Goal: Task Accomplishment & Management: Manage account settings

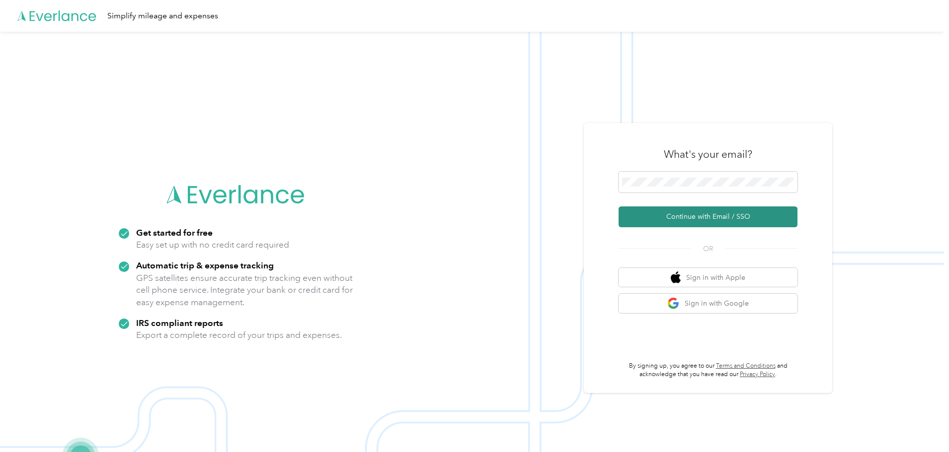
click at [737, 217] on button "Continue with Email / SSO" at bounding box center [707, 217] width 179 height 21
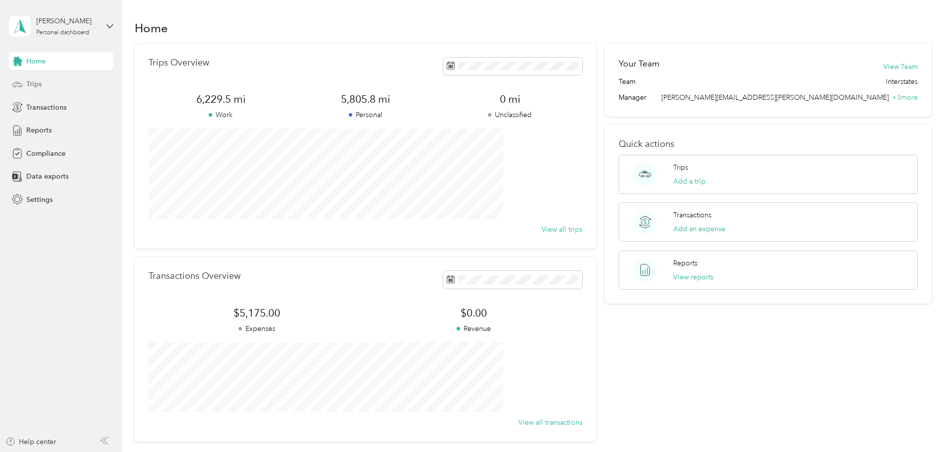
click at [42, 85] on div "Trips" at bounding box center [61, 84] width 104 height 18
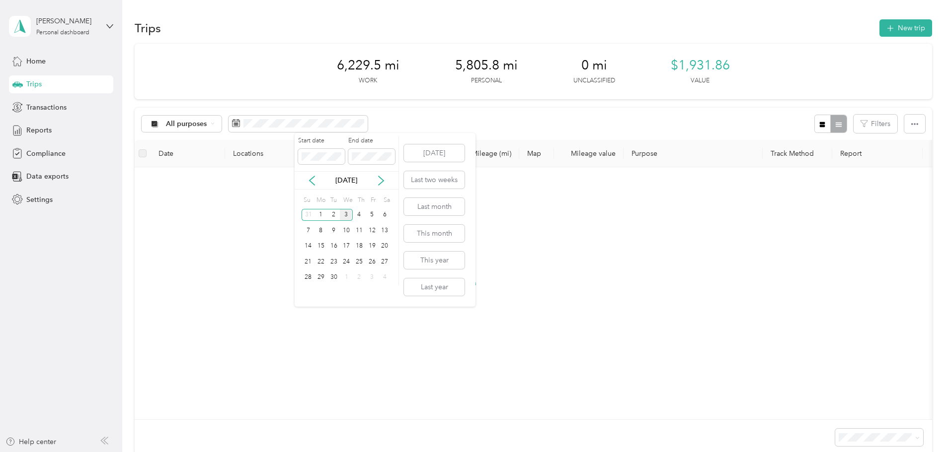
click at [305, 181] on div "[DATE]" at bounding box center [346, 180] width 104 height 10
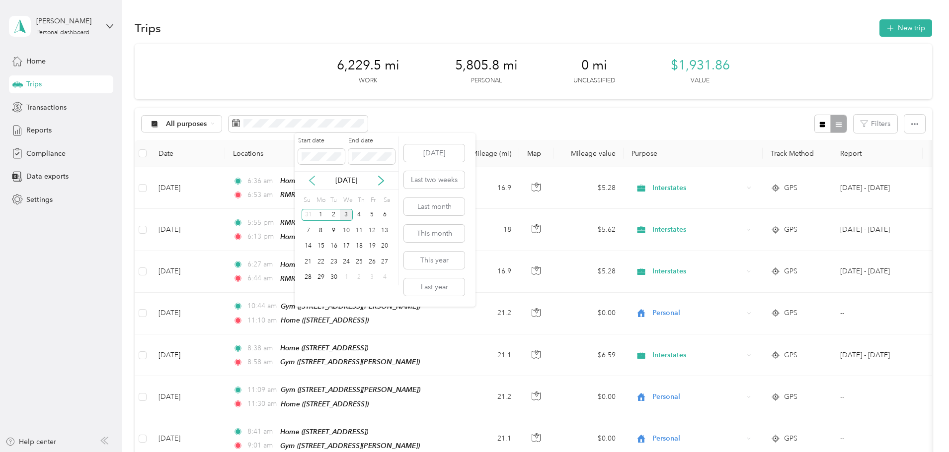
click at [311, 181] on icon at bounding box center [312, 181] width 10 height 10
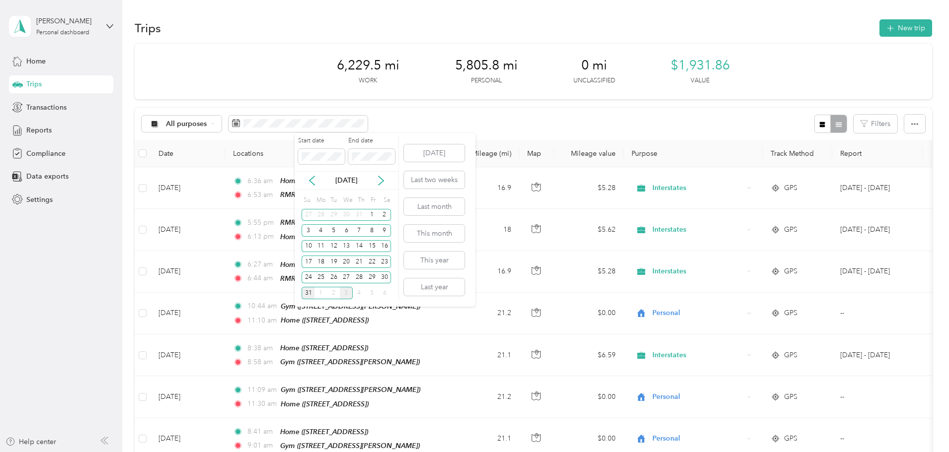
click at [306, 292] on div "31" at bounding box center [307, 293] width 13 height 12
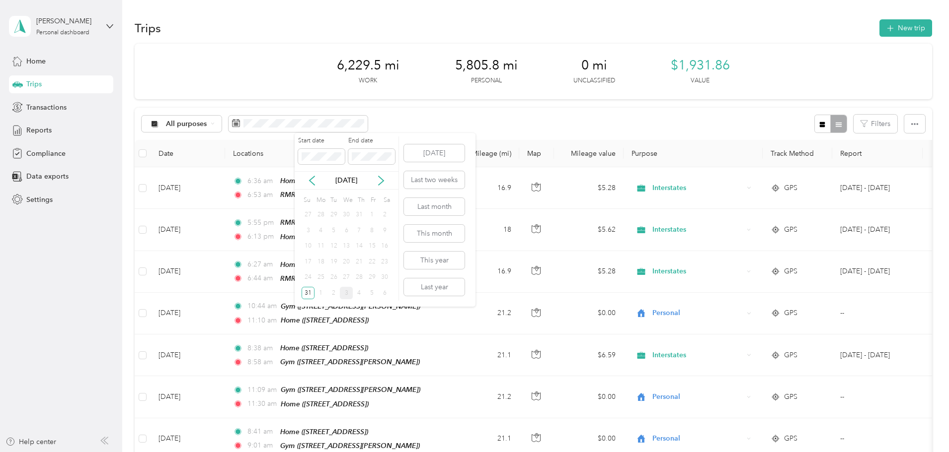
click at [371, 211] on div "1" at bounding box center [372, 215] width 13 height 12
click at [342, 157] on span at bounding box center [321, 157] width 47 height 16
click at [261, 157] on body "[PERSON_NAME] Personal dashboard Home Trips Transactions Reports Compliance Dat…" at bounding box center [472, 226] width 944 height 452
click at [309, 177] on icon at bounding box center [312, 181] width 10 height 10
click at [323, 163] on span at bounding box center [321, 157] width 47 height 16
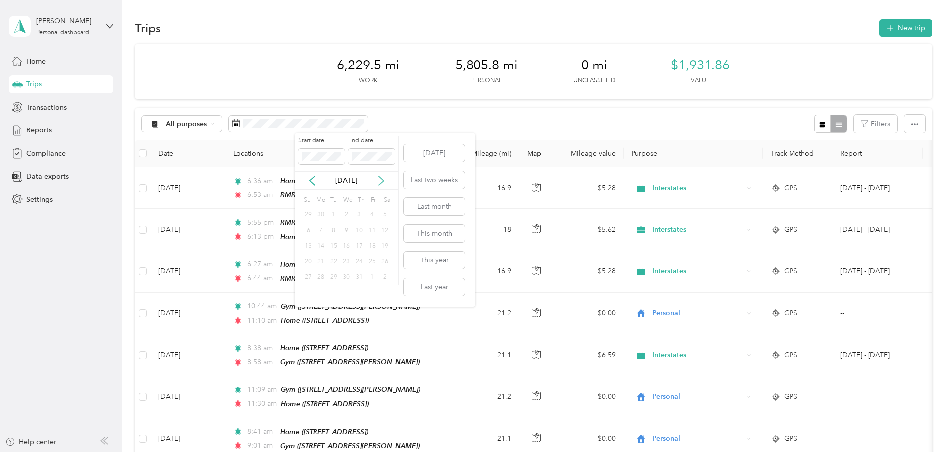
click at [381, 180] on icon at bounding box center [381, 181] width 10 height 10
click at [363, 218] on div "31" at bounding box center [359, 215] width 13 height 12
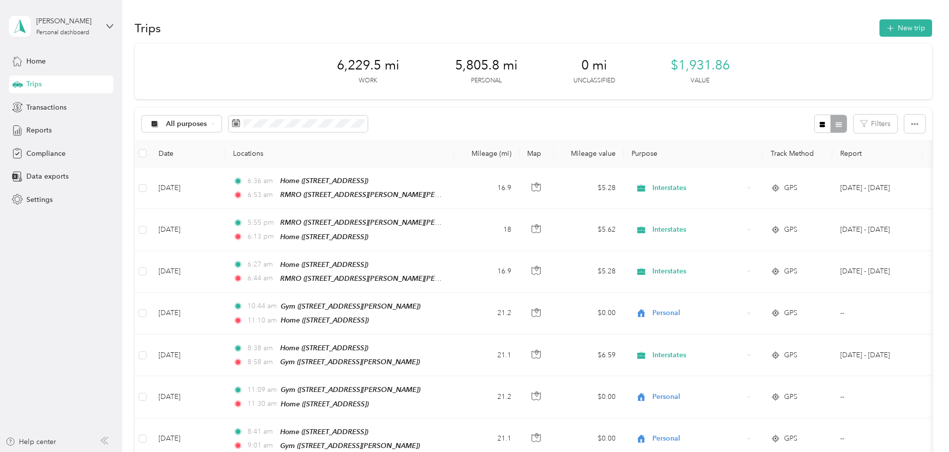
click at [389, 73] on div "6,229.5 mi Work" at bounding box center [368, 72] width 63 height 28
click at [338, 128] on span at bounding box center [297, 124] width 139 height 17
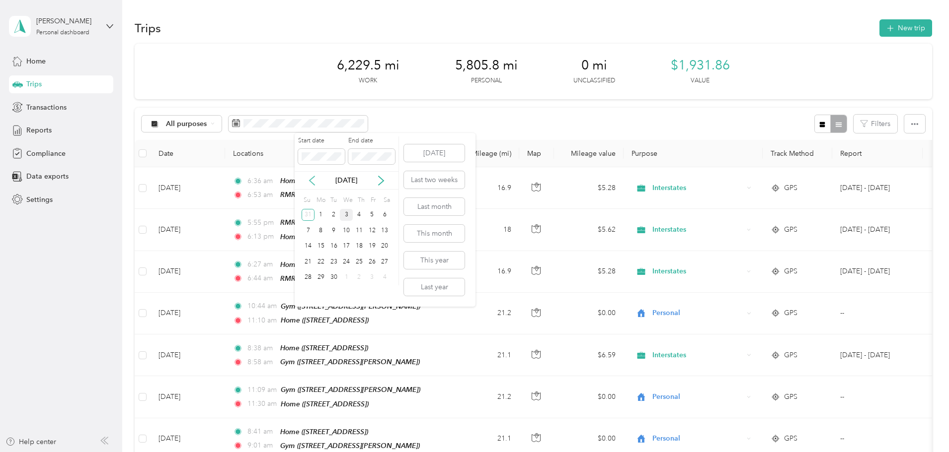
click at [315, 181] on icon at bounding box center [312, 181] width 10 height 10
click at [332, 232] on div "5" at bounding box center [333, 230] width 13 height 12
click at [308, 294] on div "31" at bounding box center [307, 293] width 13 height 12
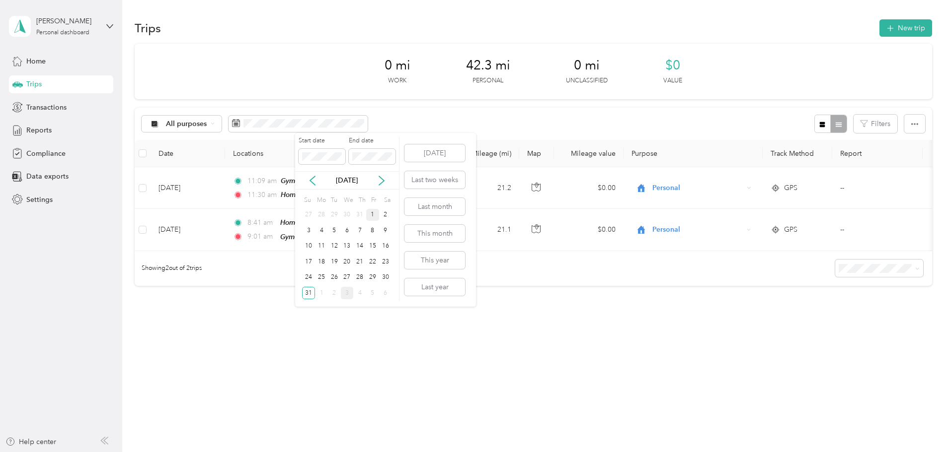
click at [374, 215] on div "1" at bounding box center [372, 215] width 13 height 12
click at [310, 289] on div "31" at bounding box center [308, 293] width 13 height 12
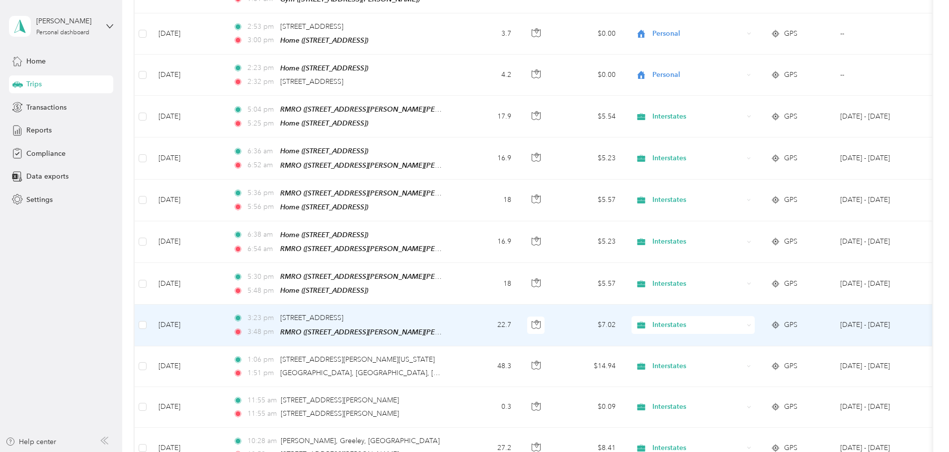
scroll to position [248, 0]
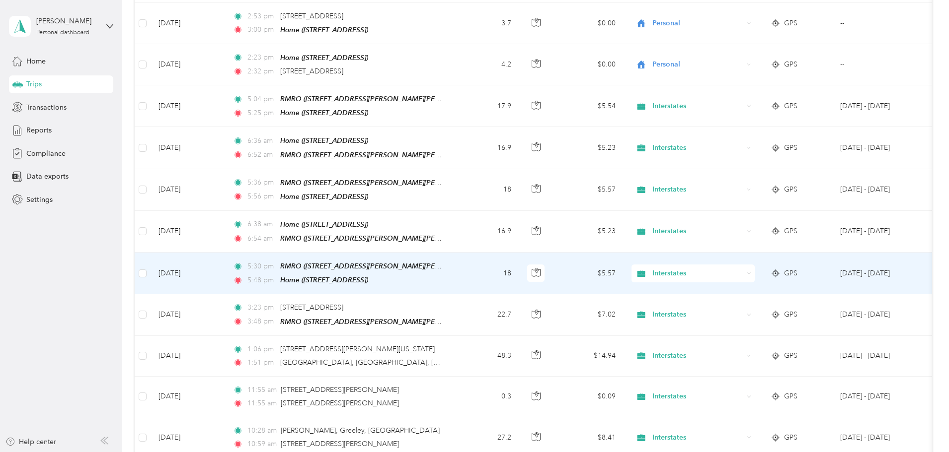
click at [743, 269] on span "Interstates" at bounding box center [697, 273] width 91 height 11
click at [734, 302] on span "Personal" at bounding box center [768, 302] width 92 height 10
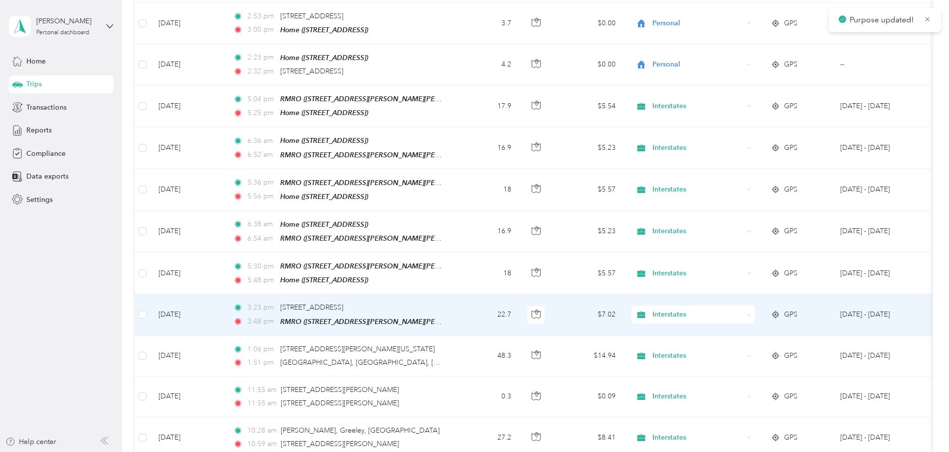
click at [740, 309] on span "Interstates" at bounding box center [697, 314] width 91 height 11
click at [729, 345] on li "Personal" at bounding box center [758, 342] width 123 height 17
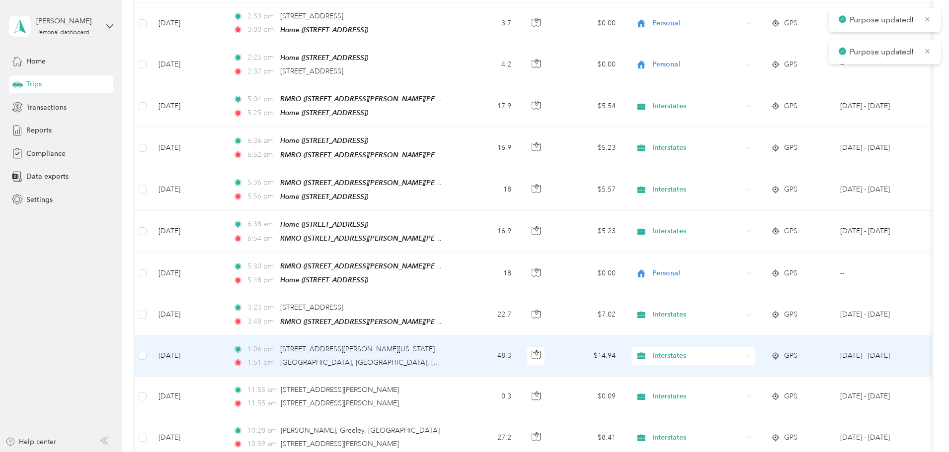
click at [737, 351] on span "Interstates" at bounding box center [697, 356] width 91 height 11
click at [744, 380] on span "Personal" at bounding box center [768, 383] width 92 height 10
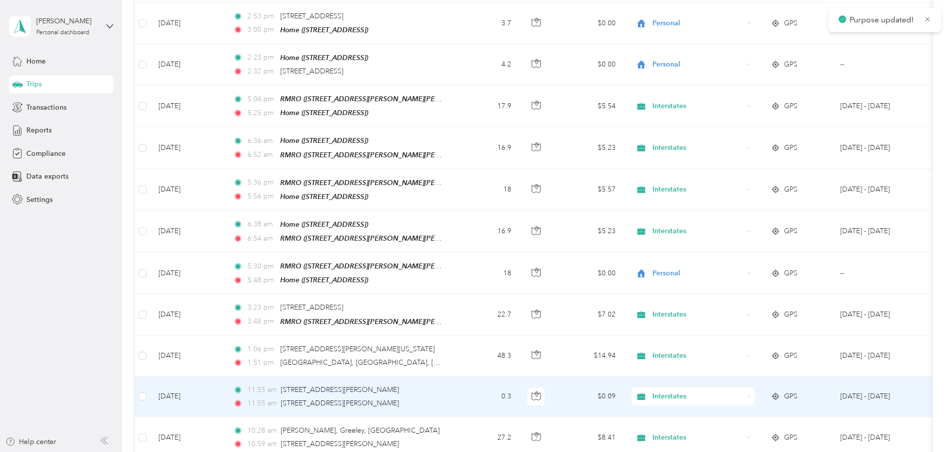
click at [742, 391] on span "Interstates" at bounding box center [697, 396] width 91 height 11
click at [743, 419] on span "Personal" at bounding box center [768, 424] width 92 height 10
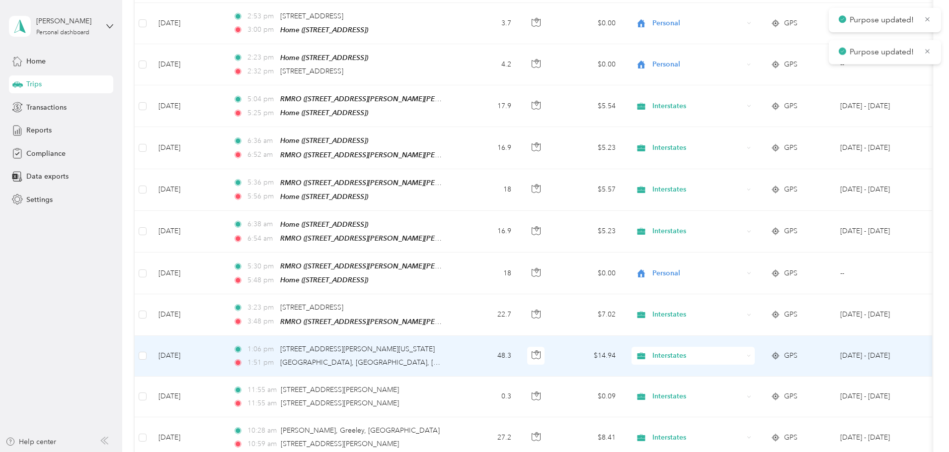
scroll to position [298, 0]
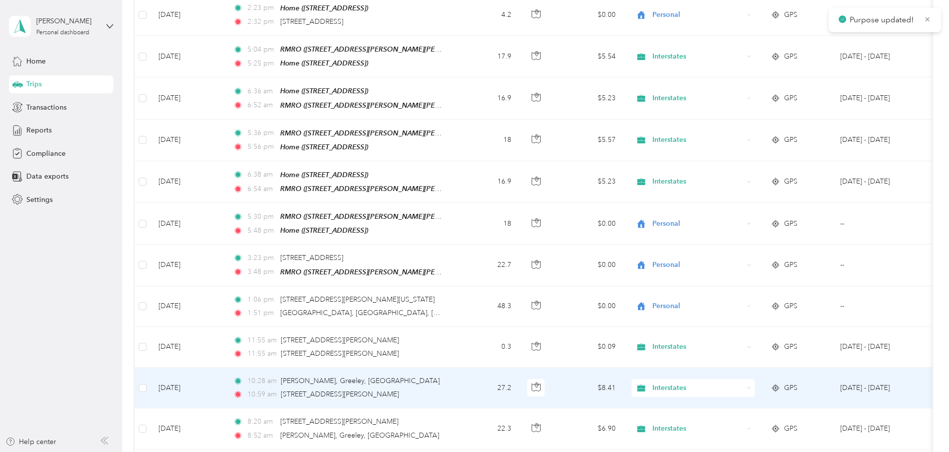
click at [736, 383] on span "Interstates" at bounding box center [697, 388] width 91 height 11
click at [741, 414] on span "Personal" at bounding box center [768, 416] width 92 height 10
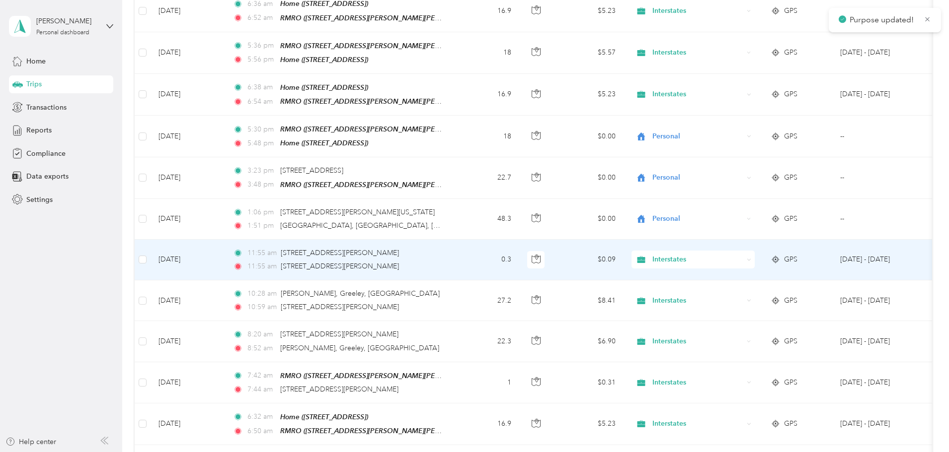
scroll to position [397, 0]
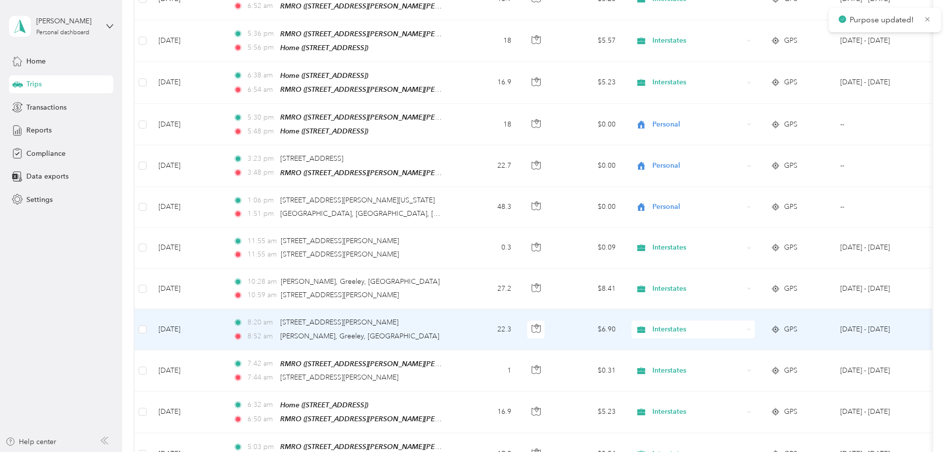
click at [739, 324] on span "Interstates" at bounding box center [697, 329] width 91 height 11
click at [750, 356] on span "Personal" at bounding box center [768, 357] width 92 height 10
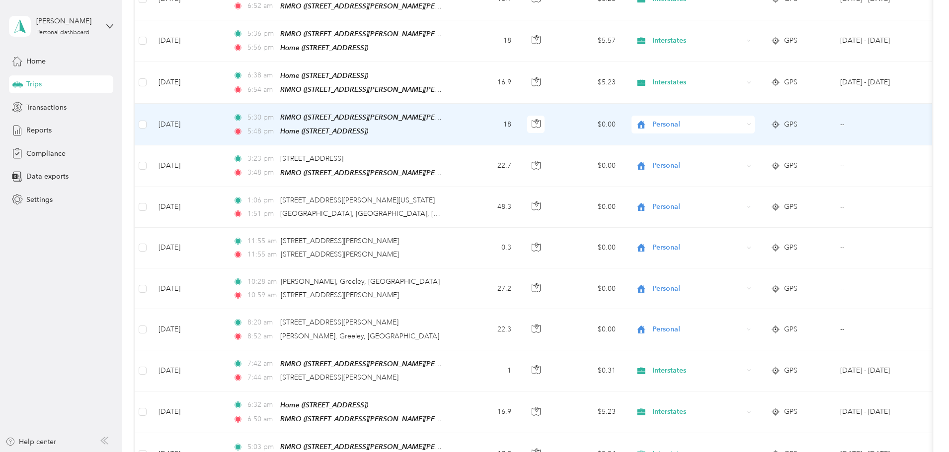
click at [723, 119] on span "Personal" at bounding box center [697, 124] width 91 height 11
click at [732, 135] on span "Interstates" at bounding box center [768, 136] width 92 height 10
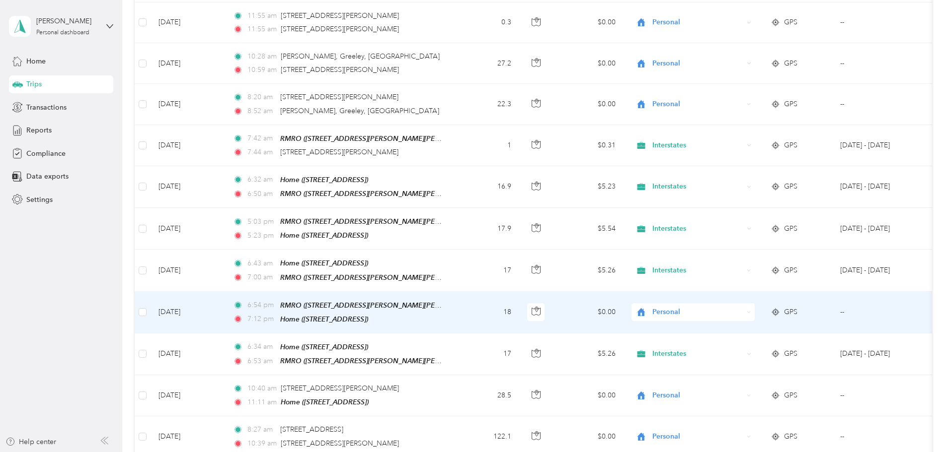
scroll to position [646, 0]
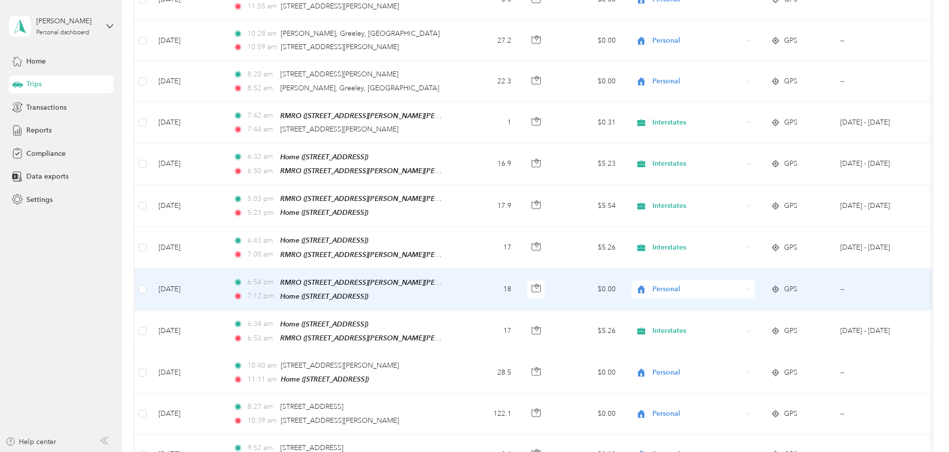
click at [742, 284] on span "Personal" at bounding box center [697, 289] width 91 height 11
click at [747, 296] on span "Interstates" at bounding box center [768, 296] width 92 height 10
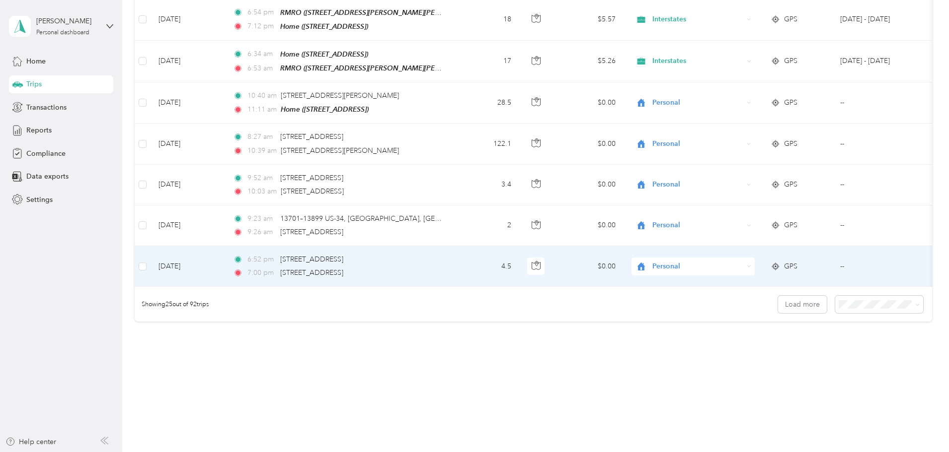
scroll to position [866, 0]
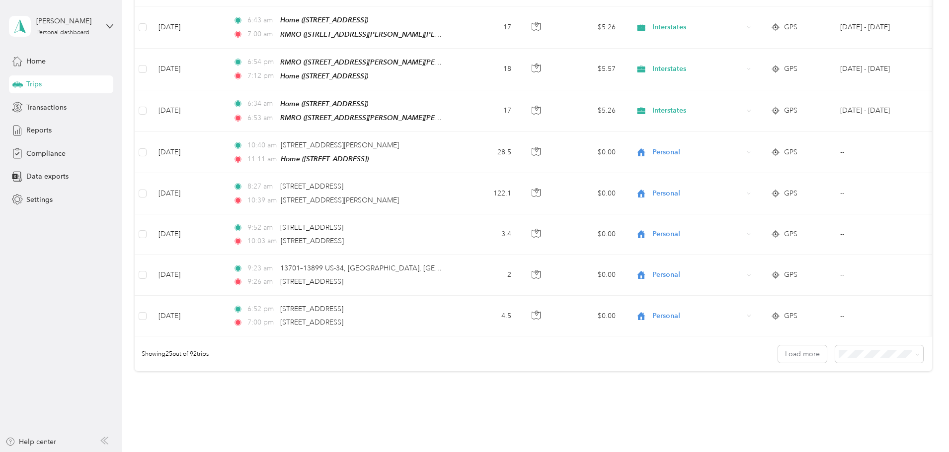
click at [797, 383] on div "50 per load" at bounding box center [810, 382] width 74 height 10
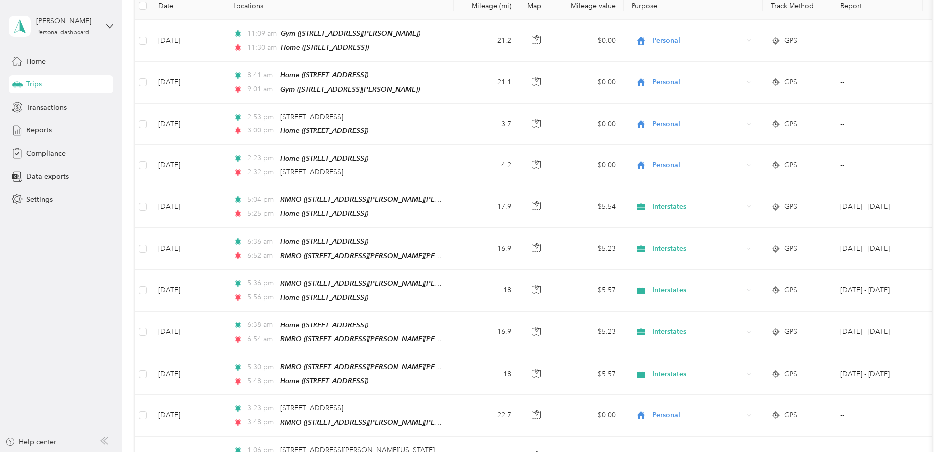
scroll to position [866, 0]
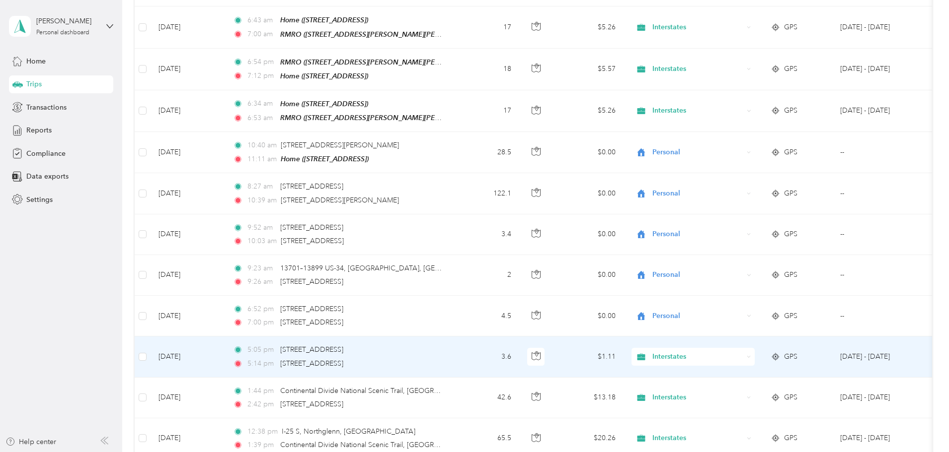
click at [739, 352] on span "Interstates" at bounding box center [697, 357] width 91 height 11
click at [746, 373] on span "Personal" at bounding box center [768, 377] width 92 height 10
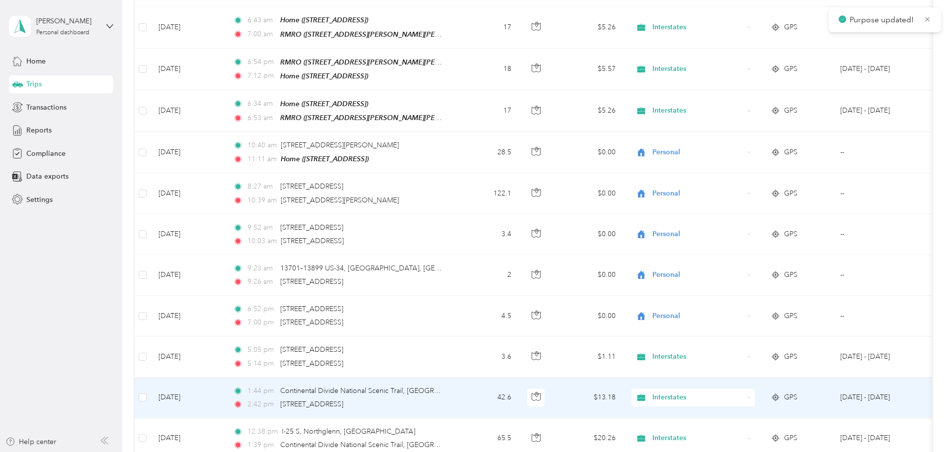
click at [741, 392] on span "Interstates" at bounding box center [697, 397] width 91 height 11
click at [742, 415] on span "Personal" at bounding box center [768, 419] width 92 height 10
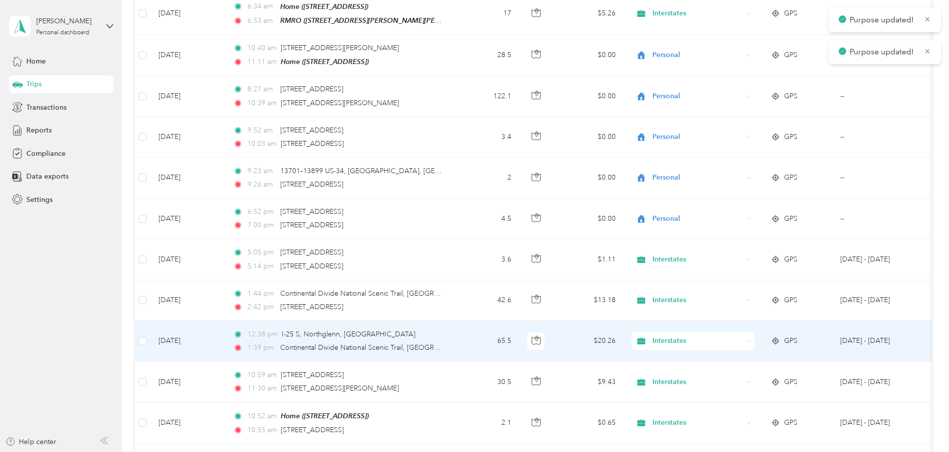
scroll to position [965, 0]
click at [739, 334] on span "Interstates" at bounding box center [697, 339] width 91 height 11
click at [747, 362] on span "Personal" at bounding box center [768, 361] width 92 height 10
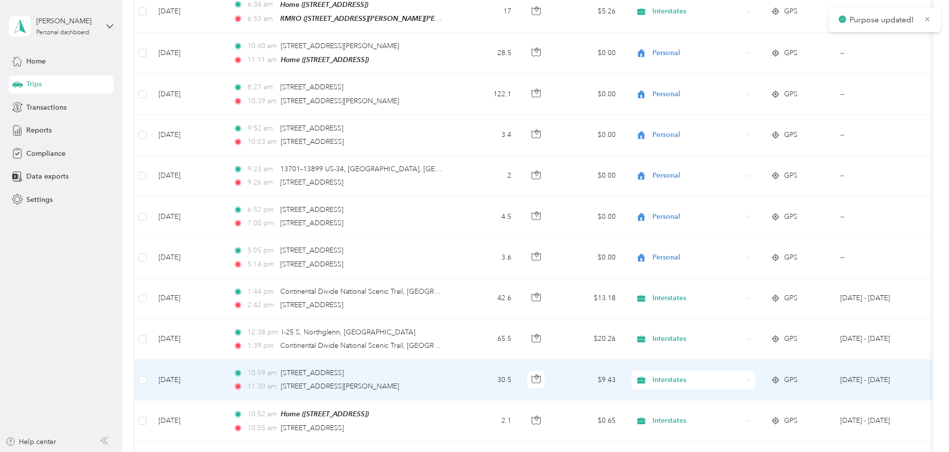
click at [742, 375] on span "Interstates" at bounding box center [697, 380] width 91 height 11
click at [756, 398] on span "Personal" at bounding box center [768, 402] width 92 height 10
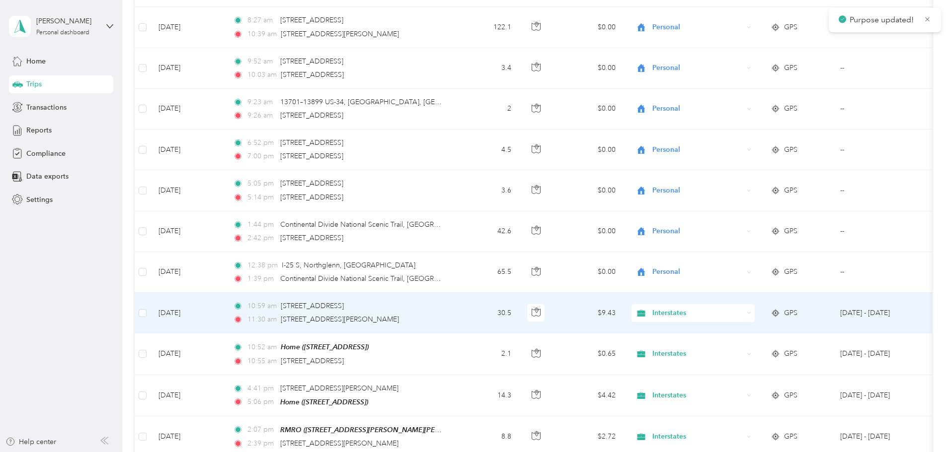
scroll to position [1065, 0]
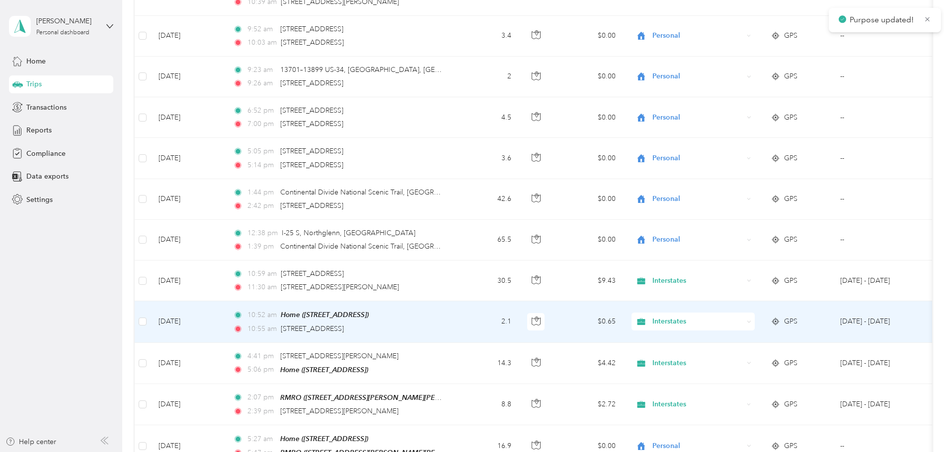
click at [743, 316] on span "Interstates" at bounding box center [697, 321] width 91 height 11
click at [753, 344] on span "Personal" at bounding box center [768, 343] width 92 height 10
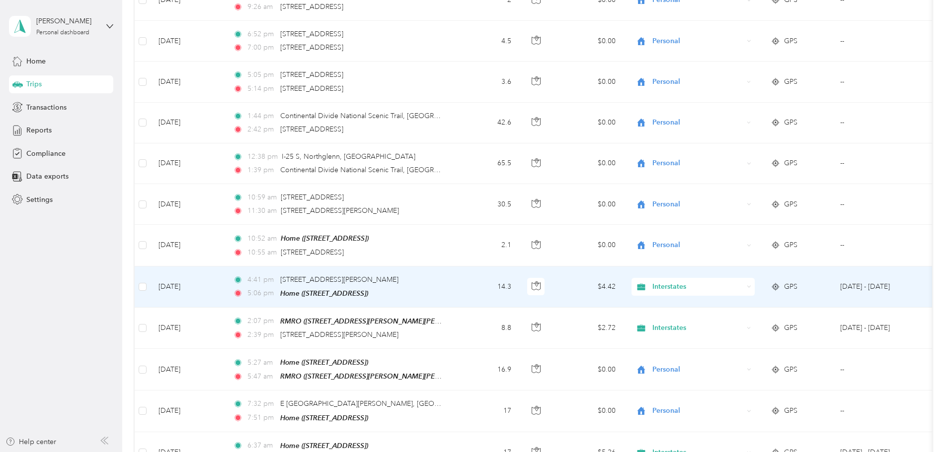
scroll to position [1164, 0]
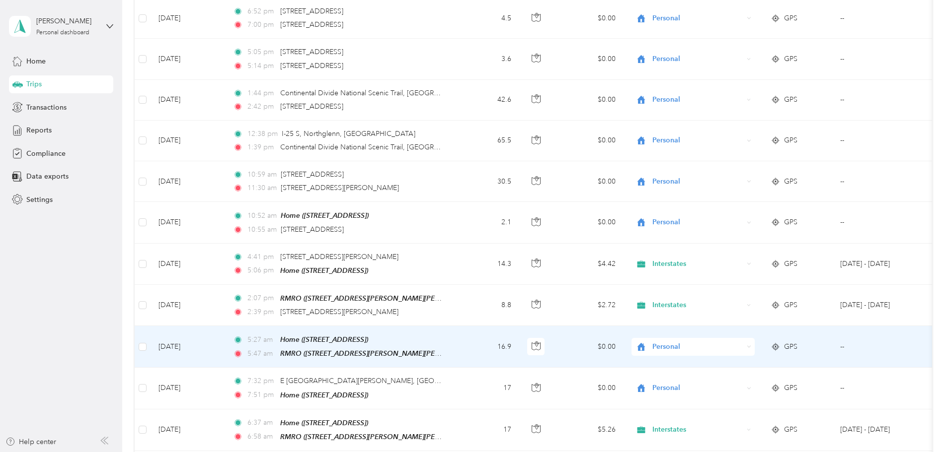
click at [730, 342] on span "Personal" at bounding box center [697, 347] width 91 height 11
click at [732, 348] on span "Interstates" at bounding box center [768, 349] width 92 height 10
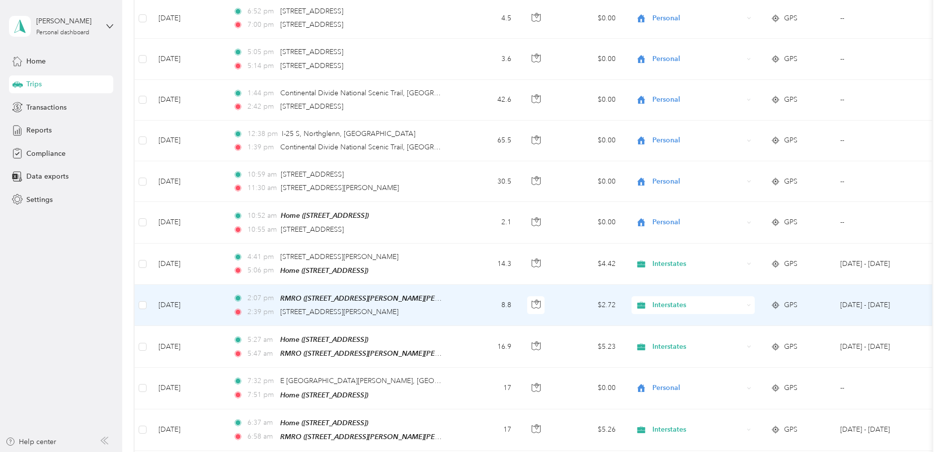
click at [737, 300] on span "Interstates" at bounding box center [697, 305] width 91 height 11
click at [744, 322] on span "Personal" at bounding box center [768, 325] width 92 height 10
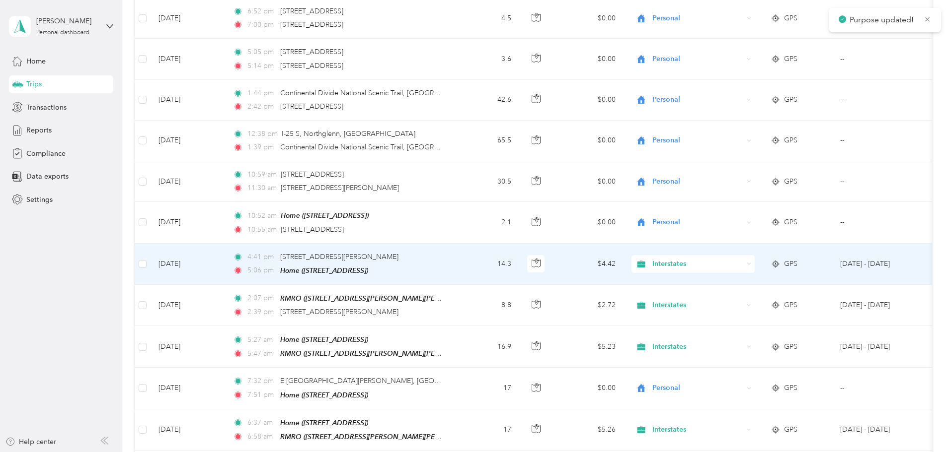
click at [743, 259] on span "Interstates" at bounding box center [697, 264] width 91 height 11
click at [752, 287] on li "Personal" at bounding box center [758, 284] width 123 height 17
click at [743, 259] on span "Interstates" at bounding box center [697, 264] width 91 height 11
click at [749, 280] on span "Personal" at bounding box center [768, 283] width 92 height 10
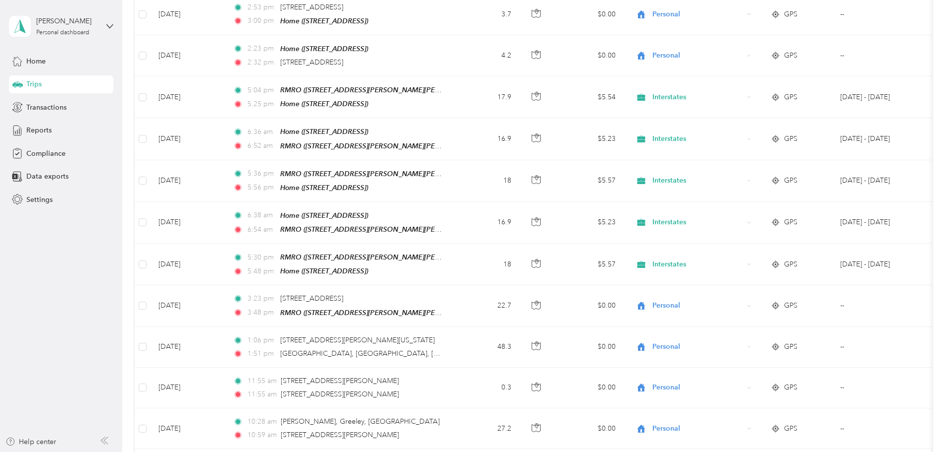
scroll to position [0, 0]
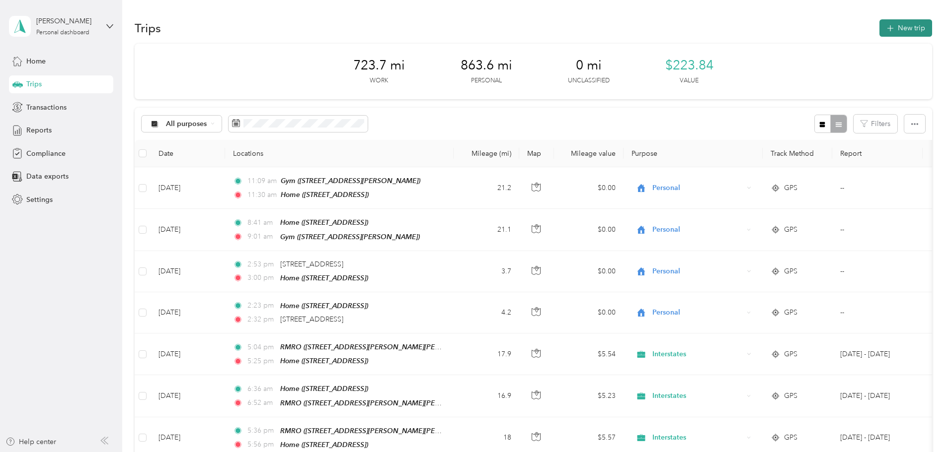
click at [879, 31] on button "New trip" at bounding box center [905, 27] width 53 height 17
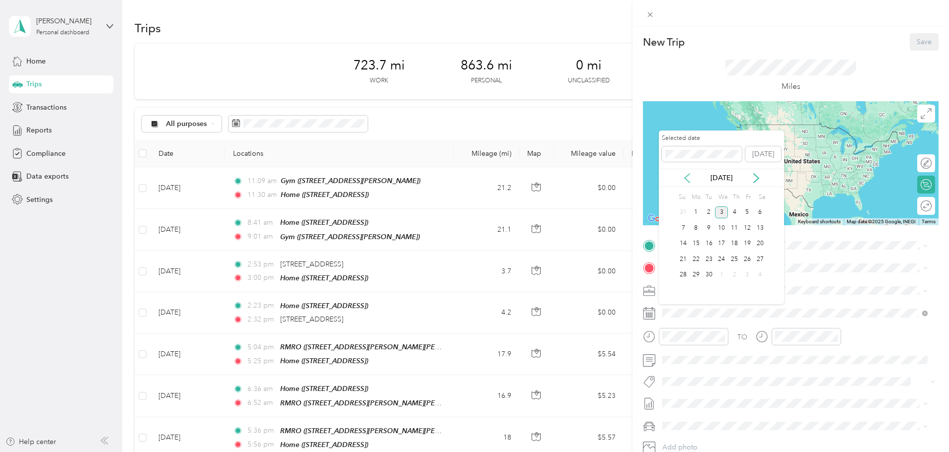
click at [685, 178] on icon at bounding box center [686, 178] width 5 height 9
click at [735, 259] on div "21" at bounding box center [734, 259] width 13 height 12
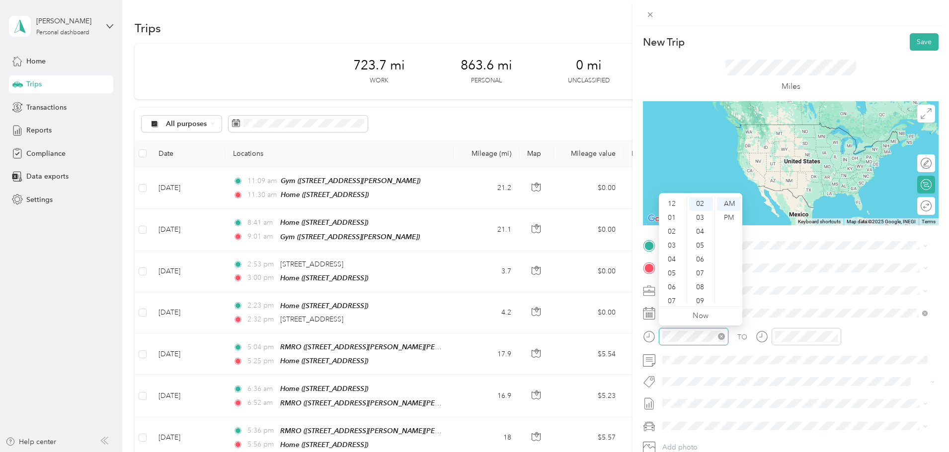
scroll to position [60, 0]
click at [674, 204] on div "04" at bounding box center [672, 200] width 24 height 14
drag, startPoint x: 733, startPoint y: 218, endPoint x: 738, endPoint y: 240, distance: 22.4
click at [733, 219] on div "PM" at bounding box center [729, 218] width 24 height 14
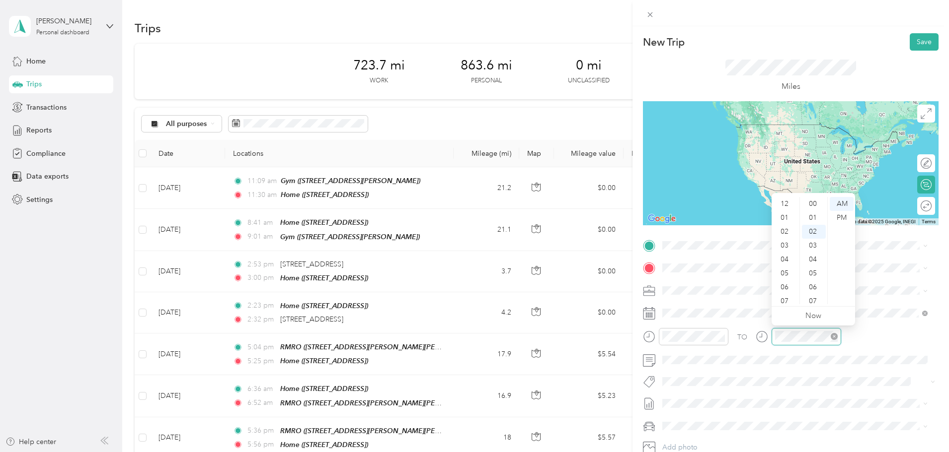
scroll to position [28, 0]
click at [786, 203] on div "04" at bounding box center [785, 200] width 24 height 14
click at [837, 222] on div "PM" at bounding box center [841, 218] width 24 height 14
click at [808, 257] on div "06" at bounding box center [814, 260] width 24 height 14
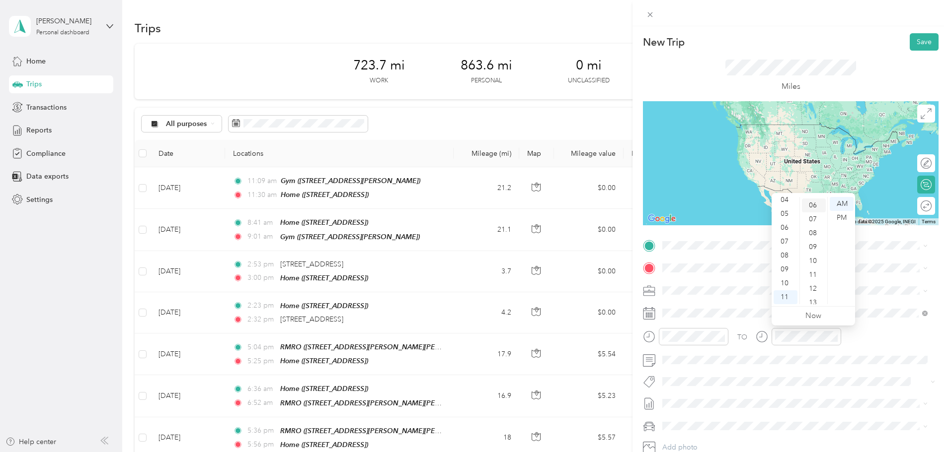
scroll to position [83, 0]
click at [787, 199] on div "04" at bounding box center [785, 200] width 24 height 14
click at [833, 218] on div "PM" at bounding box center [841, 218] width 24 height 14
click at [807, 244] on div "09" at bounding box center [814, 246] width 24 height 14
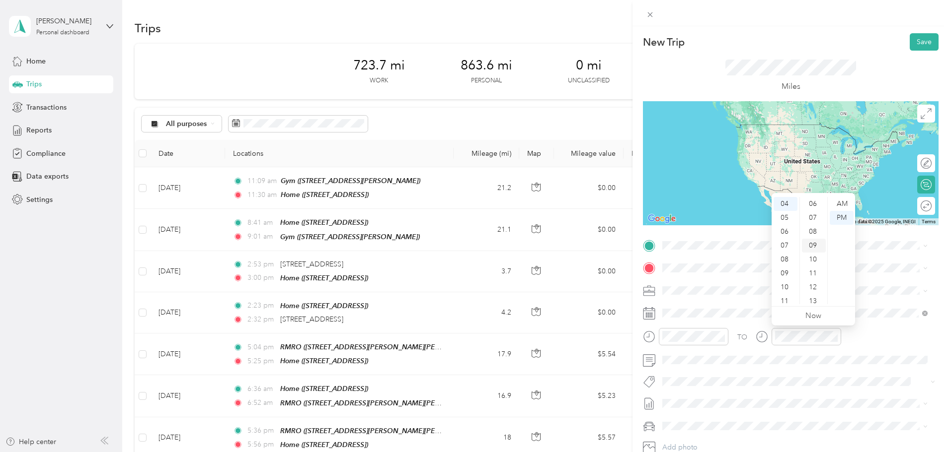
scroll to position [125, 0]
click at [896, 295] on span at bounding box center [799, 291] width 280 height 16
click at [715, 295] on span "[STREET_ADDRESS][PERSON_NAME][PERSON_NAME][US_STATE]" at bounding box center [786, 299] width 210 height 8
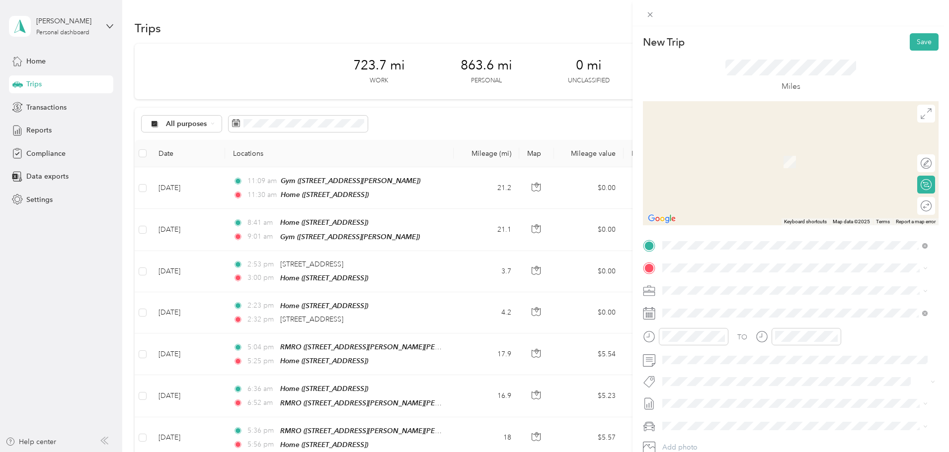
click at [718, 371] on div "Home" at bounding box center [712, 372] width 63 height 9
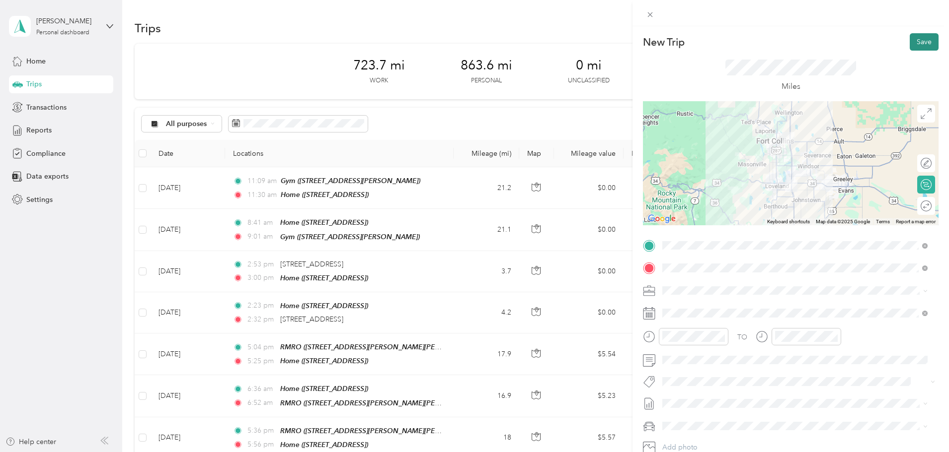
click at [914, 38] on button "Save" at bounding box center [923, 41] width 29 height 17
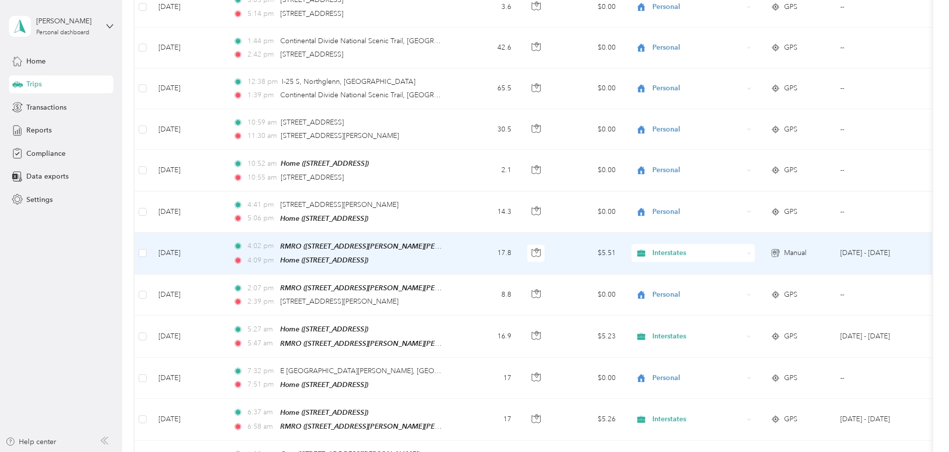
scroll to position [1242, 0]
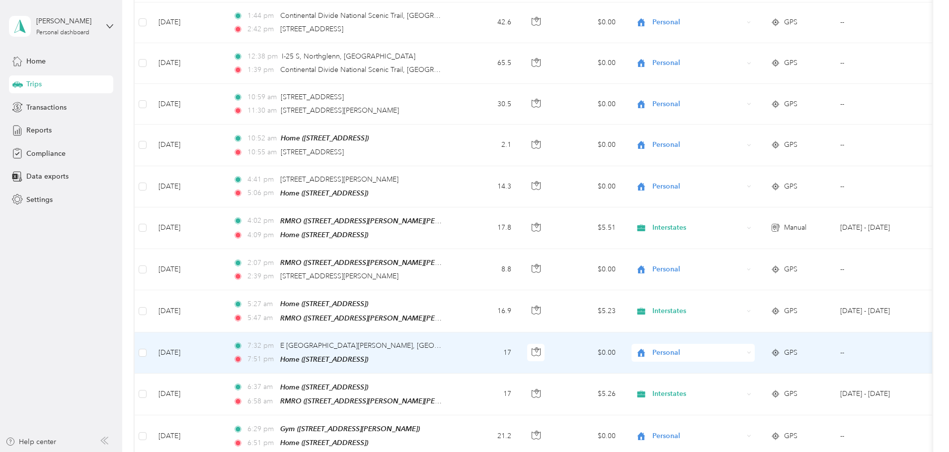
click at [754, 344] on div "Personal" at bounding box center [692, 353] width 123 height 18
click at [775, 355] on li "Interstates" at bounding box center [758, 353] width 123 height 17
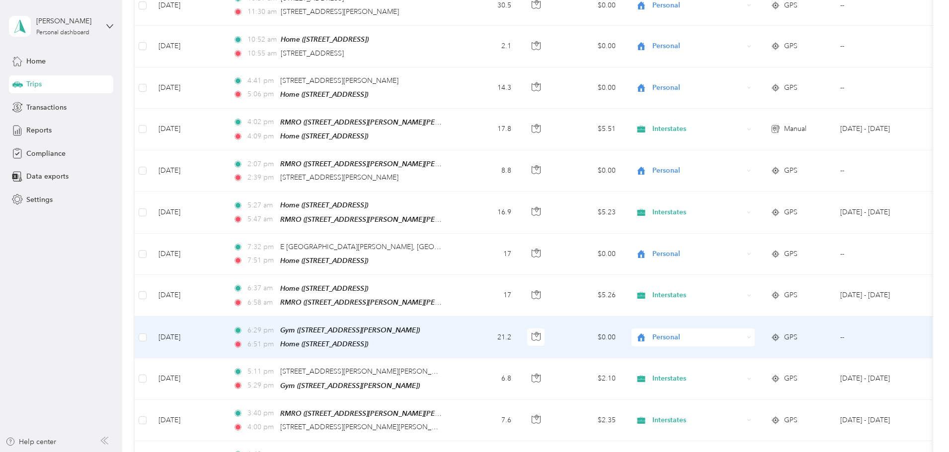
scroll to position [1341, 0]
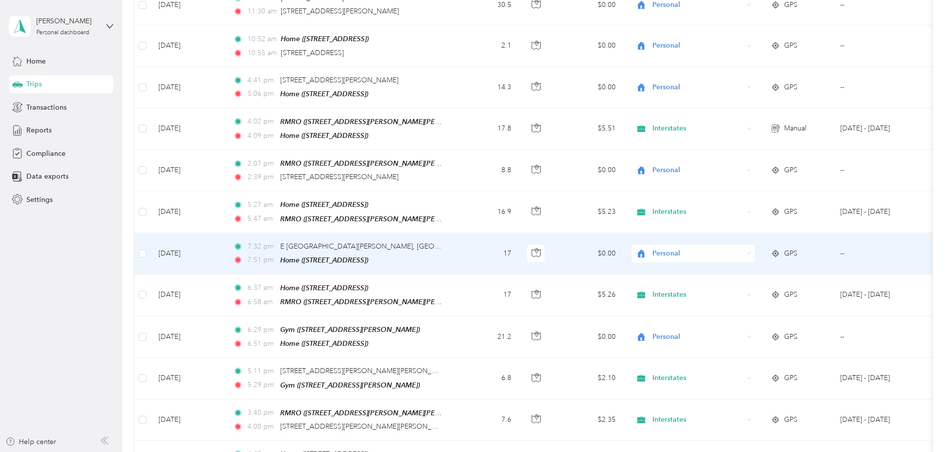
click at [754, 245] on div "Personal" at bounding box center [692, 254] width 123 height 18
click at [772, 256] on li "Interstates" at bounding box center [758, 253] width 123 height 17
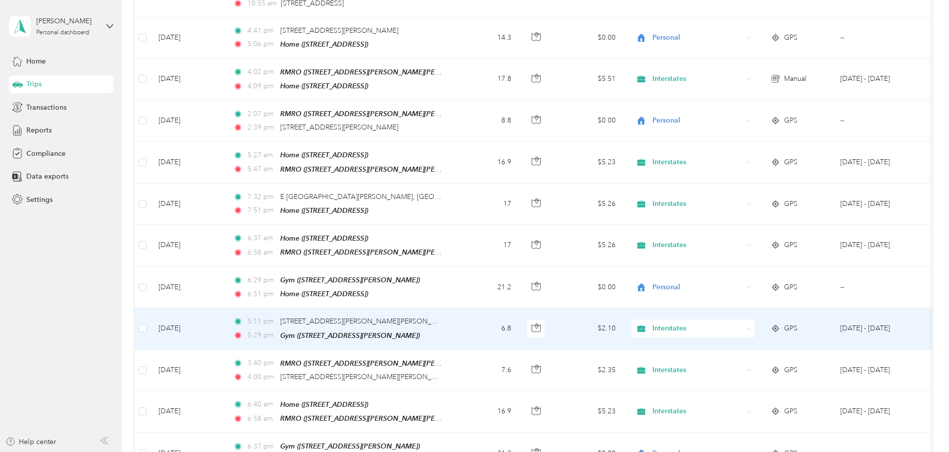
click at [754, 320] on div "Interstates" at bounding box center [692, 329] width 123 height 18
click at [756, 342] on span "Personal" at bounding box center [768, 344] width 92 height 10
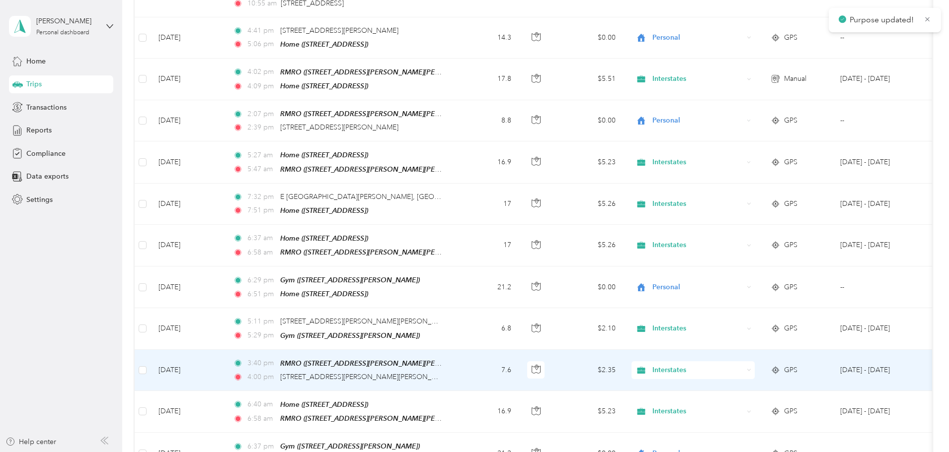
click at [743, 365] on span "Interstates" at bounding box center [697, 370] width 91 height 11
click at [764, 382] on span "Personal" at bounding box center [768, 384] width 92 height 10
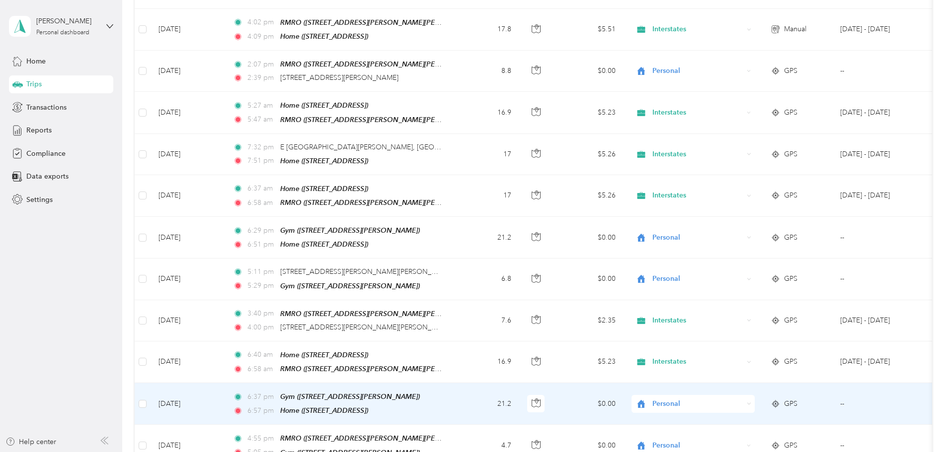
scroll to position [1490, 0]
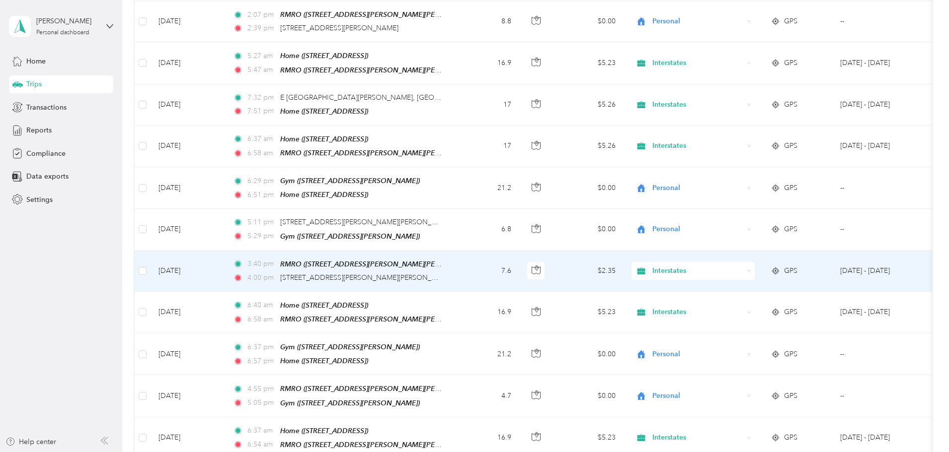
click at [743, 266] on span "Interstates" at bounding box center [697, 271] width 91 height 11
click at [757, 282] on span "Personal" at bounding box center [768, 286] width 92 height 10
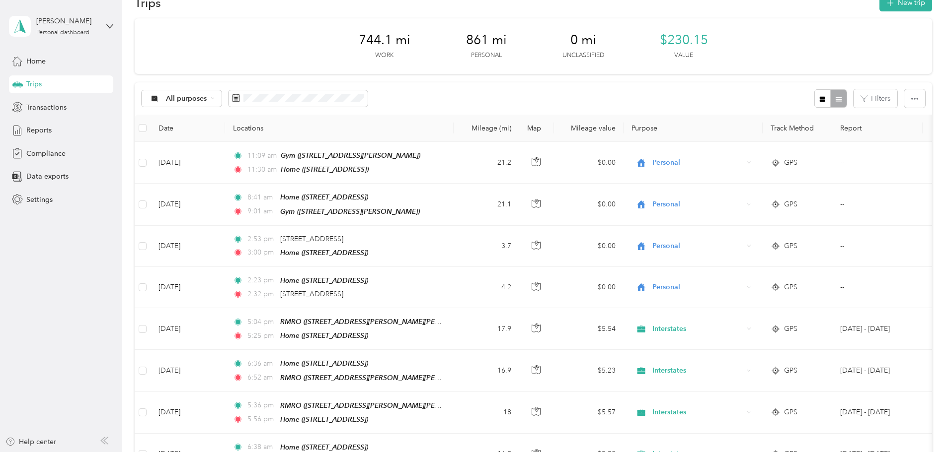
scroll to position [0, 0]
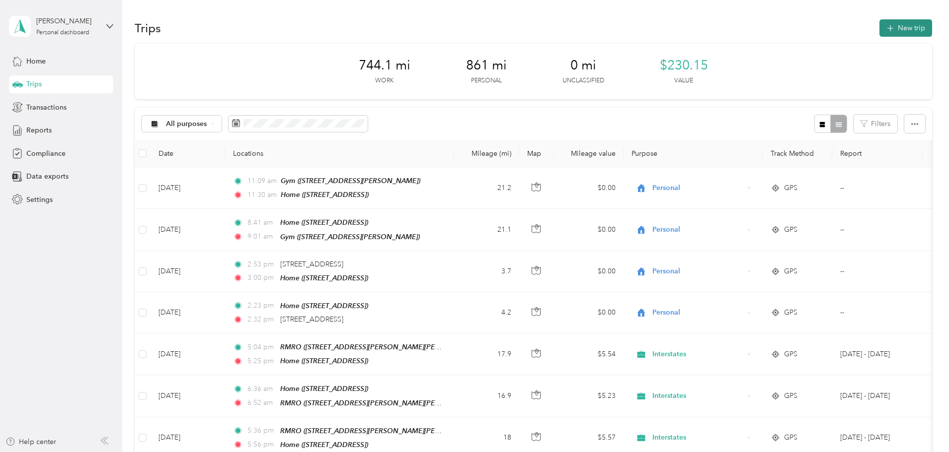
click at [879, 35] on button "New trip" at bounding box center [905, 27] width 53 height 17
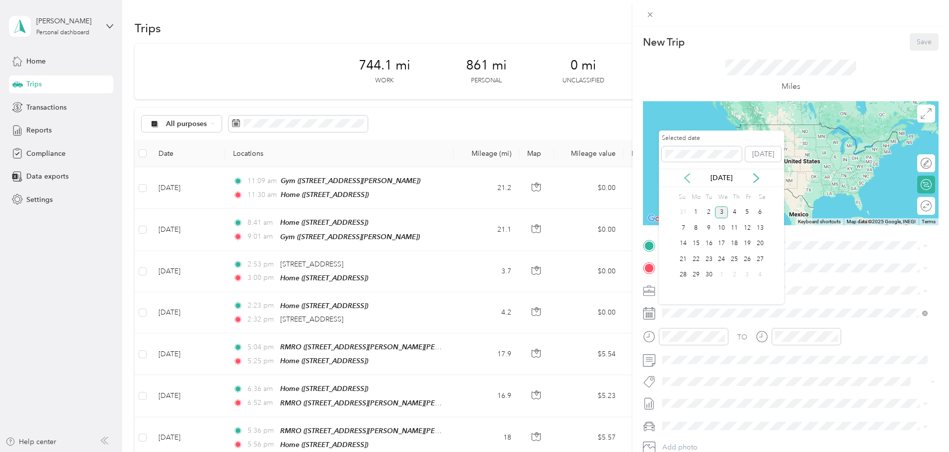
click at [689, 179] on icon at bounding box center [687, 178] width 10 height 10
click at [709, 259] on div "19" at bounding box center [708, 259] width 13 height 12
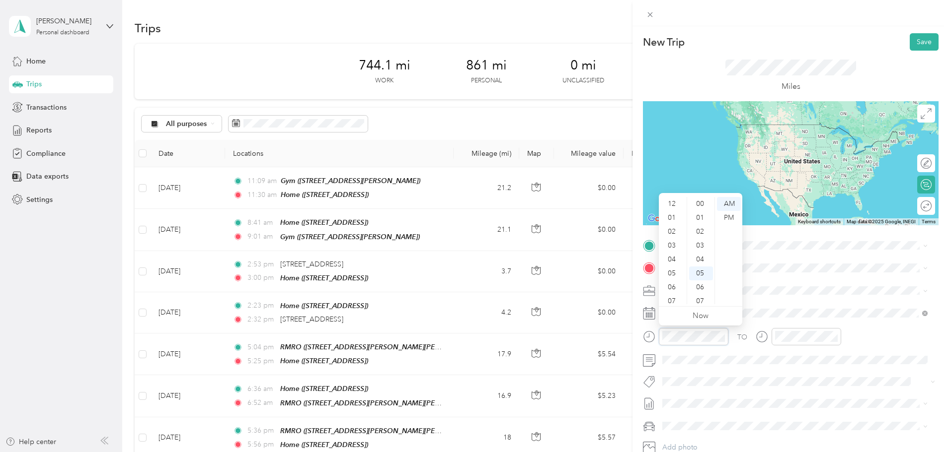
scroll to position [70, 0]
click at [671, 201] on div "04" at bounding box center [672, 200] width 24 height 14
click at [702, 220] on div "06" at bounding box center [701, 218] width 24 height 14
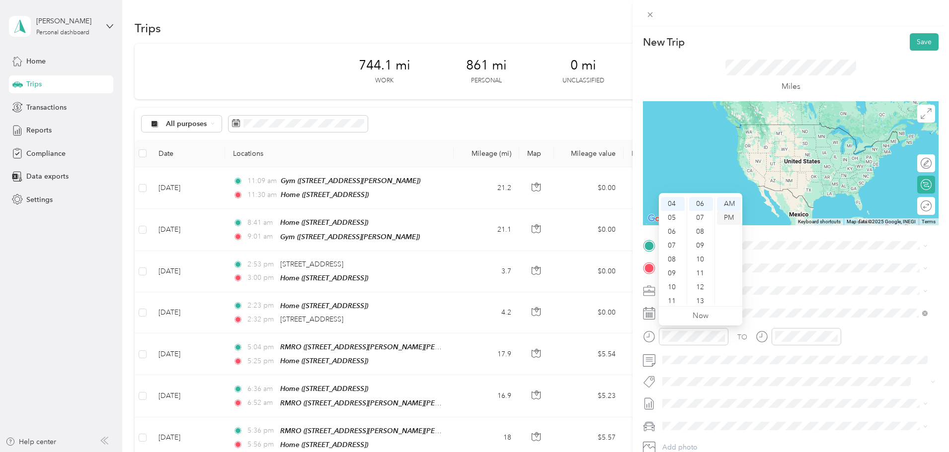
click at [723, 217] on div "PM" at bounding box center [729, 218] width 24 height 14
click at [811, 296] on span at bounding box center [799, 291] width 280 height 16
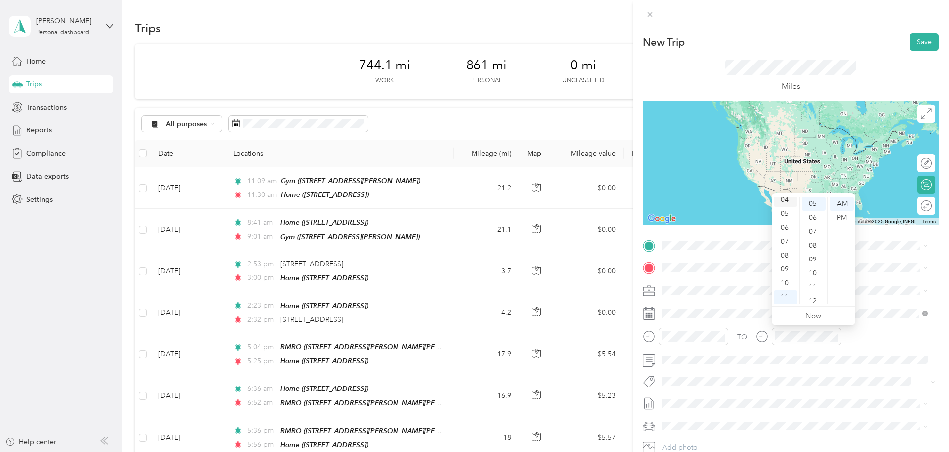
click at [786, 204] on div "04" at bounding box center [785, 200] width 24 height 14
click at [809, 234] on div "07" at bounding box center [814, 232] width 24 height 14
click at [834, 218] on div "PM" at bounding box center [841, 218] width 24 height 14
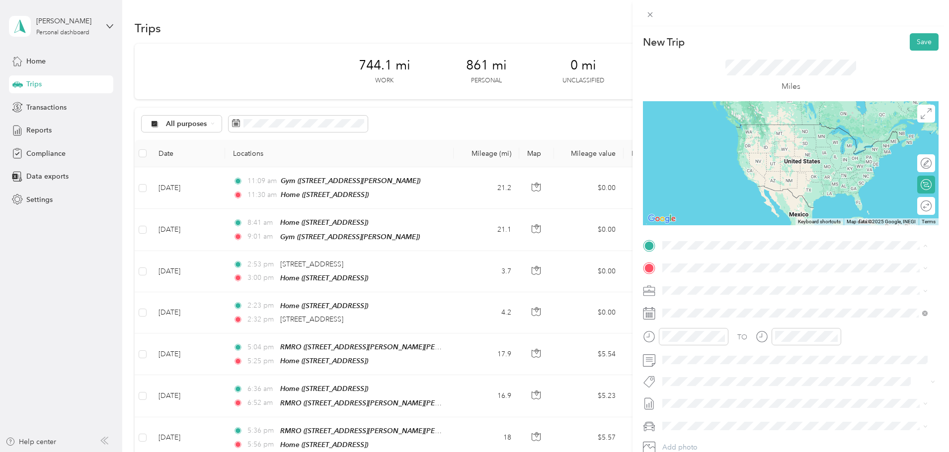
click at [723, 296] on span "[STREET_ADDRESS][PERSON_NAME][PERSON_NAME][US_STATE]" at bounding box center [786, 299] width 210 height 8
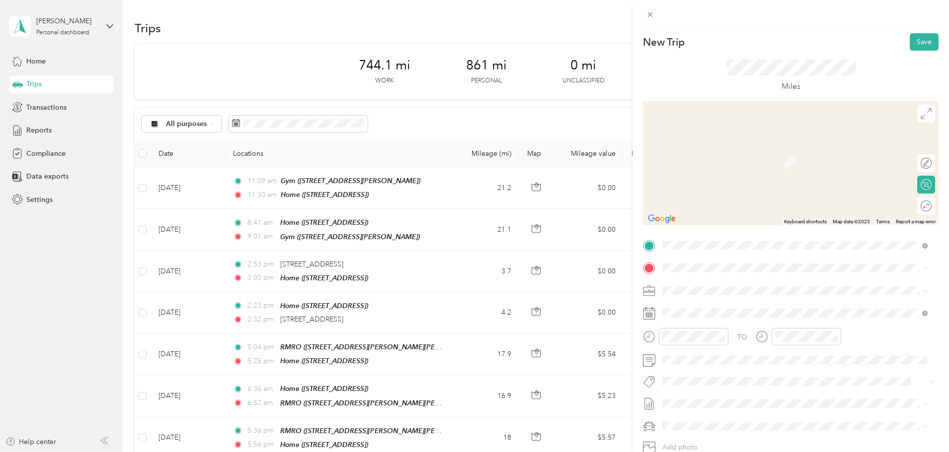
click at [705, 373] on div "Home" at bounding box center [712, 371] width 63 height 9
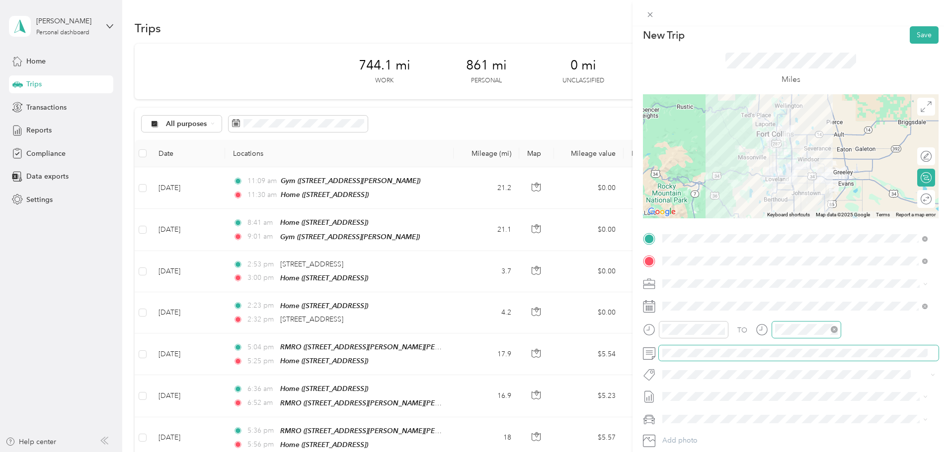
scroll to position [0, 0]
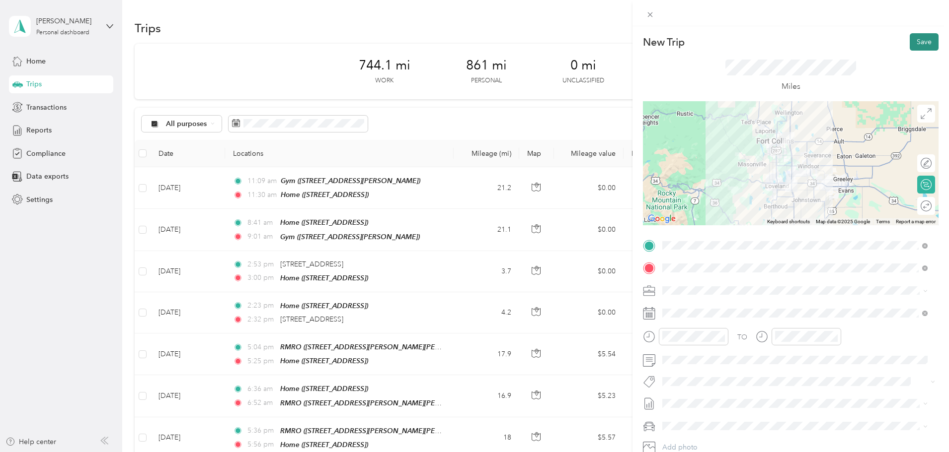
click at [915, 47] on button "Save" at bounding box center [923, 41] width 29 height 17
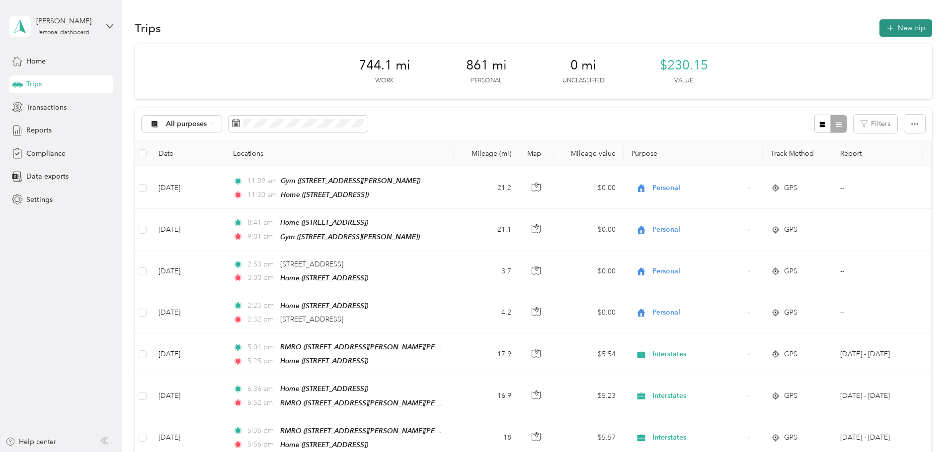
click at [879, 36] on button "New trip" at bounding box center [905, 27] width 53 height 17
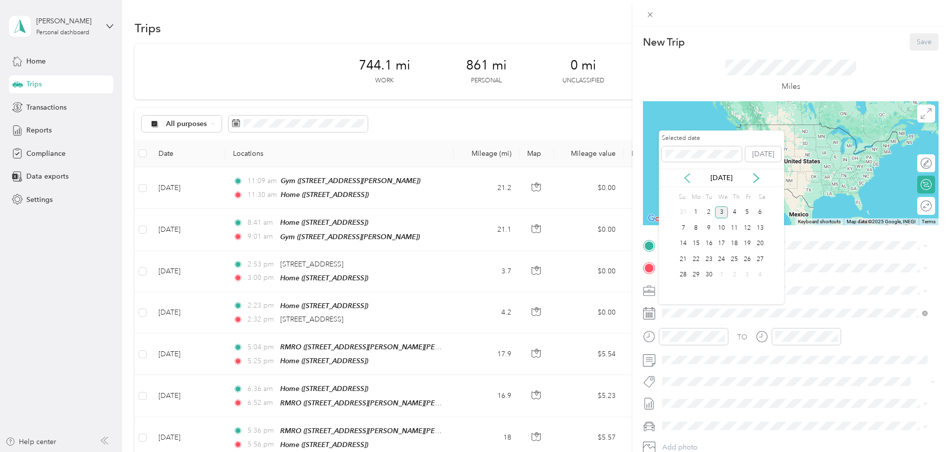
click at [687, 175] on icon at bounding box center [687, 178] width 10 height 10
click at [697, 257] on div "18" at bounding box center [695, 259] width 13 height 12
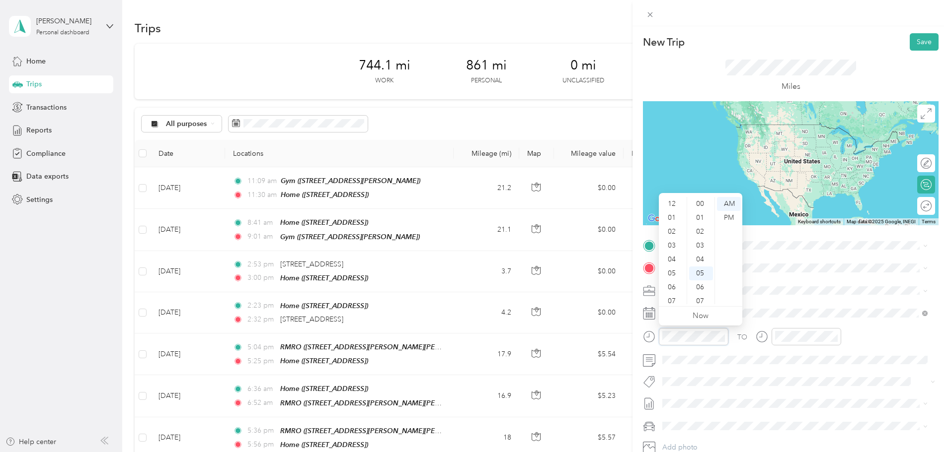
scroll to position [70, 0]
click at [672, 201] on div "04" at bounding box center [672, 200] width 24 height 14
click at [698, 230] on div "07" at bounding box center [701, 232] width 24 height 14
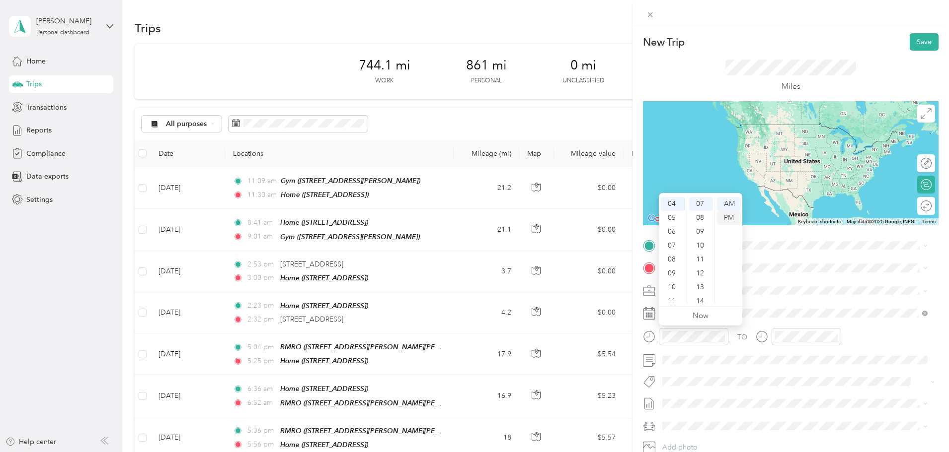
click at [727, 218] on div "PM" at bounding box center [729, 218] width 24 height 14
click at [823, 277] on div "TO Add photo" at bounding box center [790, 358] width 295 height 240
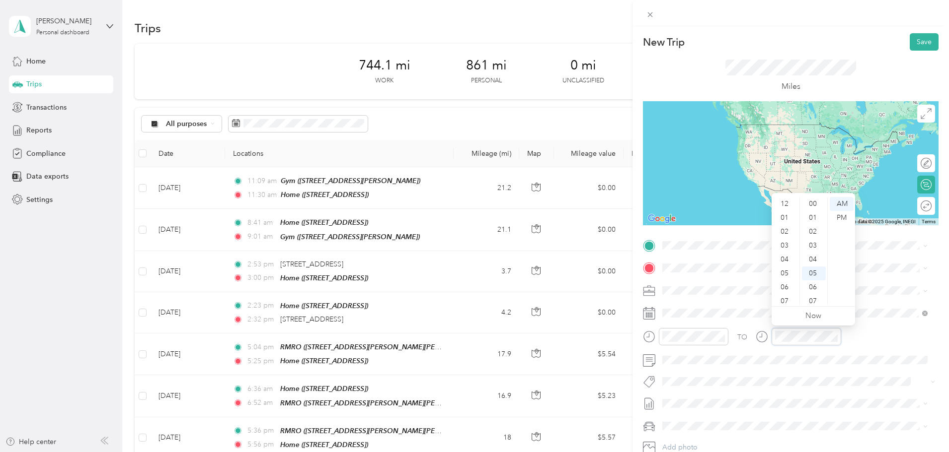
scroll to position [70, 0]
click at [785, 203] on div "04" at bounding box center [785, 200] width 24 height 14
click at [810, 249] on div "08" at bounding box center [814, 246] width 24 height 14
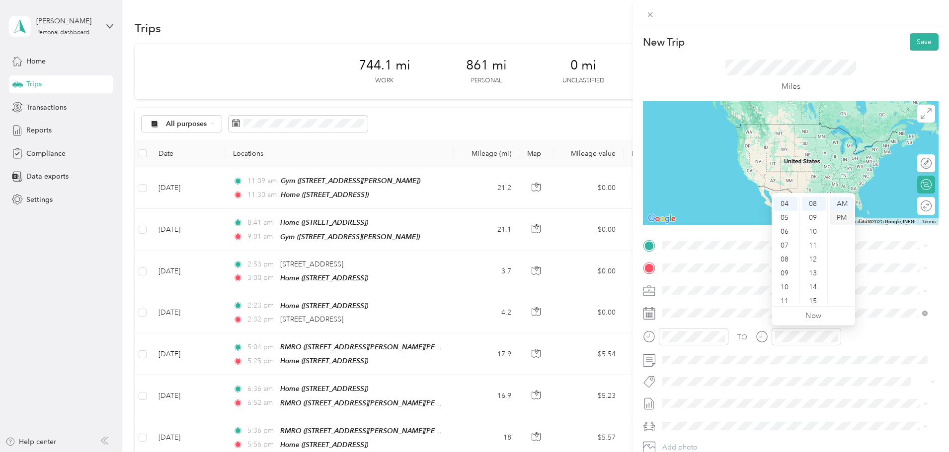
click at [838, 216] on div "PM" at bounding box center [841, 218] width 24 height 14
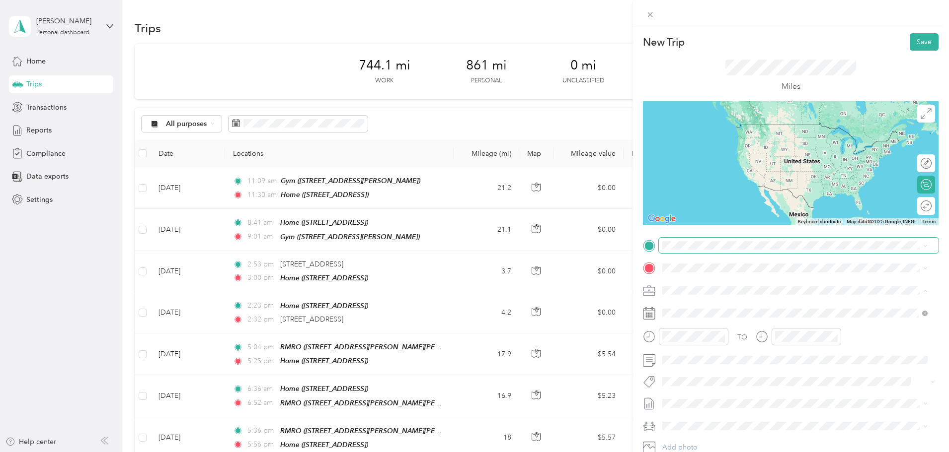
click at [702, 250] on span at bounding box center [799, 246] width 280 height 16
click at [724, 290] on div "TEAM RMRO" at bounding box center [786, 287] width 210 height 12
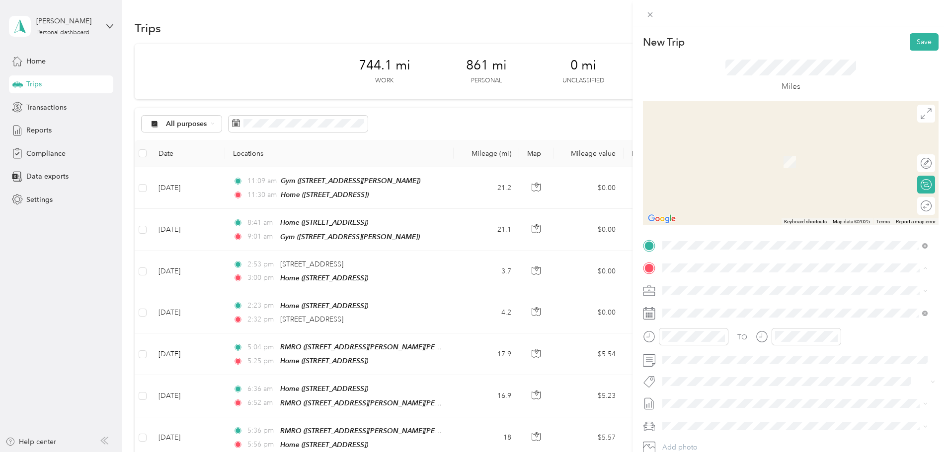
click at [716, 371] on div "Home" at bounding box center [712, 373] width 63 height 9
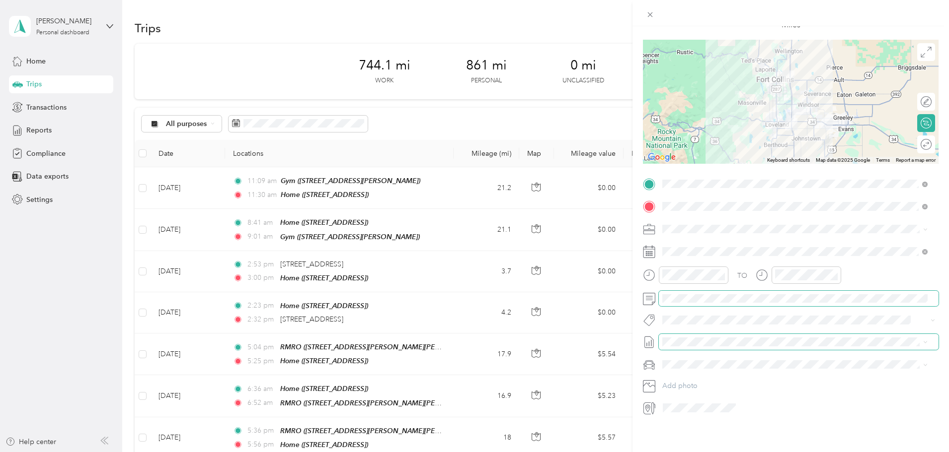
scroll to position [0, 0]
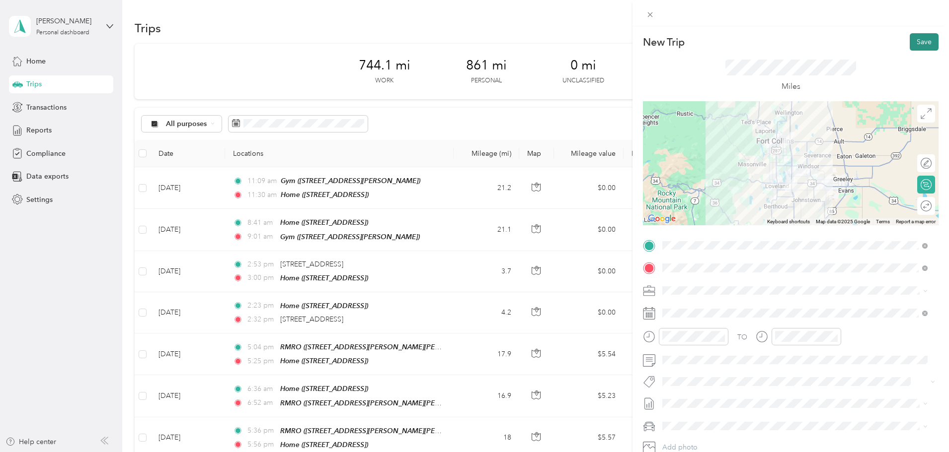
click at [909, 43] on button "Save" at bounding box center [923, 41] width 29 height 17
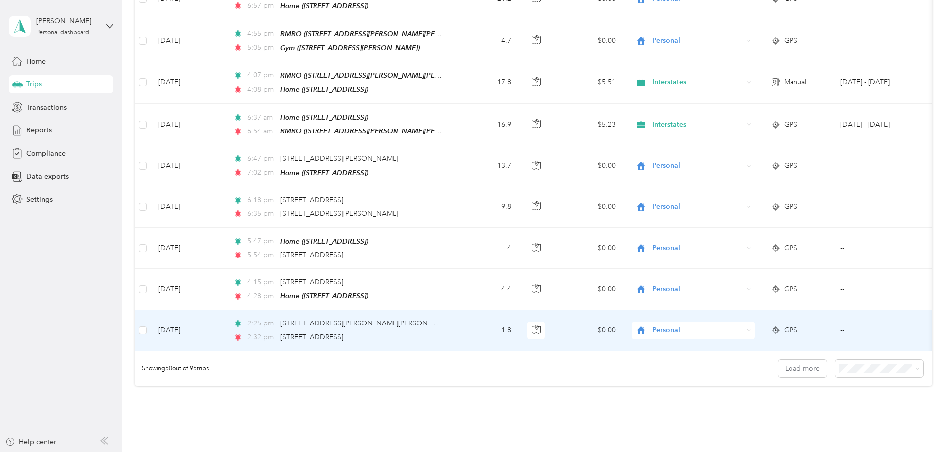
scroll to position [1937, 0]
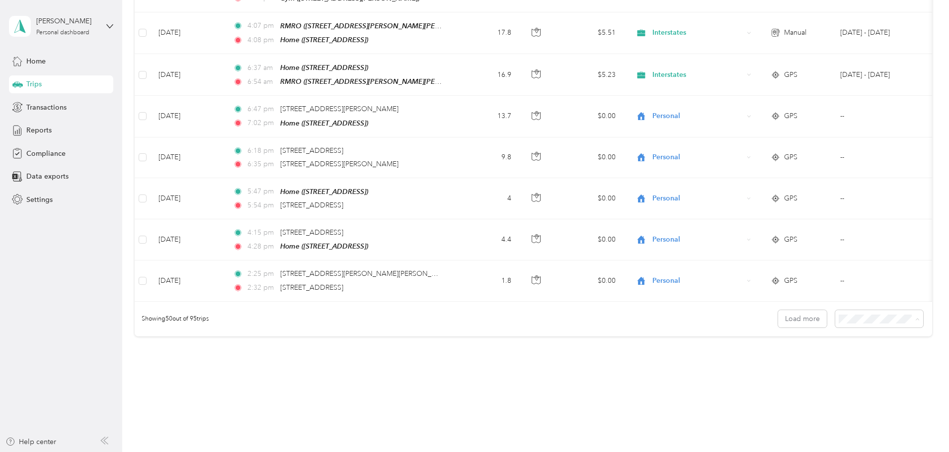
click at [798, 348] on span "100 per load" at bounding box center [793, 351] width 41 height 8
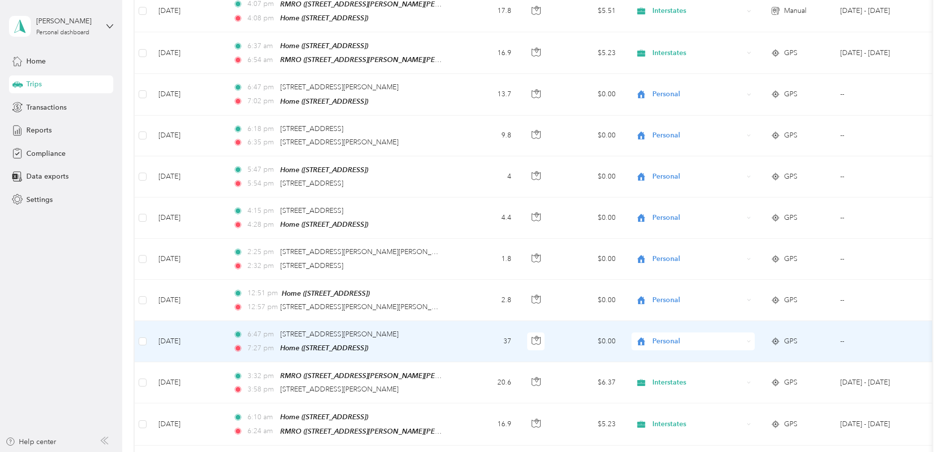
scroll to position [1986, 0]
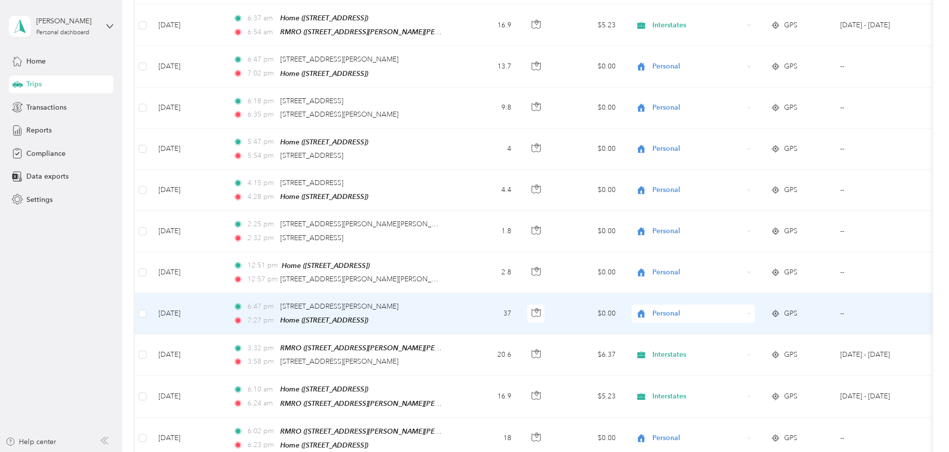
click at [740, 308] on span "Personal" at bounding box center [697, 313] width 91 height 11
click at [745, 300] on span "Interstates" at bounding box center [768, 302] width 92 height 10
click at [743, 308] on span "Personal" at bounding box center [697, 313] width 91 height 11
click at [763, 298] on span "Interstates" at bounding box center [768, 302] width 92 height 10
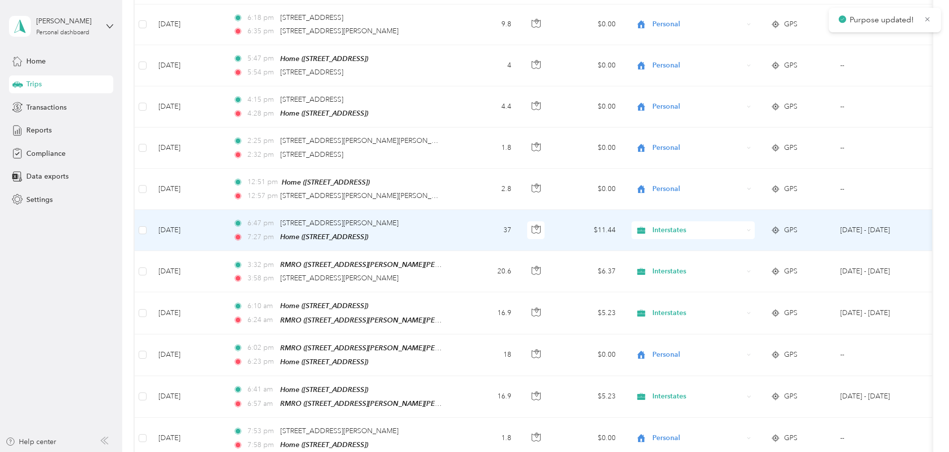
scroll to position [2086, 0]
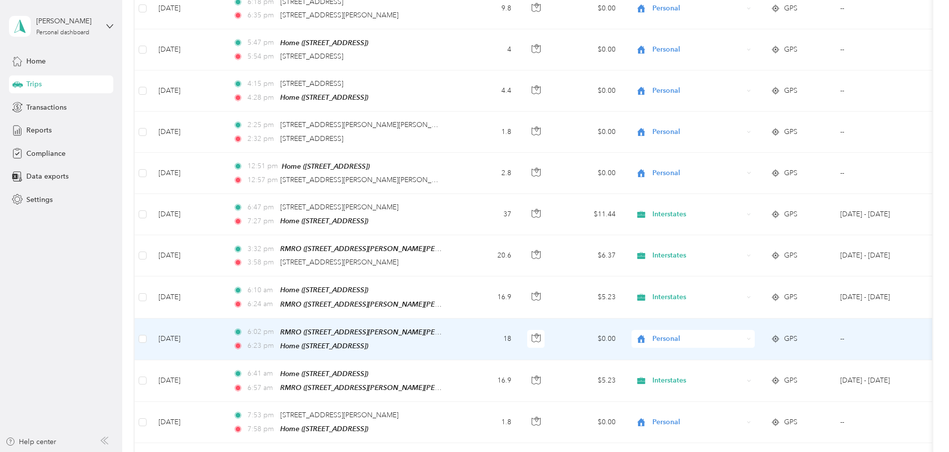
click at [724, 334] on span "Personal" at bounding box center [697, 339] width 91 height 11
click at [736, 321] on span "Interstates" at bounding box center [768, 326] width 92 height 10
click at [742, 334] on span "Personal" at bounding box center [697, 339] width 91 height 11
click at [751, 325] on span "Interstates" at bounding box center [768, 326] width 92 height 10
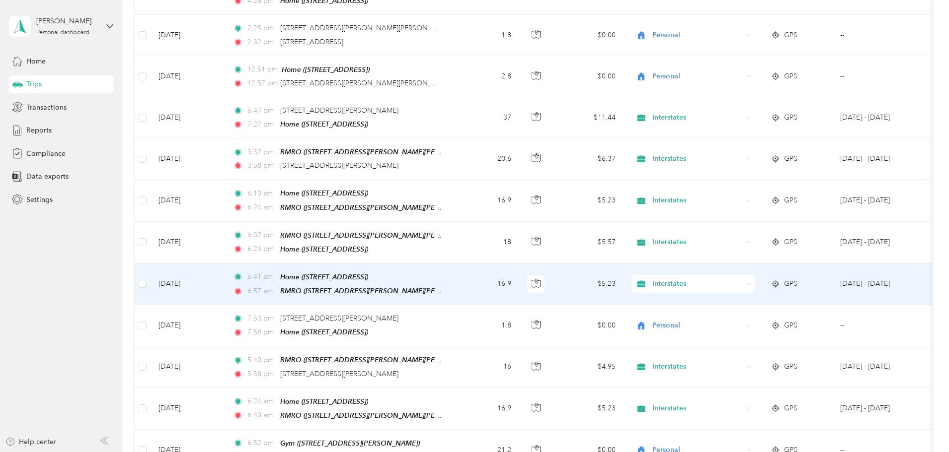
scroll to position [2185, 0]
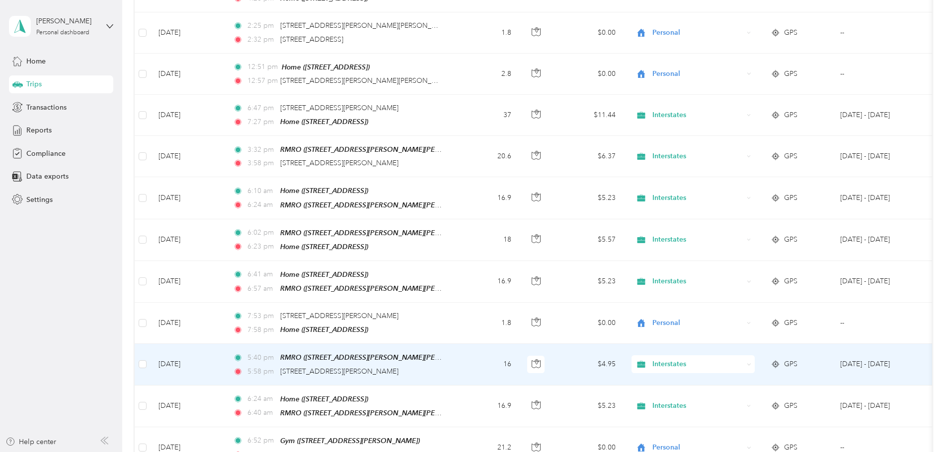
click at [734, 359] on span "Interstates" at bounding box center [697, 364] width 91 height 11
click at [761, 364] on span "Personal" at bounding box center [768, 366] width 92 height 10
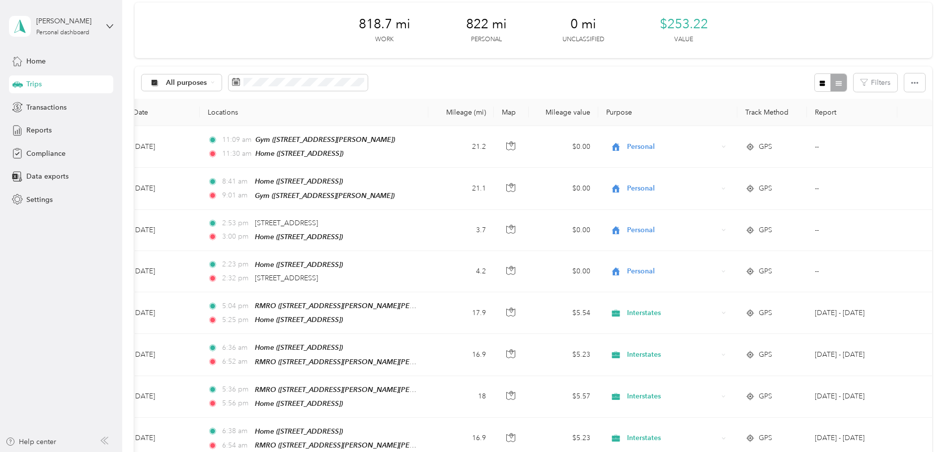
scroll to position [0, 0]
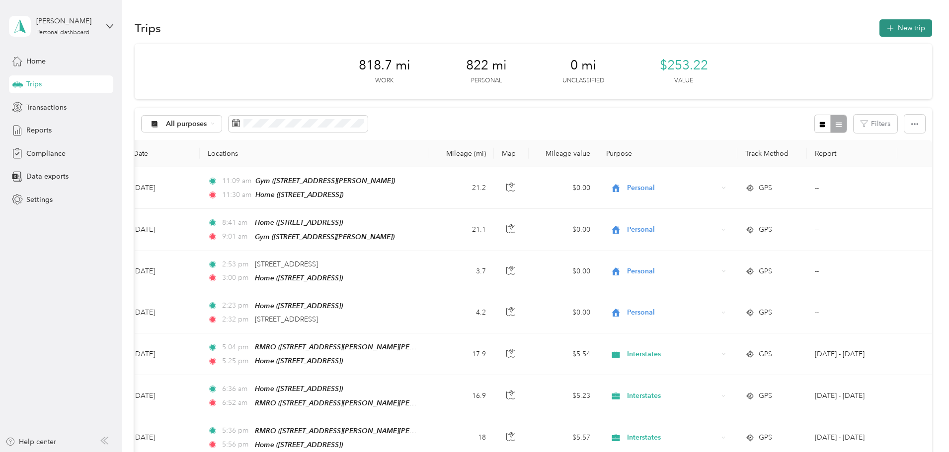
click at [879, 30] on button "New trip" at bounding box center [905, 27] width 53 height 17
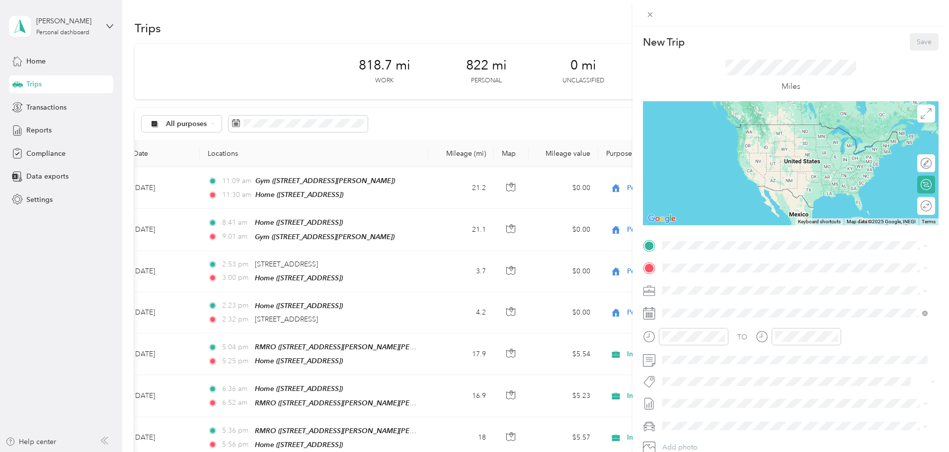
click at [716, 285] on strong "RMRO" at bounding box center [725, 286] width 21 height 9
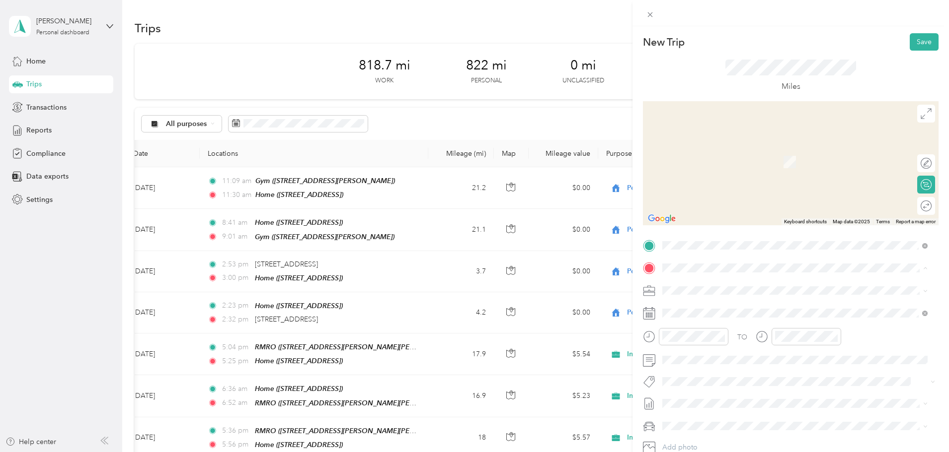
click at [729, 369] on div "Home" at bounding box center [712, 373] width 63 height 9
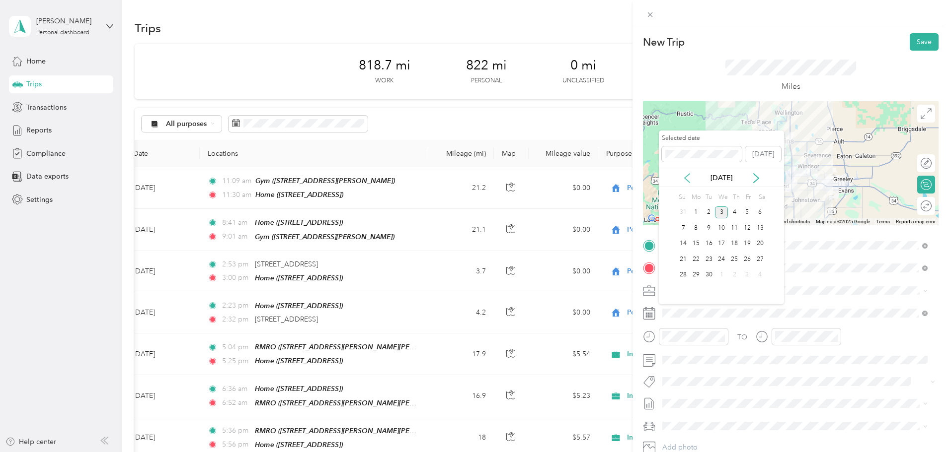
click at [685, 177] on icon at bounding box center [686, 178] width 5 height 9
click at [717, 244] on div "13" at bounding box center [721, 244] width 13 height 12
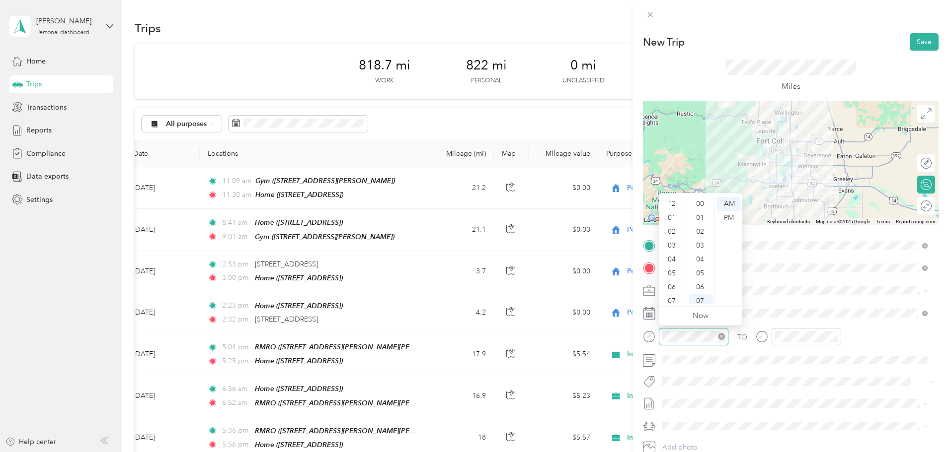
scroll to position [60, 0]
click at [670, 213] on div "05" at bounding box center [672, 214] width 24 height 14
click at [705, 217] on div "08" at bounding box center [701, 218] width 24 height 14
click at [733, 215] on div "PM" at bounding box center [729, 218] width 24 height 14
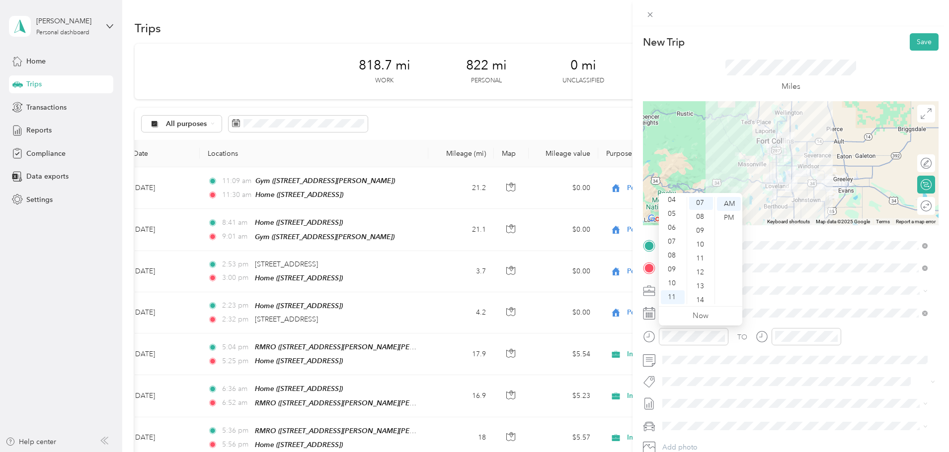
scroll to position [97, 0]
click at [809, 296] on span at bounding box center [799, 291] width 280 height 16
click at [672, 215] on div "05" at bounding box center [672, 214] width 24 height 14
click at [702, 219] on div "08" at bounding box center [701, 218] width 24 height 14
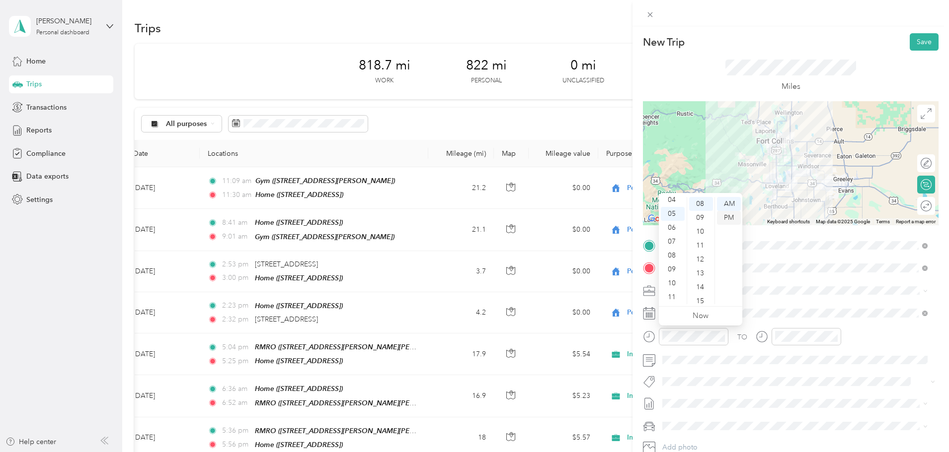
click at [726, 218] on div "PM" at bounding box center [729, 218] width 24 height 14
click at [822, 434] on span at bounding box center [799, 427] width 280 height 16
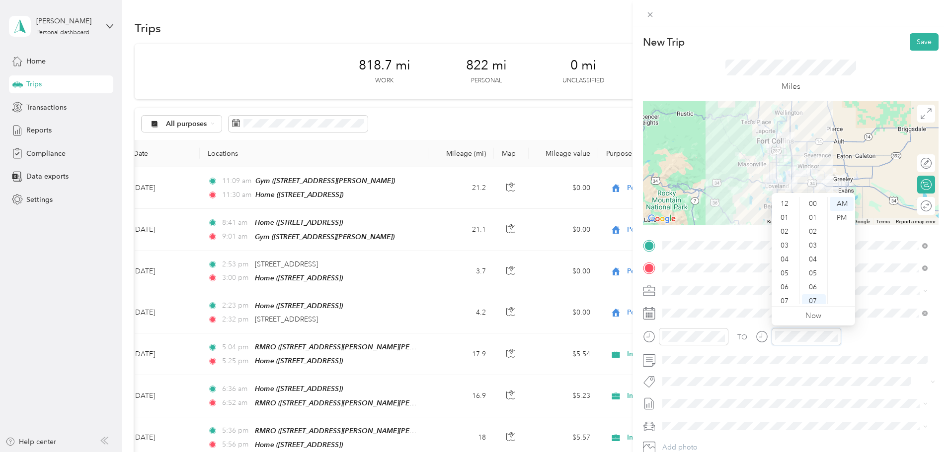
scroll to position [60, 0]
click at [785, 213] on div "05" at bounding box center [785, 214] width 24 height 14
click at [809, 228] on div "09" at bounding box center [814, 232] width 24 height 14
click at [839, 218] on div "PM" at bounding box center [841, 218] width 24 height 14
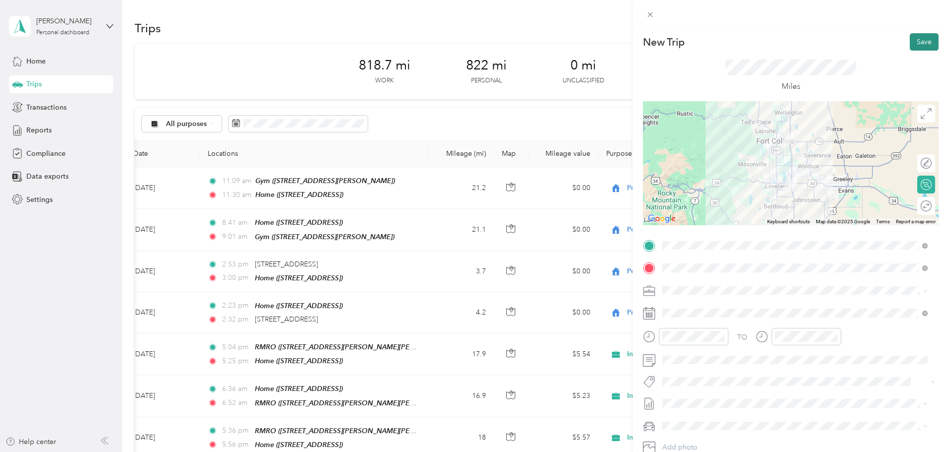
click at [916, 46] on button "Save" at bounding box center [923, 41] width 29 height 17
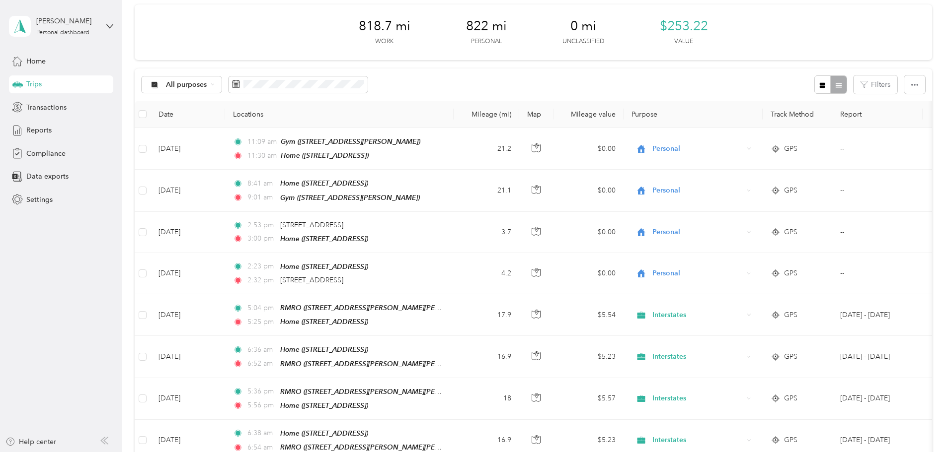
scroll to position [0, 0]
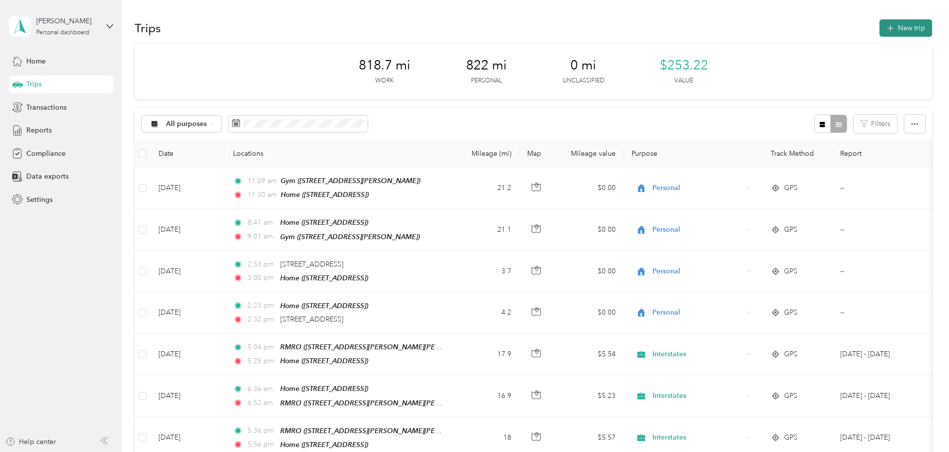
click at [879, 28] on button "New trip" at bounding box center [905, 27] width 53 height 17
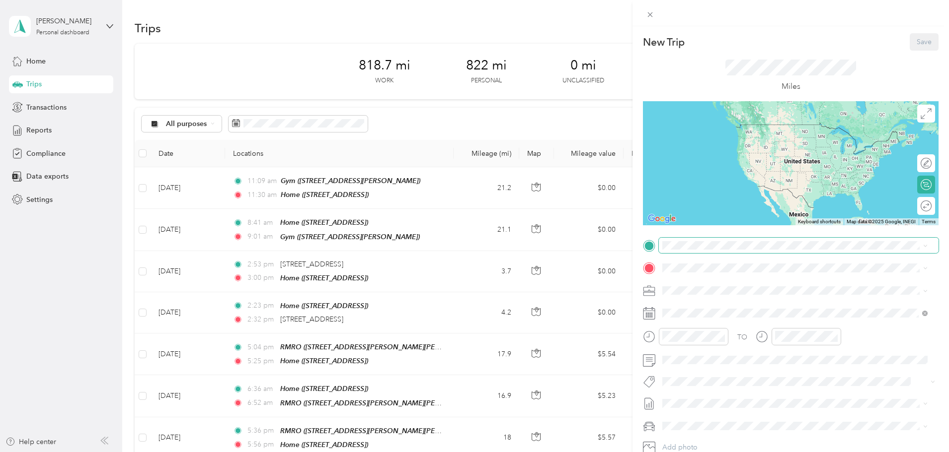
click at [696, 240] on span at bounding box center [799, 246] width 280 height 16
click at [715, 288] on strong "RMRO" at bounding box center [725, 286] width 21 height 9
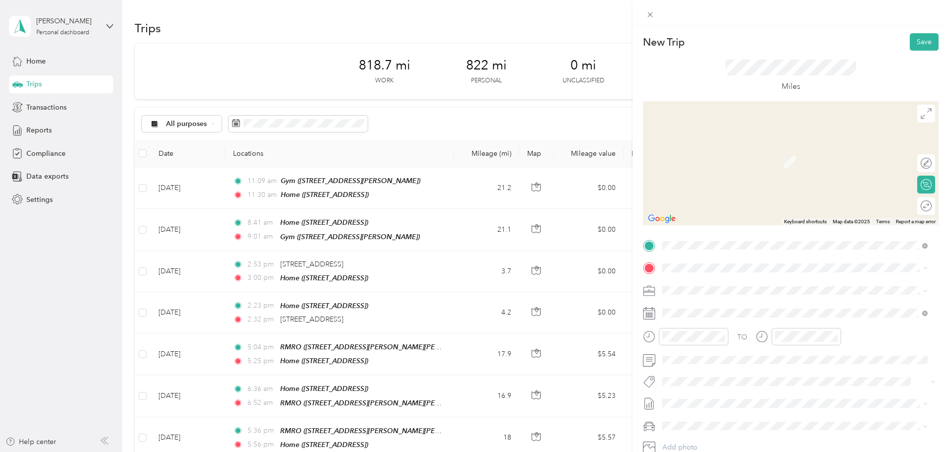
click at [715, 366] on li "Home [STREET_ADDRESS]" at bounding box center [795, 379] width 272 height 31
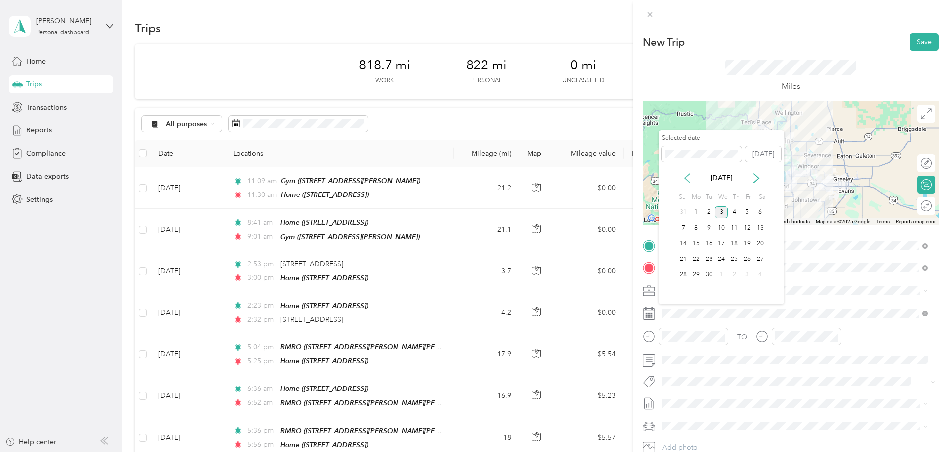
click at [685, 176] on icon at bounding box center [687, 178] width 10 height 10
click at [709, 247] on div "12" at bounding box center [708, 244] width 13 height 12
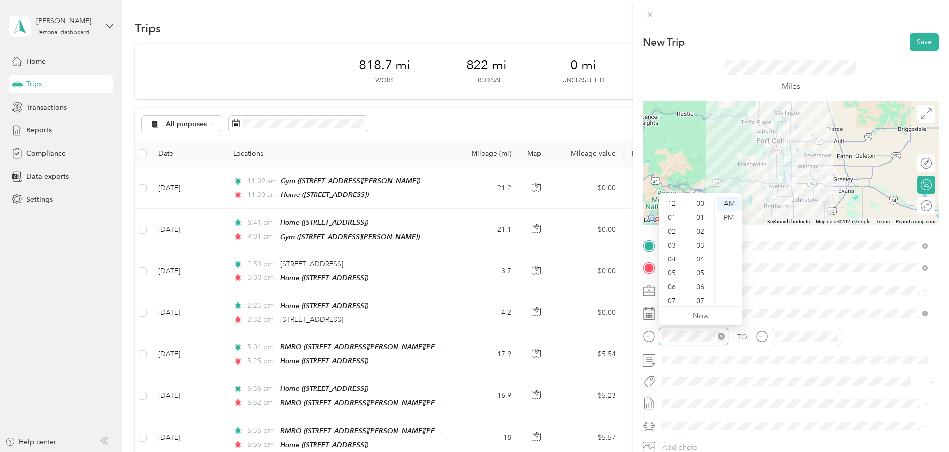
scroll to position [60, 0]
click at [671, 217] on div "05" at bounding box center [672, 214] width 24 height 14
click at [705, 220] on div "09" at bounding box center [701, 218] width 24 height 14
click at [729, 215] on div "PM" at bounding box center [729, 218] width 24 height 14
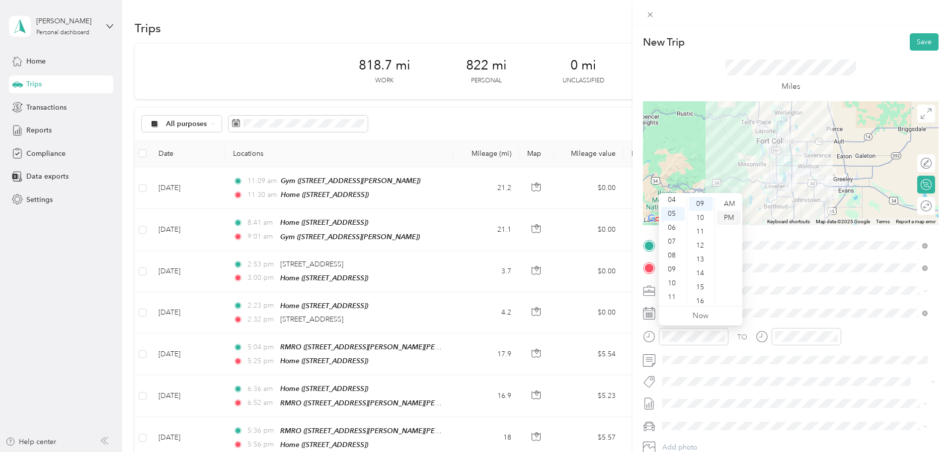
click at [729, 215] on div "PM" at bounding box center [729, 218] width 24 height 14
click at [834, 282] on div "TO Add photo" at bounding box center [790, 358] width 295 height 240
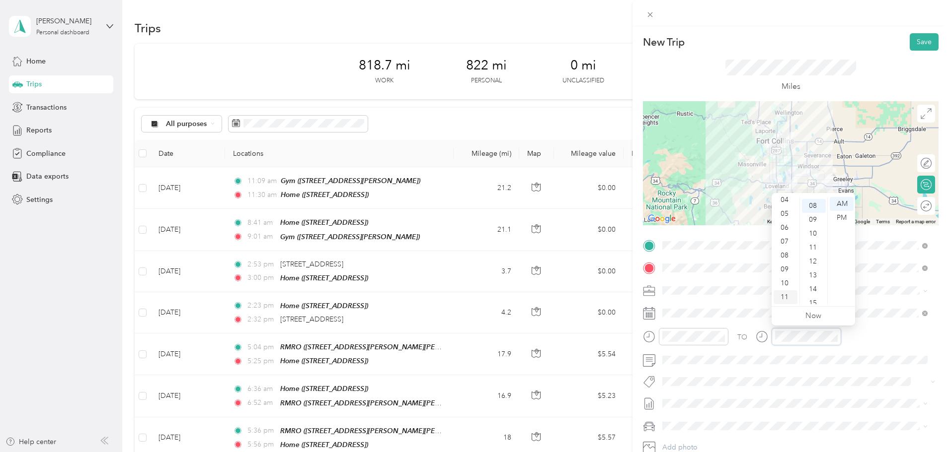
scroll to position [111, 0]
drag, startPoint x: 780, startPoint y: 214, endPoint x: 799, endPoint y: 227, distance: 23.8
click at [780, 214] on div "05" at bounding box center [785, 214] width 24 height 14
click at [814, 230] on div "10" at bounding box center [814, 232] width 24 height 14
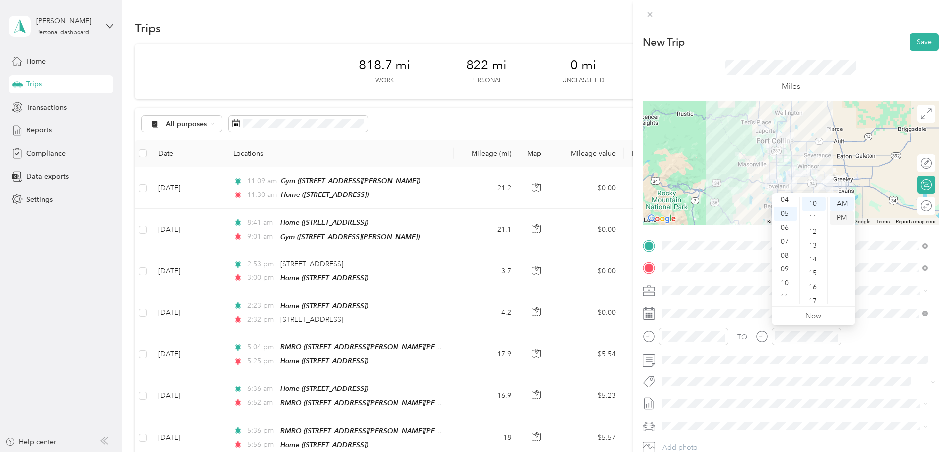
click at [844, 214] on div "PM" at bounding box center [841, 218] width 24 height 14
click at [873, 296] on span at bounding box center [799, 291] width 280 height 16
click at [911, 44] on button "Save" at bounding box center [923, 41] width 29 height 17
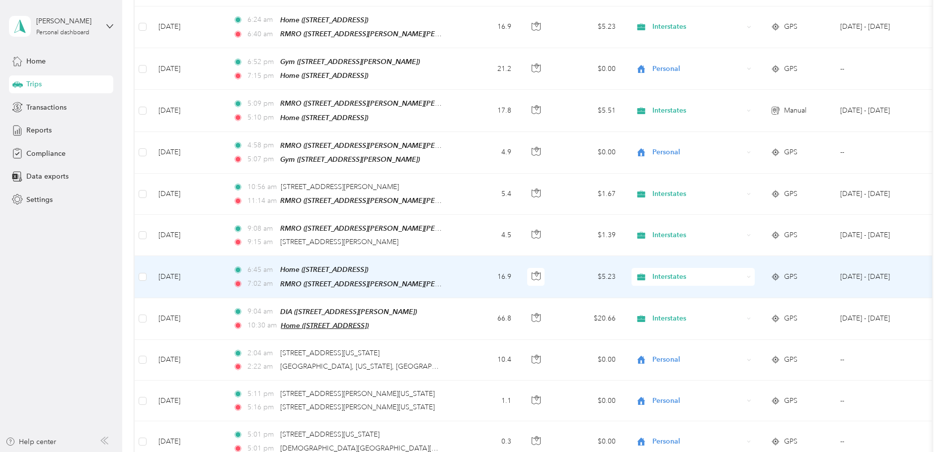
scroll to position [2632, 0]
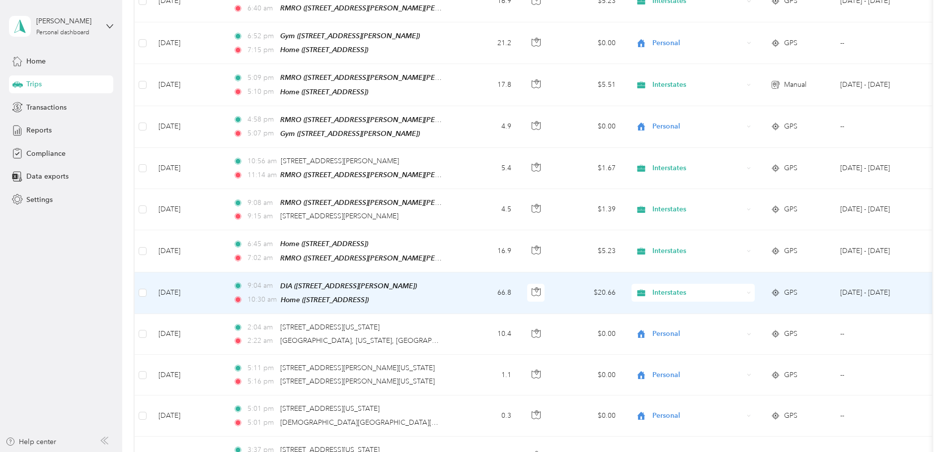
click at [743, 288] on span "Interstates" at bounding box center [697, 293] width 91 height 11
click at [748, 284] on span "Personal" at bounding box center [768, 287] width 92 height 10
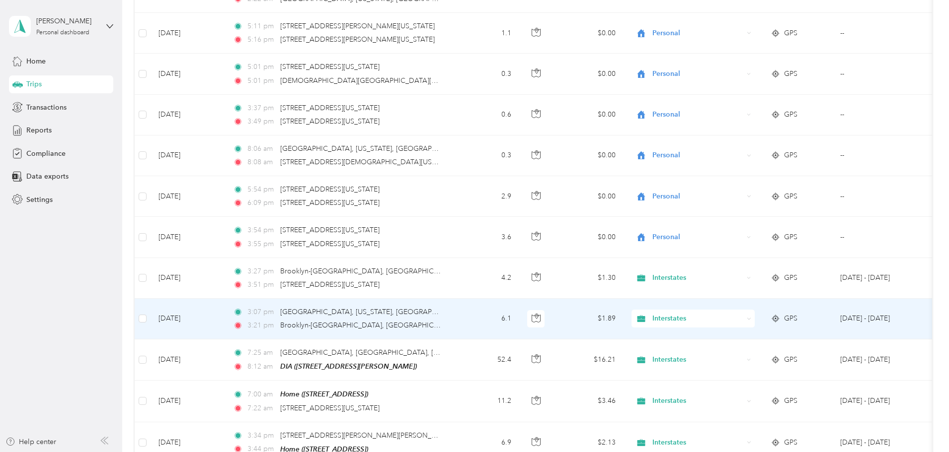
scroll to position [2980, 0]
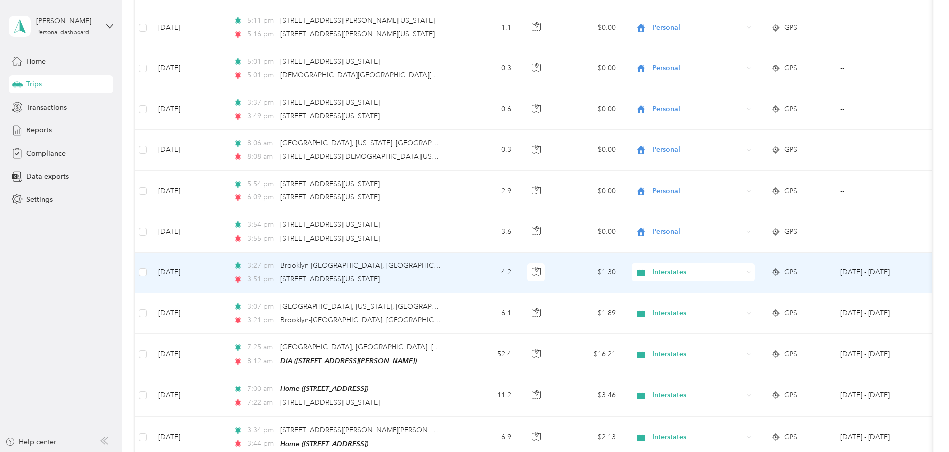
click at [724, 267] on span "Interstates" at bounding box center [697, 272] width 91 height 11
click at [736, 267] on span "Personal" at bounding box center [768, 266] width 92 height 10
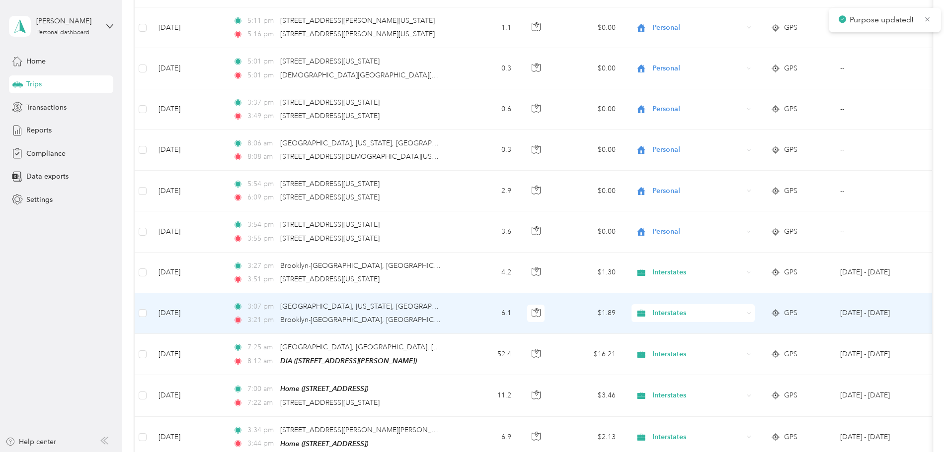
click at [731, 308] on span "Interstates" at bounding box center [697, 313] width 91 height 11
click at [729, 307] on span "Personal" at bounding box center [768, 303] width 92 height 10
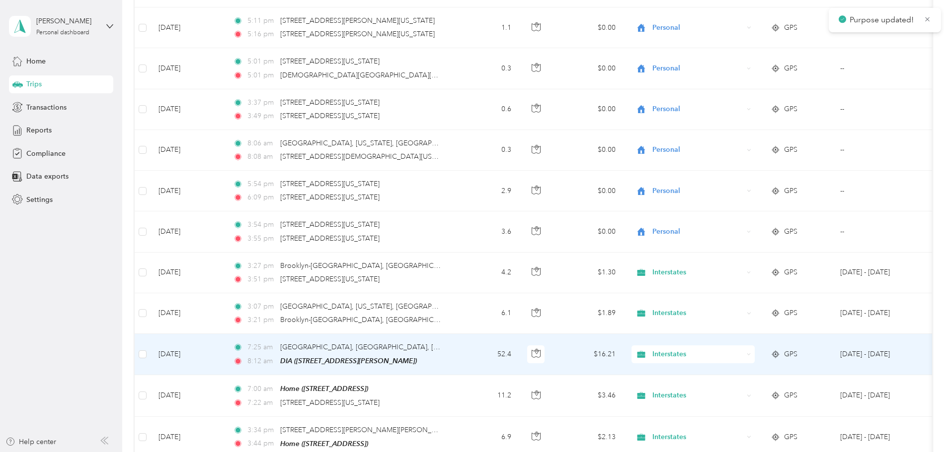
click at [732, 349] on span "Interstates" at bounding box center [697, 354] width 91 height 11
click at [733, 346] on span "Personal" at bounding box center [768, 348] width 92 height 10
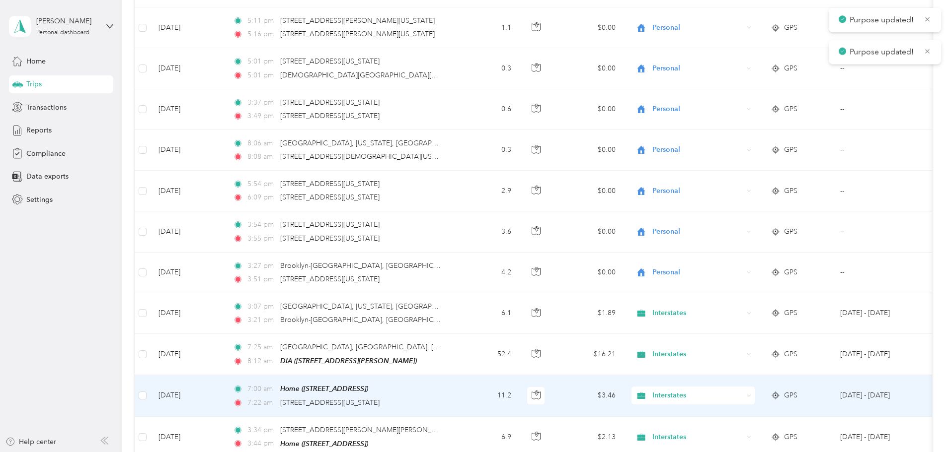
click at [730, 390] on span "Interstates" at bounding box center [697, 395] width 91 height 11
click at [729, 391] on li "Personal" at bounding box center [758, 388] width 123 height 17
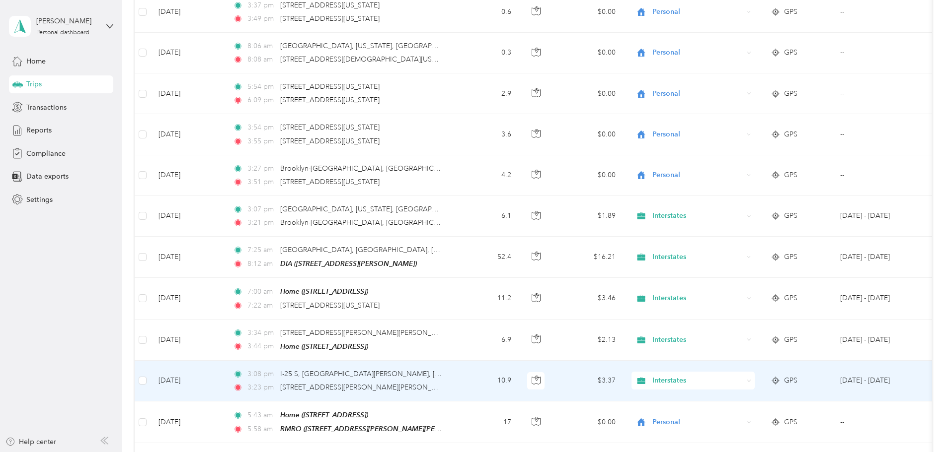
scroll to position [3079, 0]
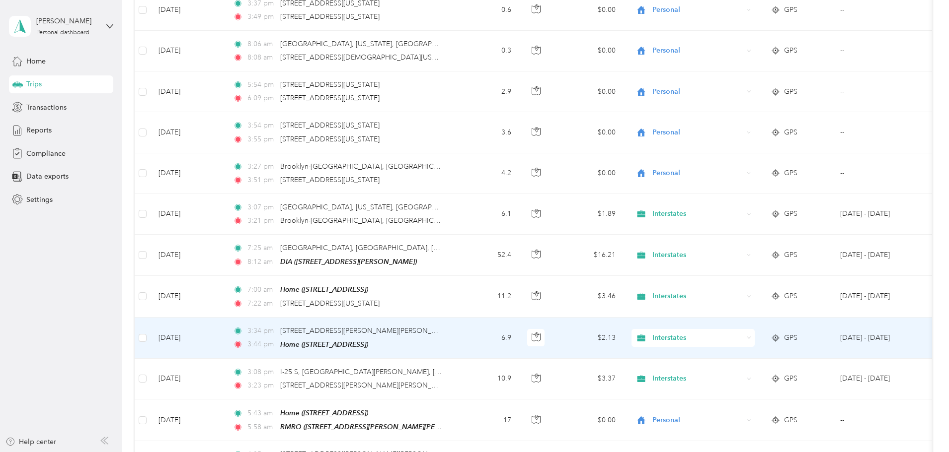
click at [730, 333] on span "Interstates" at bounding box center [697, 338] width 91 height 11
click at [732, 323] on li "Personal" at bounding box center [758, 330] width 123 height 17
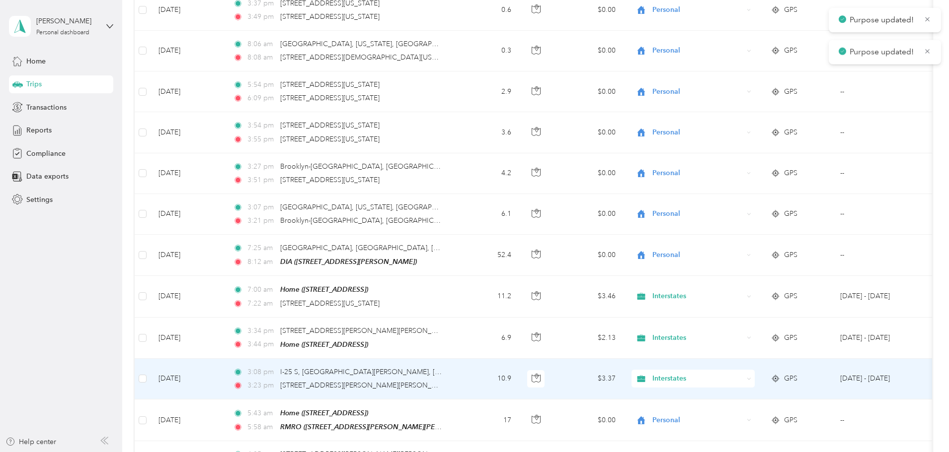
click at [734, 373] on span "Interstates" at bounding box center [697, 378] width 91 height 11
click at [732, 373] on li "Personal" at bounding box center [758, 371] width 123 height 17
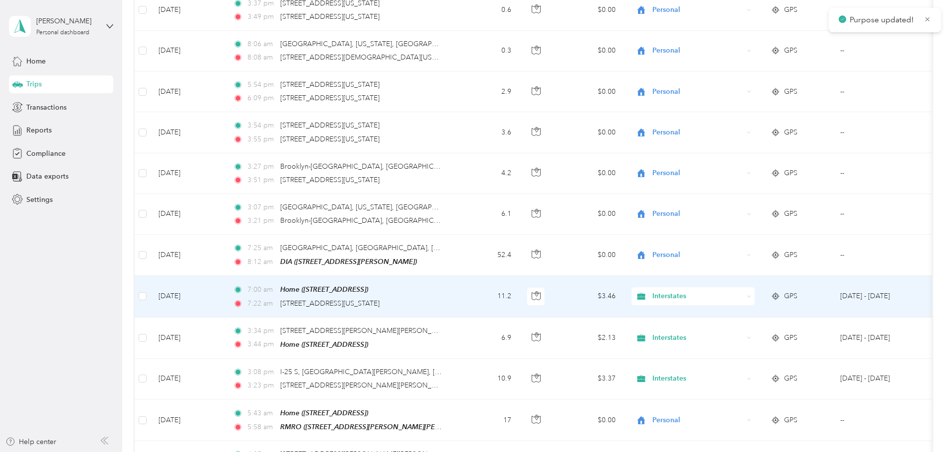
click at [726, 291] on span "Interstates" at bounding box center [697, 296] width 91 height 11
click at [733, 289] on span "Personal" at bounding box center [768, 290] width 92 height 10
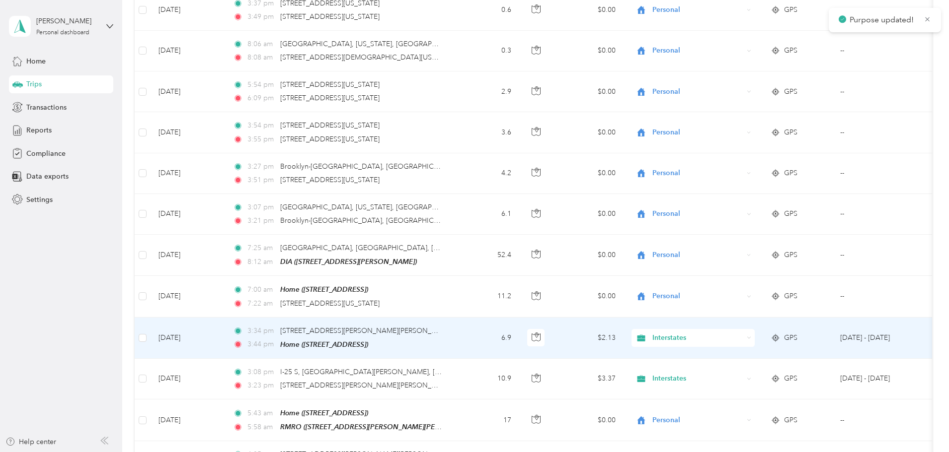
click at [737, 333] on span "Interstates" at bounding box center [697, 338] width 91 height 11
click at [745, 325] on span "Personal" at bounding box center [768, 330] width 92 height 10
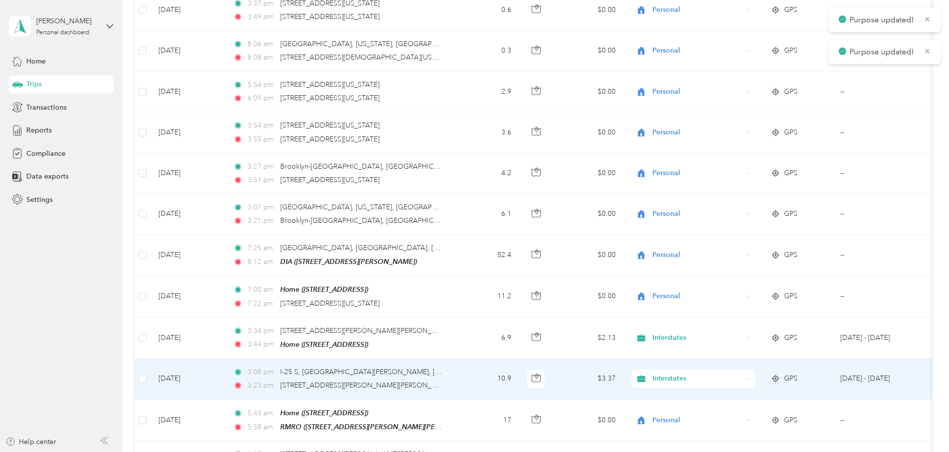
click at [742, 373] on span "Interstates" at bounding box center [697, 378] width 91 height 11
click at [746, 369] on span "Personal" at bounding box center [768, 371] width 92 height 10
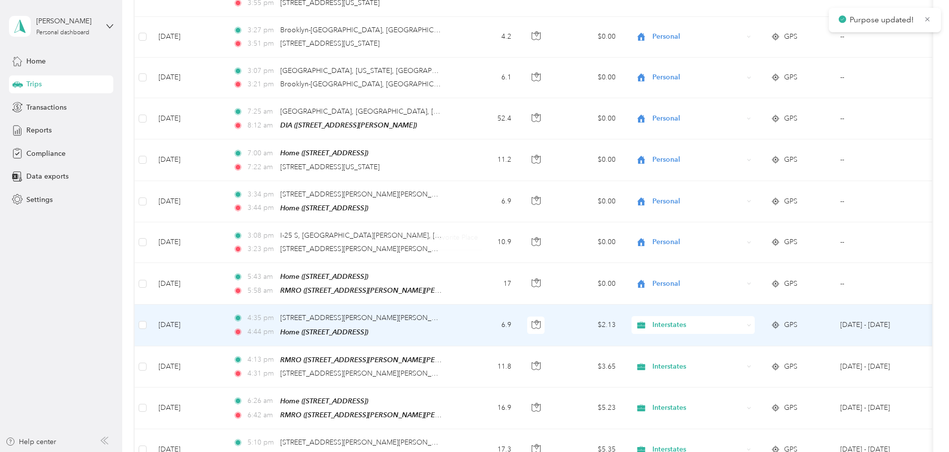
scroll to position [3228, 0]
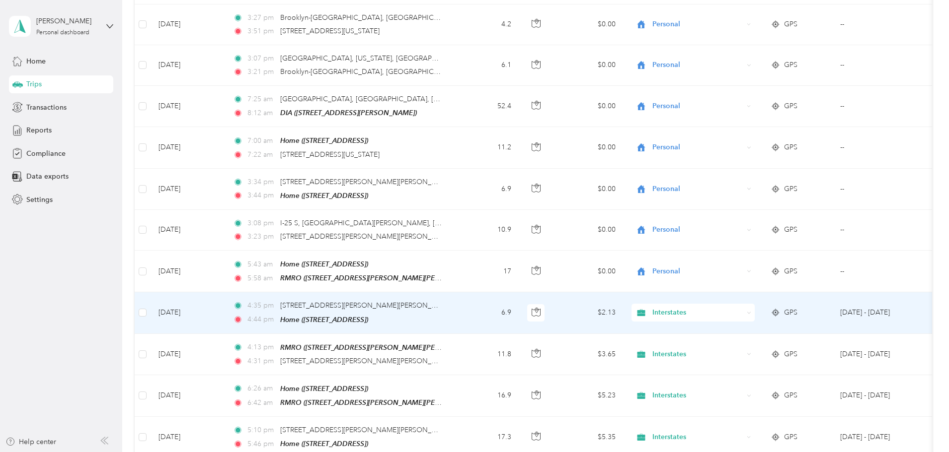
click at [722, 307] on span "Interstates" at bounding box center [697, 312] width 91 height 11
click at [739, 303] on span "Personal" at bounding box center [768, 304] width 92 height 10
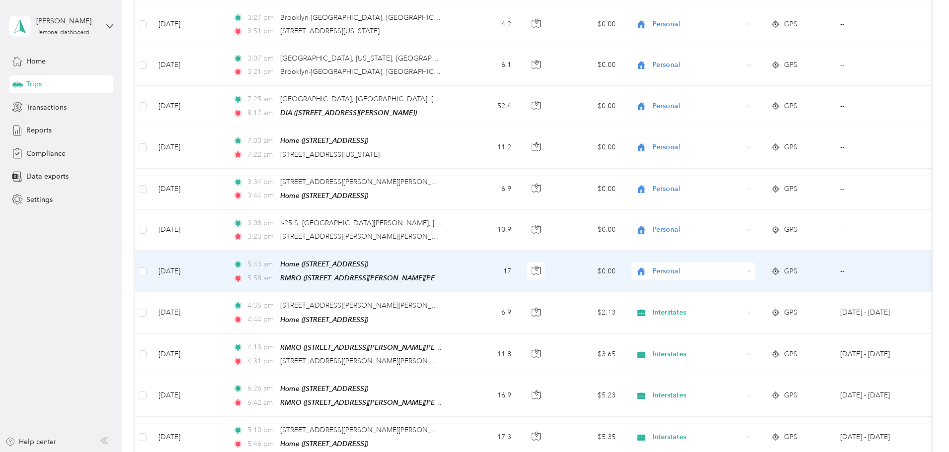
click at [724, 266] on span "Personal" at bounding box center [697, 271] width 91 height 11
click at [731, 244] on span "Interstates" at bounding box center [768, 242] width 92 height 10
click at [729, 266] on span "Personal" at bounding box center [697, 271] width 91 height 11
click at [733, 241] on span "Interstates" at bounding box center [762, 246] width 80 height 10
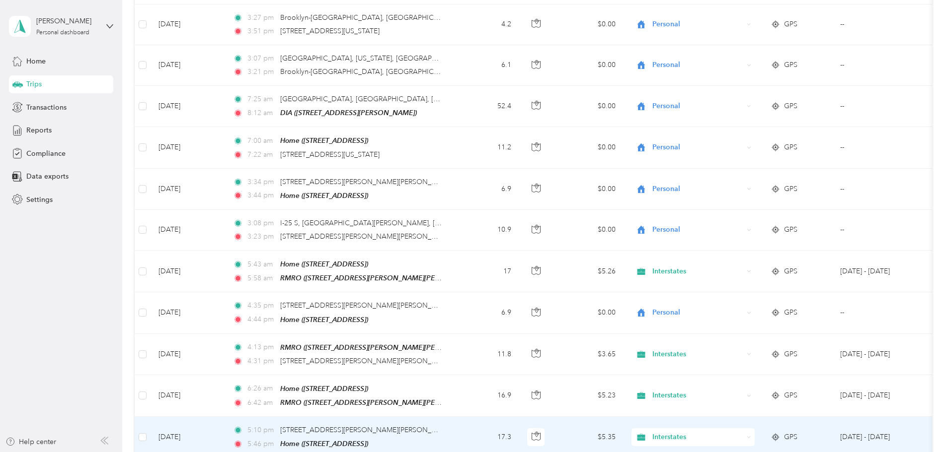
scroll to position [3278, 0]
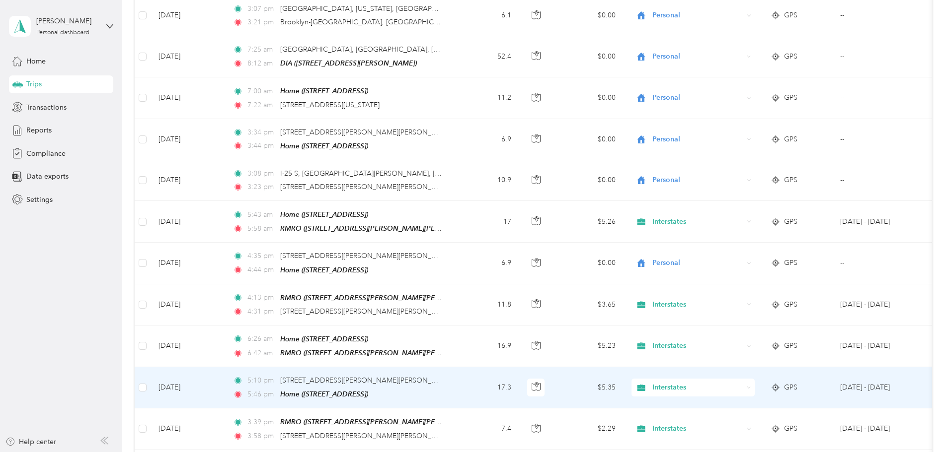
click at [741, 382] on span "Interstates" at bounding box center [697, 387] width 91 height 11
click at [751, 375] on span "Personal" at bounding box center [768, 377] width 92 height 10
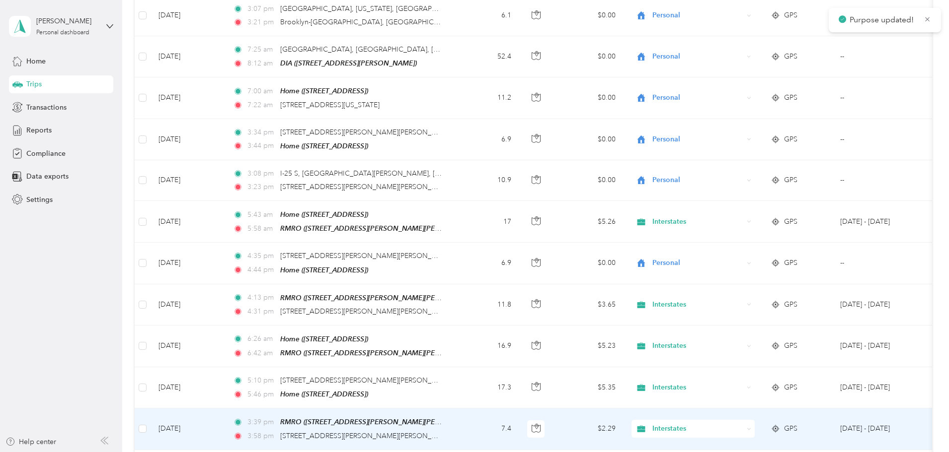
click at [734, 424] on span "Interstates" at bounding box center [697, 429] width 91 height 11
click at [748, 414] on span "Personal" at bounding box center [768, 418] width 92 height 10
click at [736, 424] on span "Interstates" at bounding box center [697, 429] width 91 height 11
click at [746, 414] on span "Personal" at bounding box center [768, 418] width 92 height 10
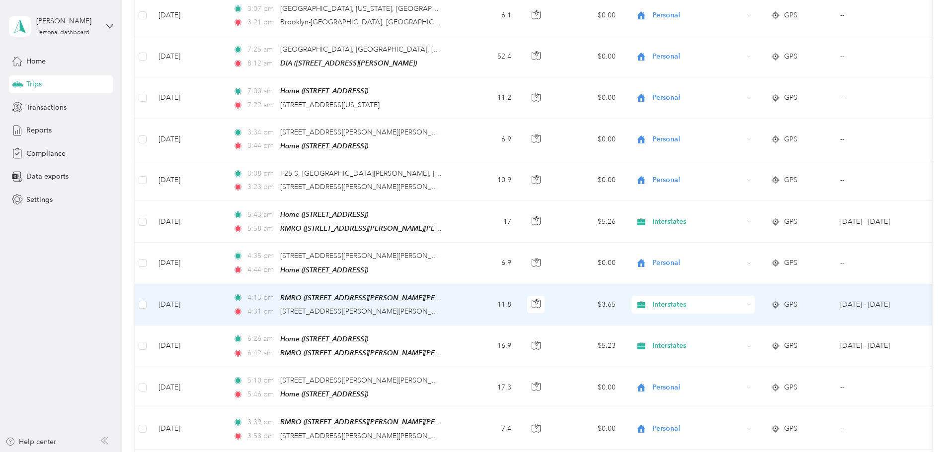
click at [743, 299] on span "Interstates" at bounding box center [697, 304] width 91 height 11
click at [745, 296] on li "Personal" at bounding box center [758, 295] width 123 height 17
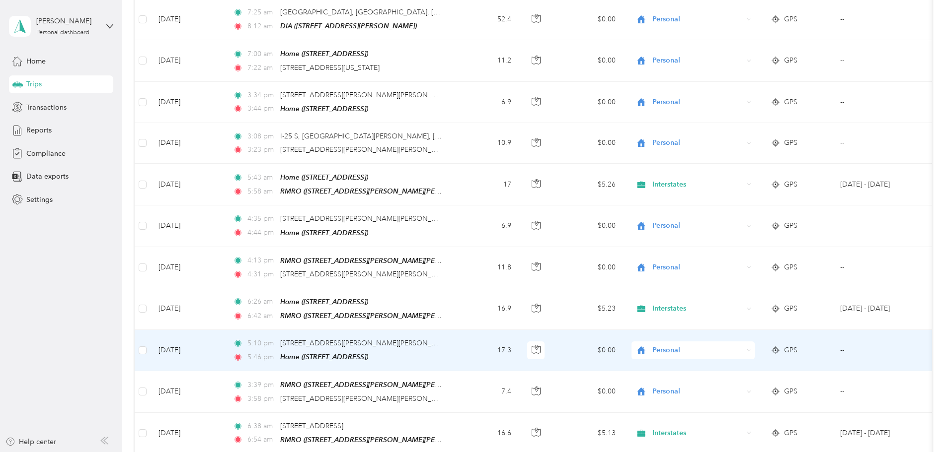
scroll to position [3377, 0]
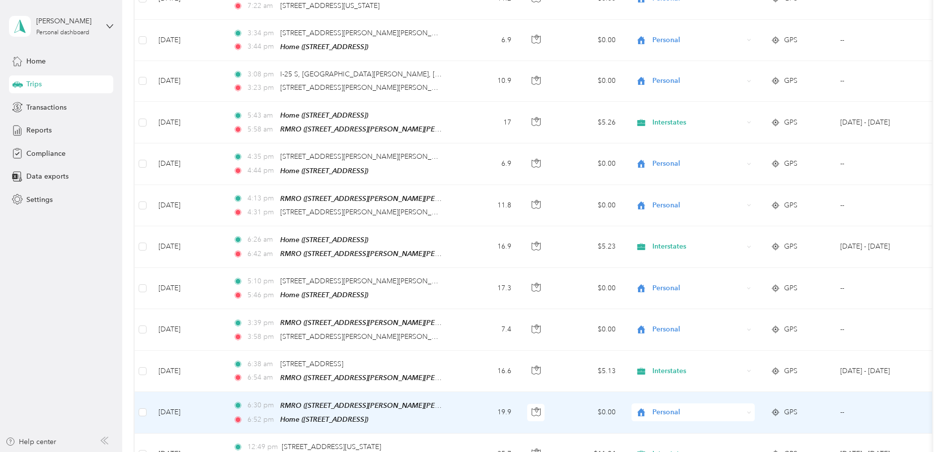
click at [737, 407] on span "Personal" at bounding box center [697, 412] width 91 height 11
click at [735, 386] on li "Interstates" at bounding box center [758, 378] width 123 height 17
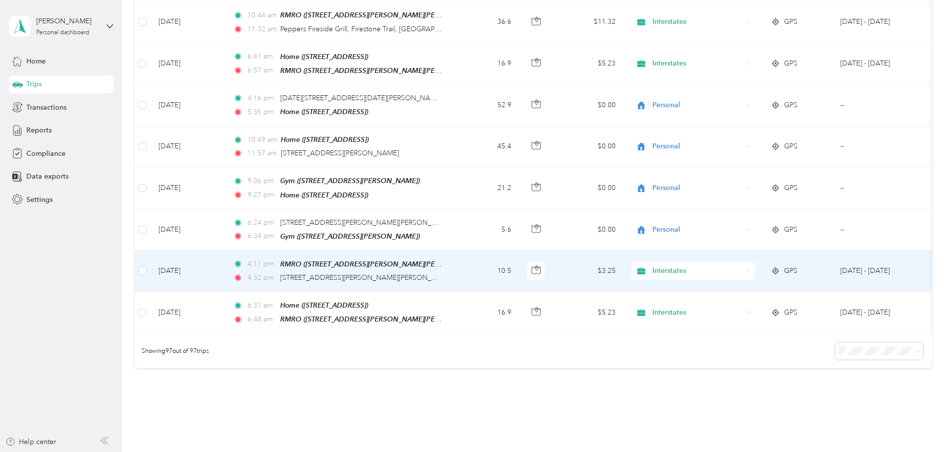
scroll to position [3857, 0]
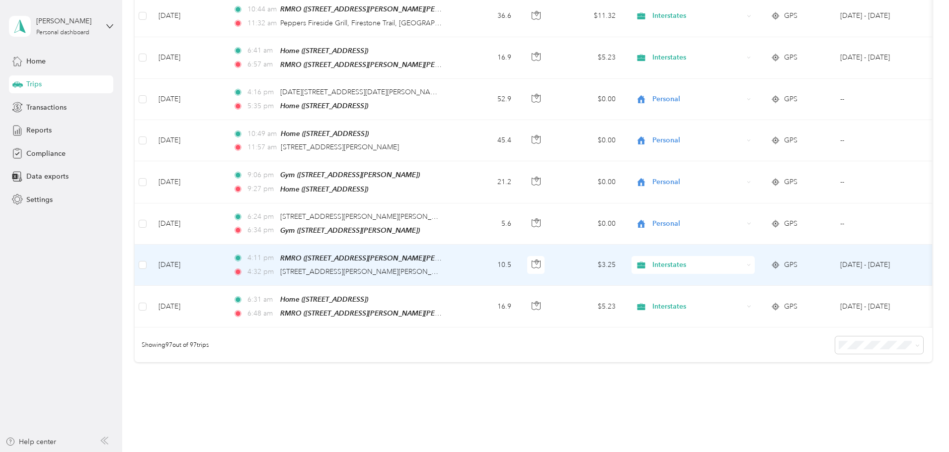
click at [743, 260] on span "Interstates" at bounding box center [697, 265] width 91 height 11
click at [743, 244] on span "Personal" at bounding box center [768, 244] width 92 height 10
click at [743, 260] on span "Interstates" at bounding box center [697, 265] width 91 height 11
click at [739, 239] on li "Personal" at bounding box center [758, 244] width 123 height 17
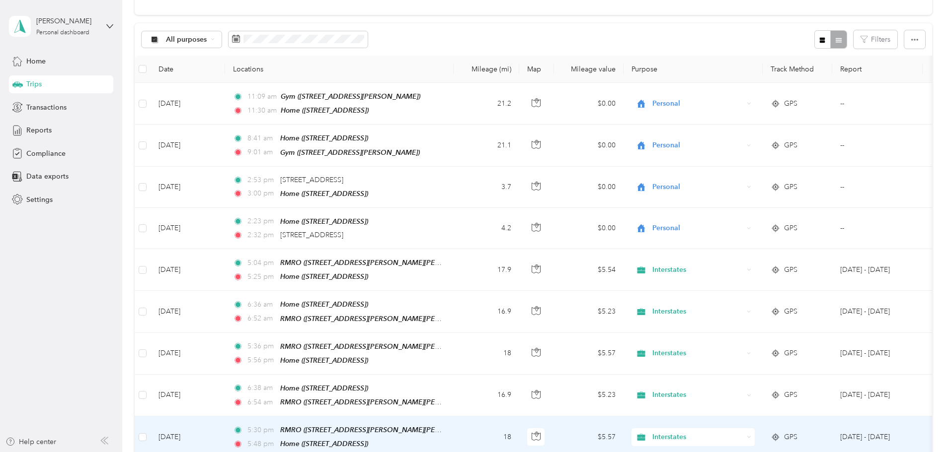
scroll to position [0, 0]
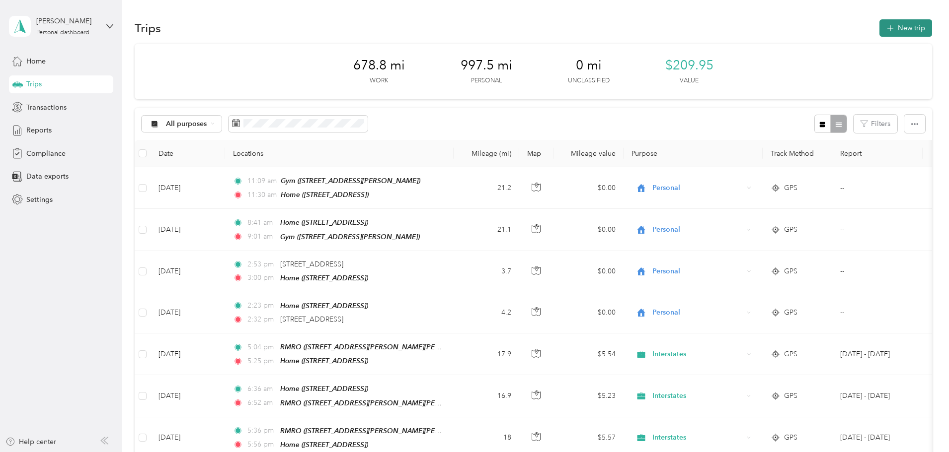
click at [879, 35] on button "New trip" at bounding box center [905, 27] width 53 height 17
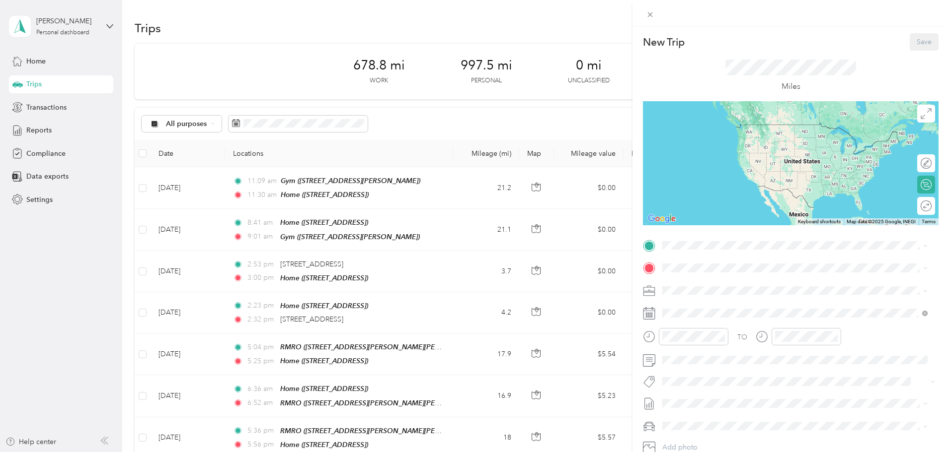
click at [725, 292] on div "TEAM RMRO [STREET_ADDRESS][PERSON_NAME][PERSON_NAME][US_STATE]" at bounding box center [786, 293] width 210 height 24
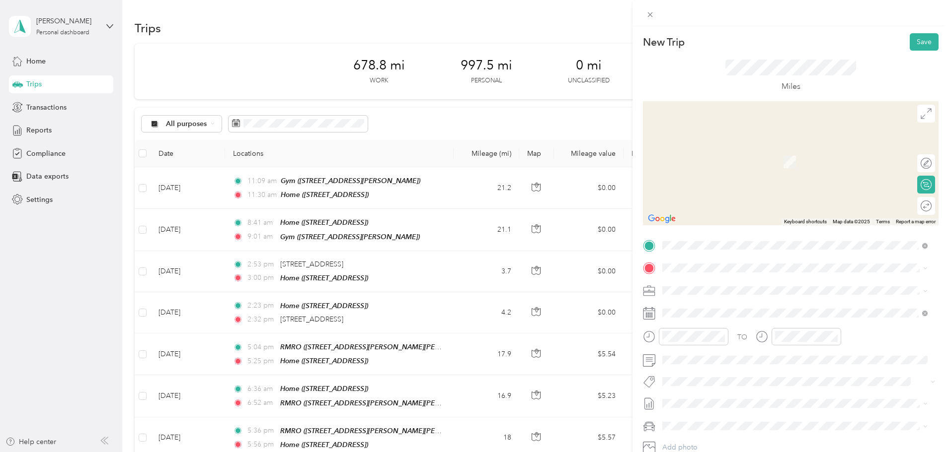
click at [711, 368] on div "Home [STREET_ADDRESS]" at bounding box center [794, 374] width 258 height 24
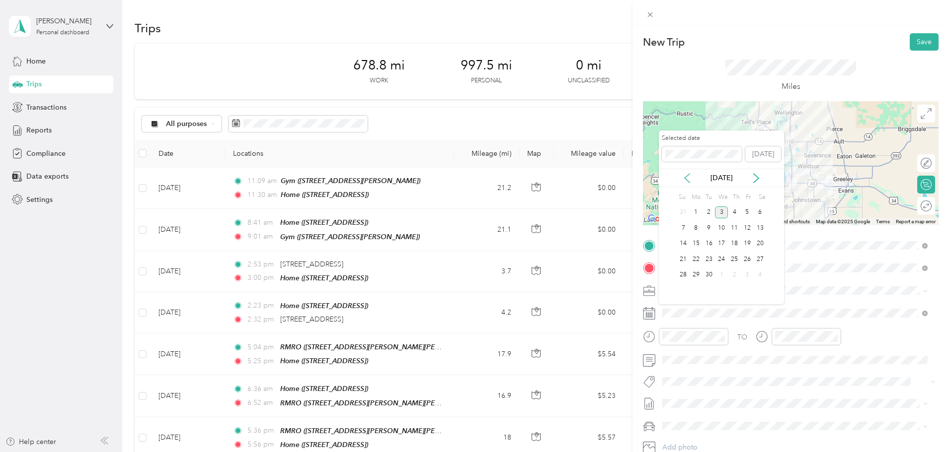
click at [686, 177] on icon at bounding box center [687, 178] width 10 height 10
click at [749, 214] on div "1" at bounding box center [746, 213] width 13 height 12
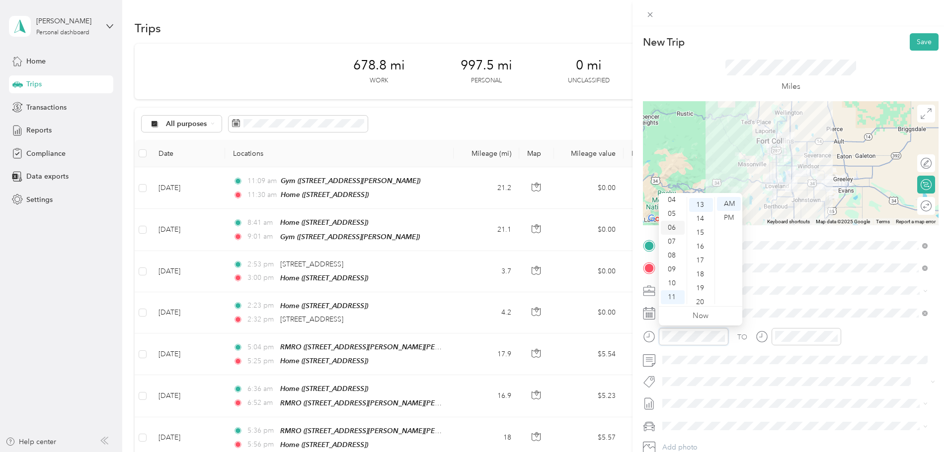
scroll to position [181, 0]
click at [671, 213] on div "05" at bounding box center [672, 214] width 24 height 14
click at [695, 215] on div "14" at bounding box center [701, 218] width 24 height 14
click at [726, 216] on div "PM" at bounding box center [729, 218] width 24 height 14
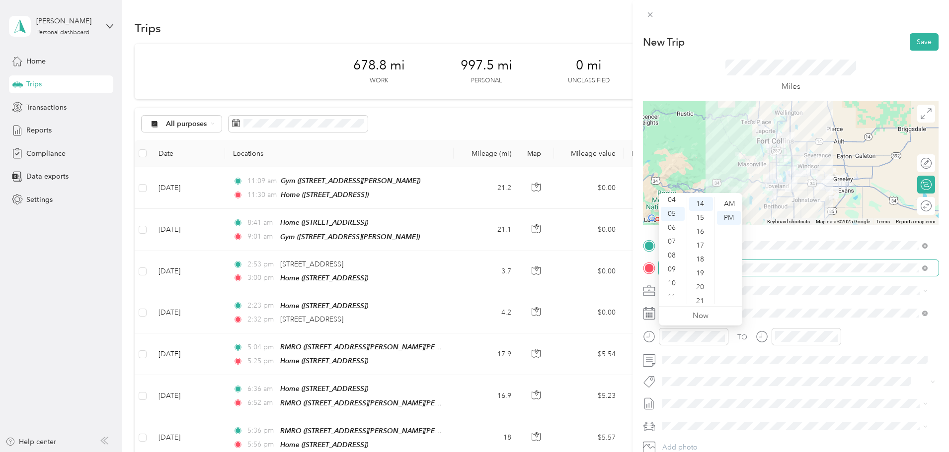
click at [831, 273] on span at bounding box center [799, 268] width 280 height 16
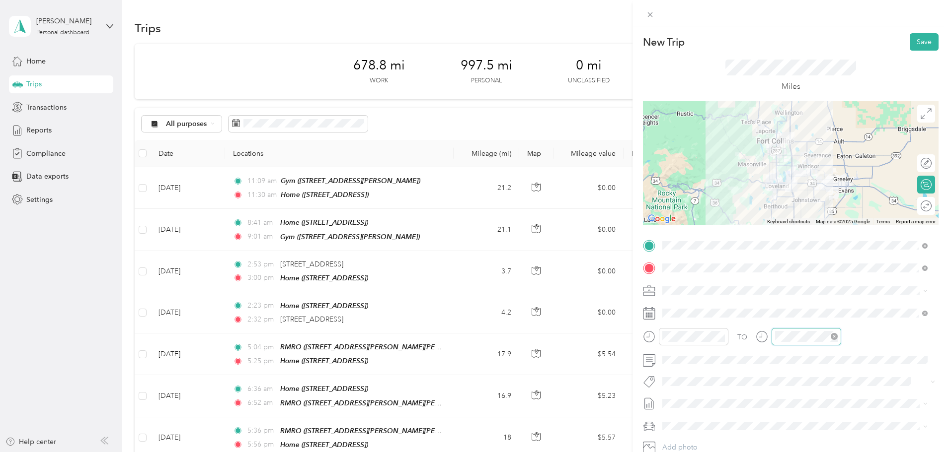
scroll to position [60, 0]
click at [785, 214] on div "05" at bounding box center [785, 214] width 24 height 14
click at [807, 229] on div "15" at bounding box center [814, 232] width 24 height 14
click at [837, 217] on div "PM" at bounding box center [841, 218] width 24 height 14
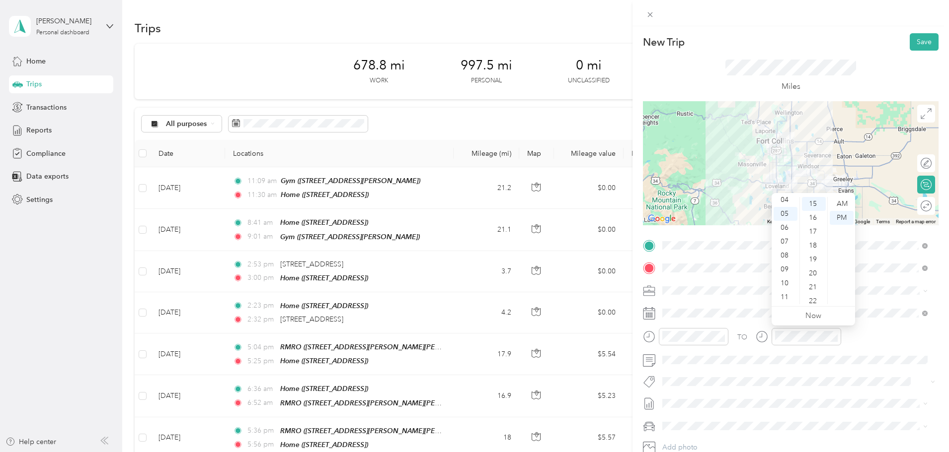
click at [876, 301] on div "TO Add photo" at bounding box center [790, 358] width 295 height 240
click at [919, 41] on button "Save" at bounding box center [923, 41] width 29 height 17
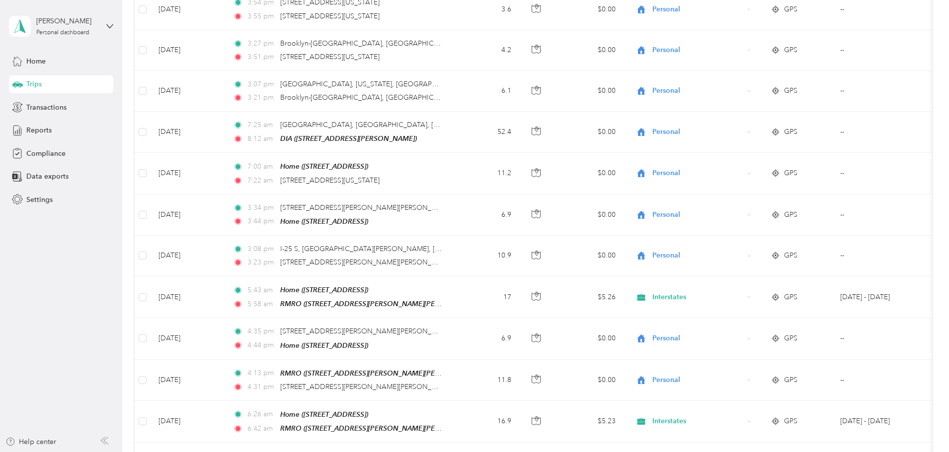
scroll to position [0, 0]
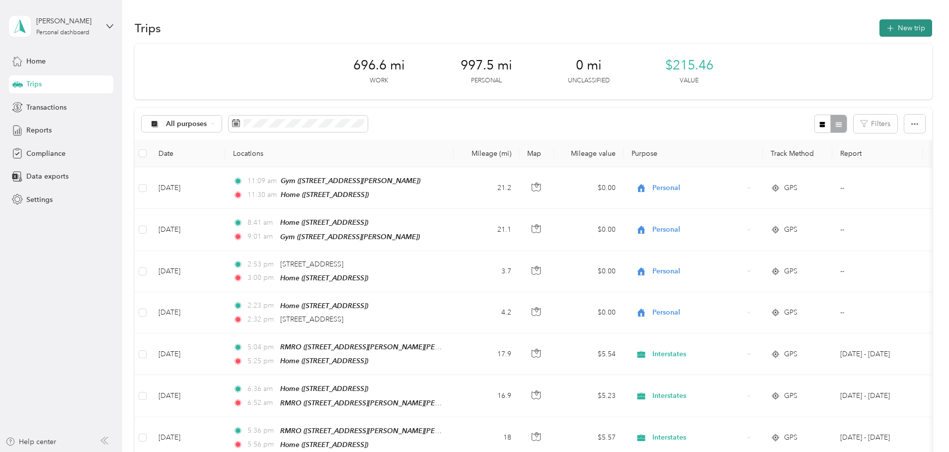
click at [879, 21] on button "New trip" at bounding box center [905, 27] width 53 height 17
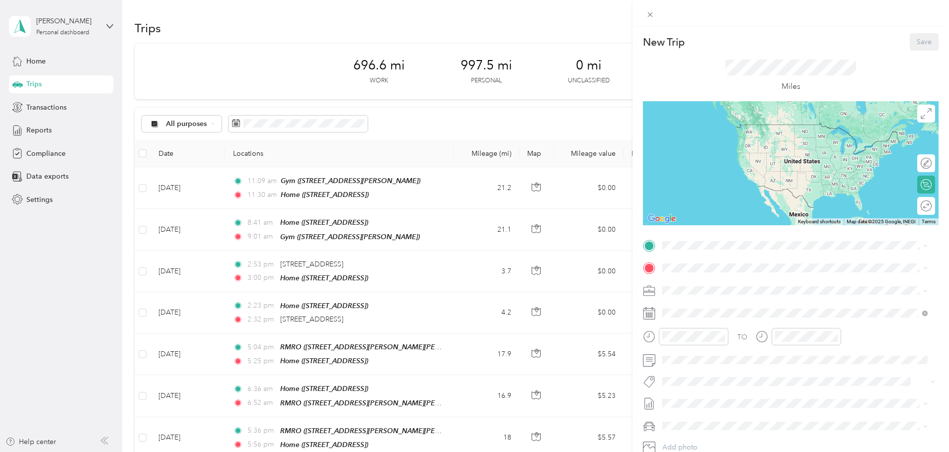
click at [731, 297] on span "[STREET_ADDRESS][PERSON_NAME][PERSON_NAME][US_STATE]" at bounding box center [786, 299] width 210 height 8
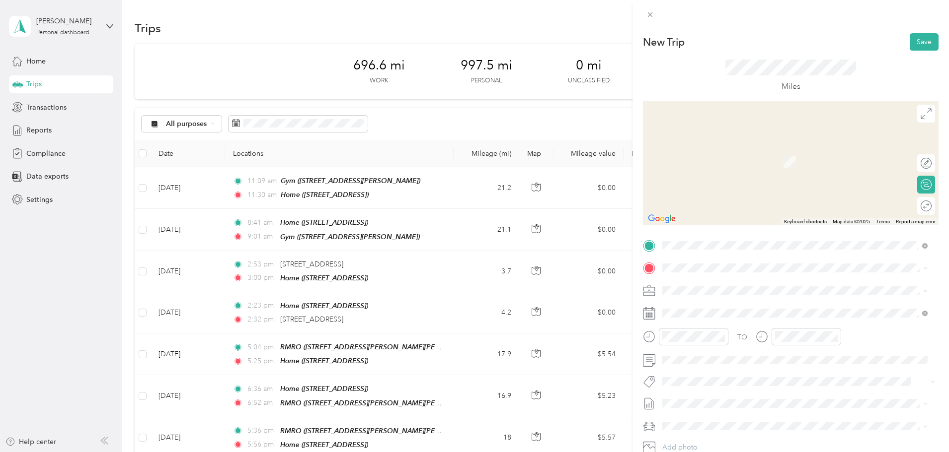
click at [709, 374] on div "Home" at bounding box center [712, 373] width 63 height 9
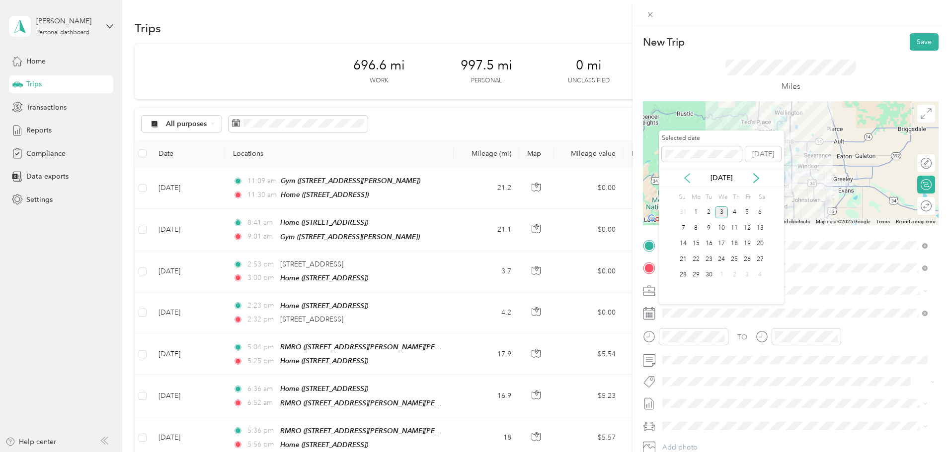
click at [686, 177] on icon at bounding box center [687, 178] width 10 height 10
click at [707, 229] on div "5" at bounding box center [708, 228] width 13 height 12
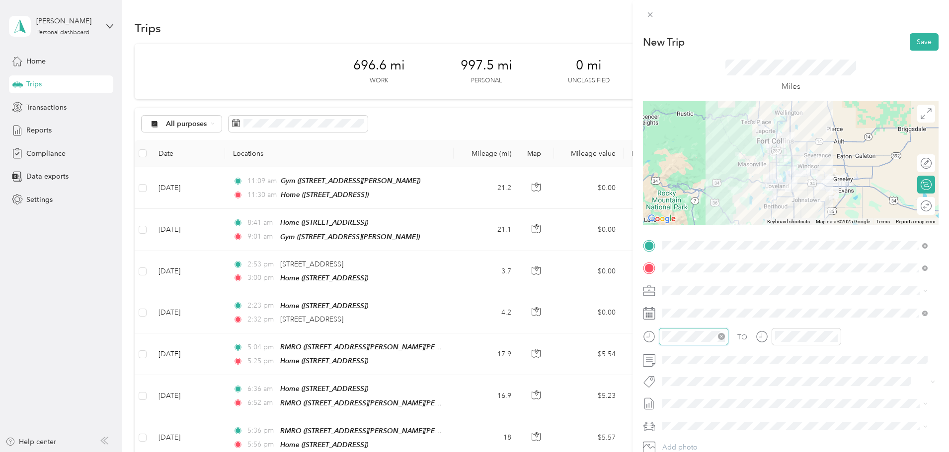
scroll to position [195, 0]
click at [675, 215] on div "05" at bounding box center [672, 214] width 24 height 14
click at [702, 218] on div "15" at bounding box center [701, 218] width 24 height 14
click at [721, 216] on div "PM" at bounding box center [729, 218] width 24 height 14
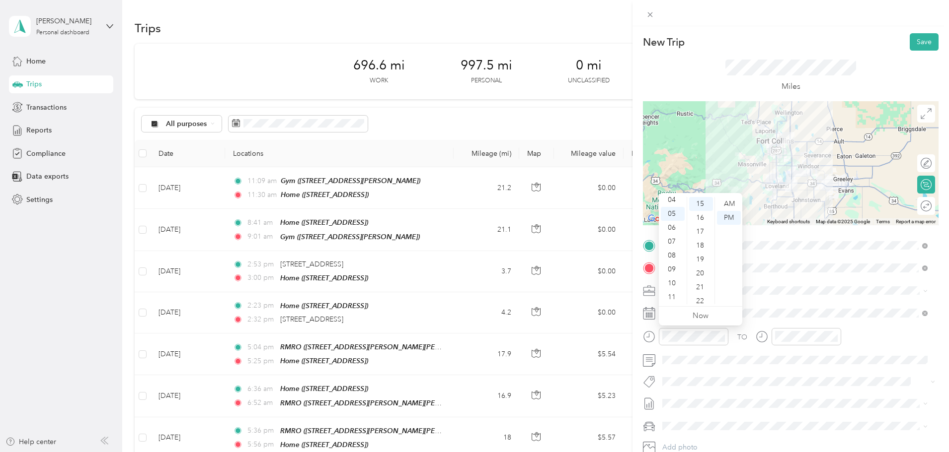
click at [782, 286] on span at bounding box center [799, 291] width 280 height 16
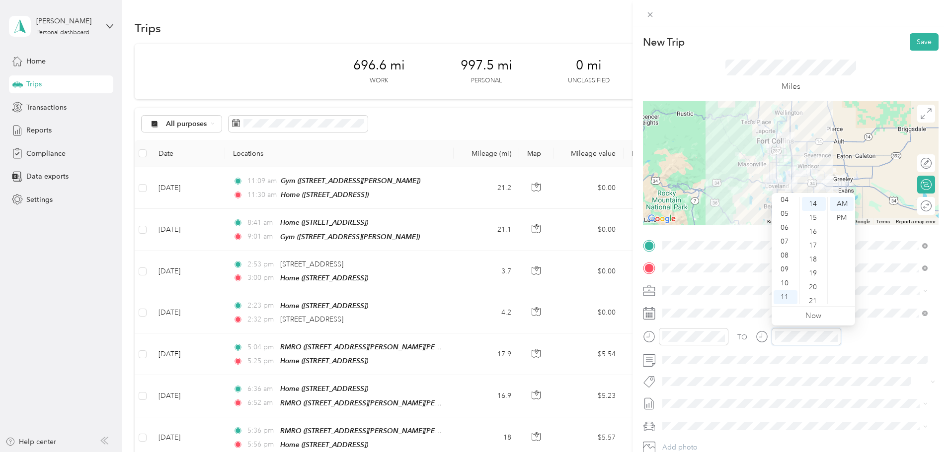
scroll to position [195, 0]
click at [785, 216] on div "05" at bounding box center [785, 214] width 24 height 14
click at [811, 232] on div "16" at bounding box center [814, 232] width 24 height 14
click at [851, 217] on div "PM" at bounding box center [841, 218] width 24 height 14
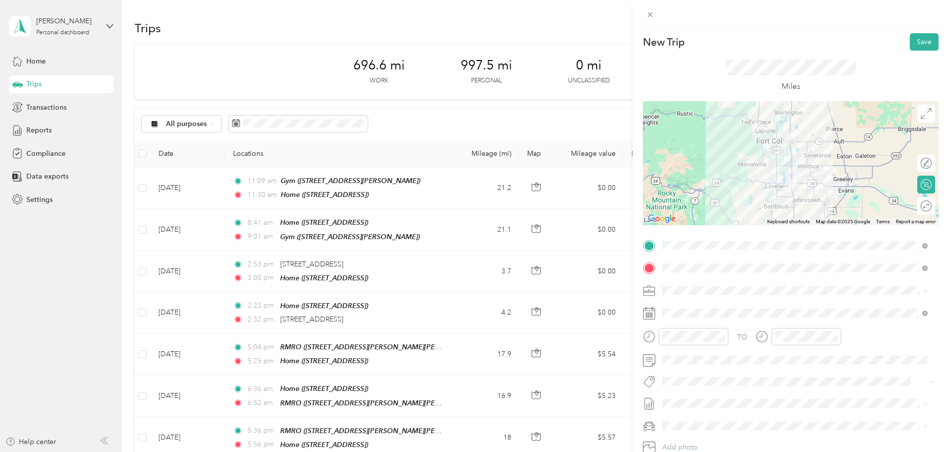
click at [618, 283] on div "New Trip Save This trip cannot be edited because it is either under review, app…" at bounding box center [474, 226] width 949 height 452
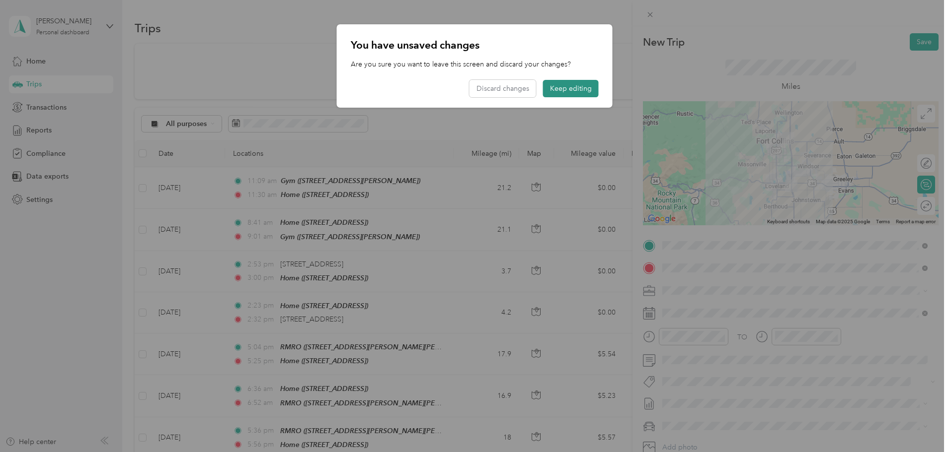
click at [558, 88] on button "Keep editing" at bounding box center [571, 88] width 56 height 17
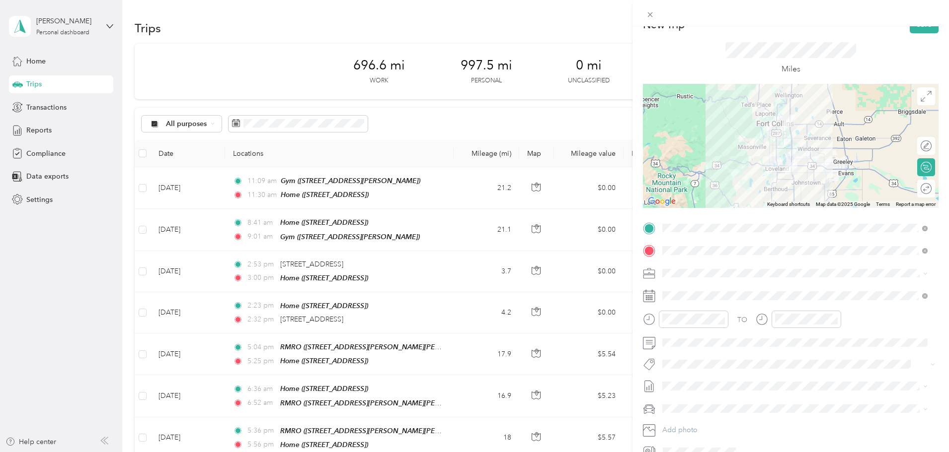
scroll to position [0, 0]
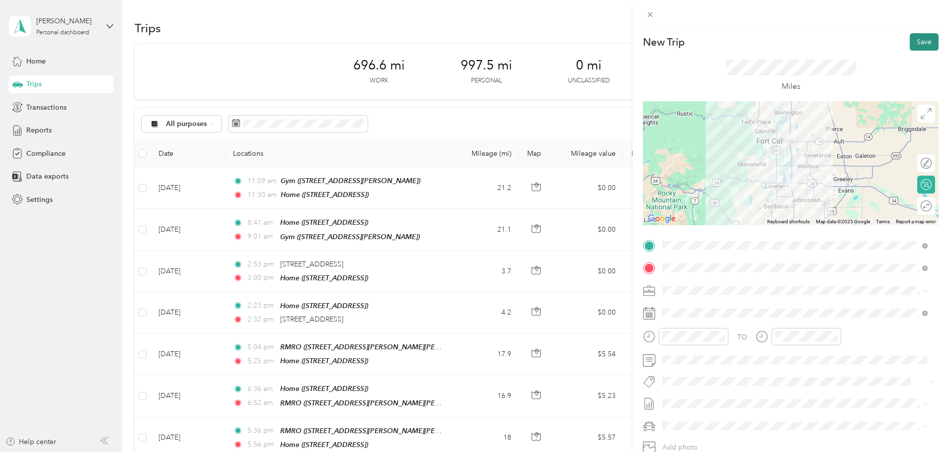
click at [909, 41] on button "Save" at bounding box center [923, 41] width 29 height 17
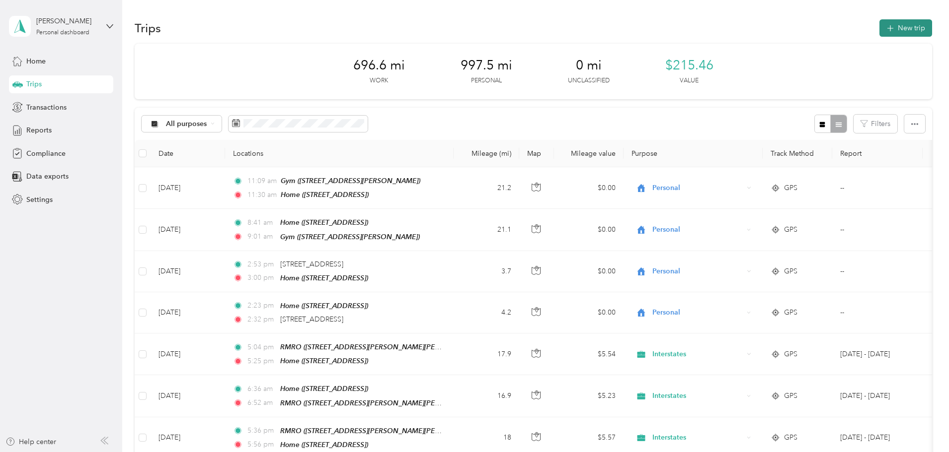
click at [879, 26] on button "New trip" at bounding box center [905, 27] width 53 height 17
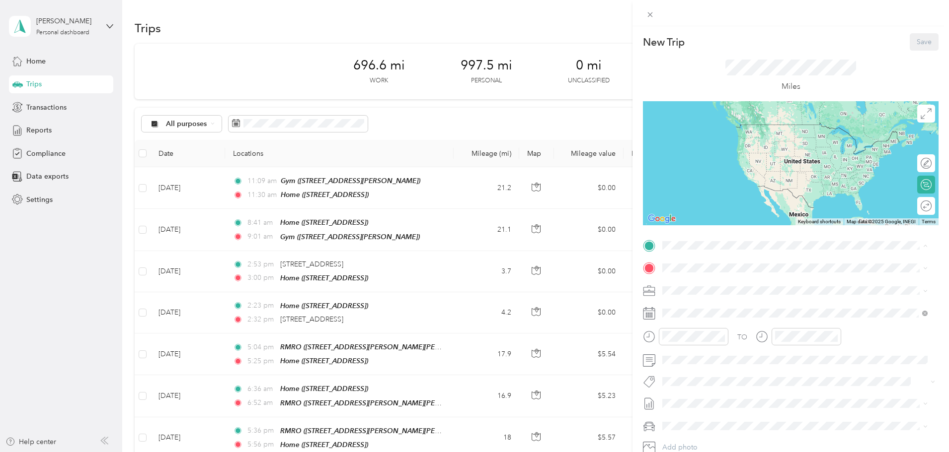
click at [714, 290] on div "TEAM RMRO" at bounding box center [786, 287] width 210 height 12
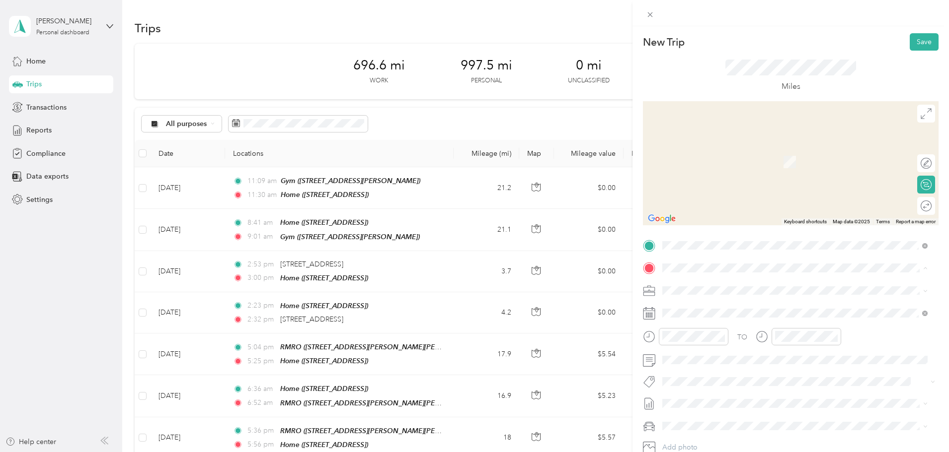
click at [724, 367] on div "Home [STREET_ADDRESS]" at bounding box center [794, 379] width 258 height 24
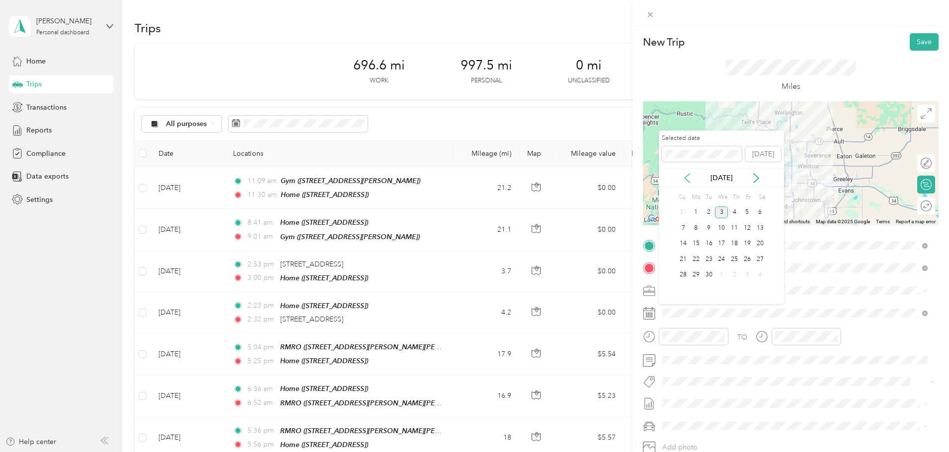
click at [687, 173] on icon at bounding box center [687, 178] width 10 height 10
click at [719, 231] on div "6" at bounding box center [721, 228] width 13 height 12
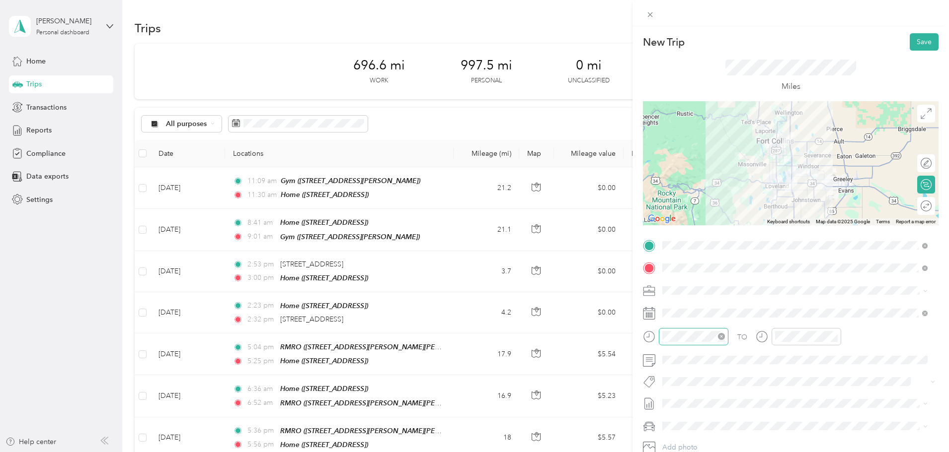
click at [684, 342] on div at bounding box center [694, 336] width 70 height 17
click at [674, 213] on div "05" at bounding box center [672, 214] width 24 height 14
click at [701, 221] on div "15" at bounding box center [701, 218] width 24 height 14
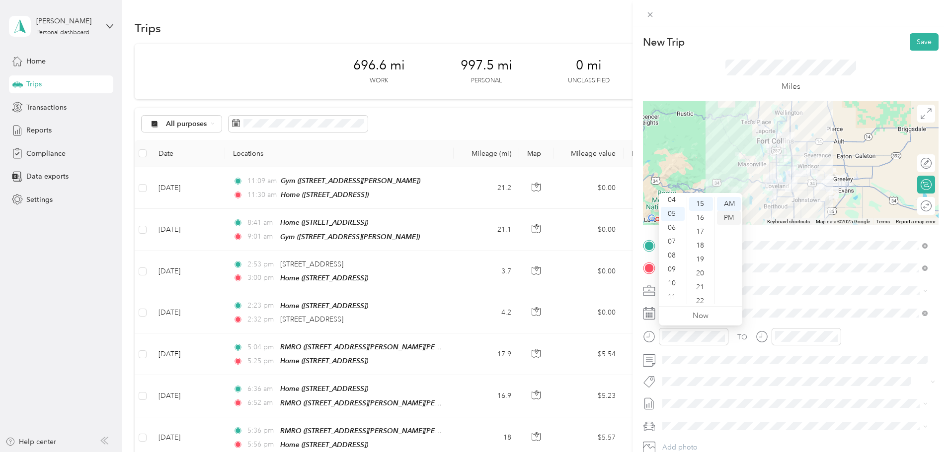
click at [723, 218] on div "PM" at bounding box center [729, 218] width 24 height 14
click at [790, 343] on div at bounding box center [806, 336] width 70 height 17
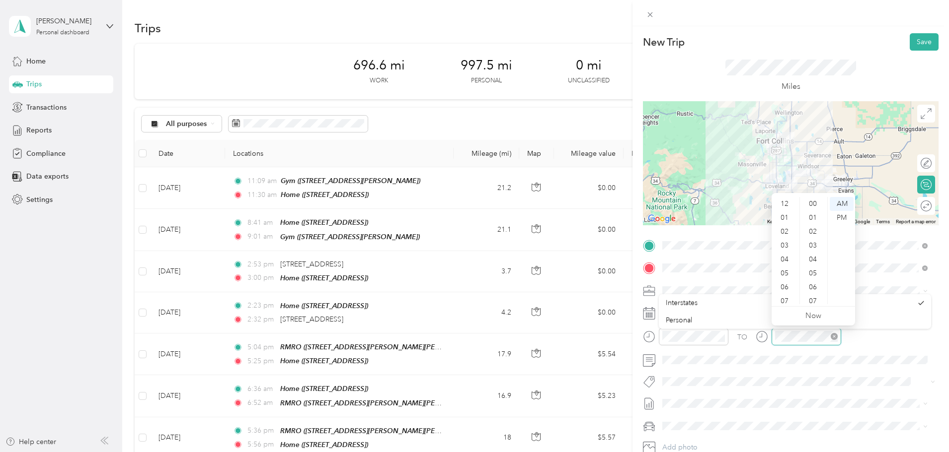
scroll to position [60, 0]
click at [787, 215] on div "05" at bounding box center [785, 214] width 24 height 14
click at [809, 234] on div "16" at bounding box center [814, 232] width 24 height 14
click at [836, 220] on div "PM" at bounding box center [841, 218] width 24 height 14
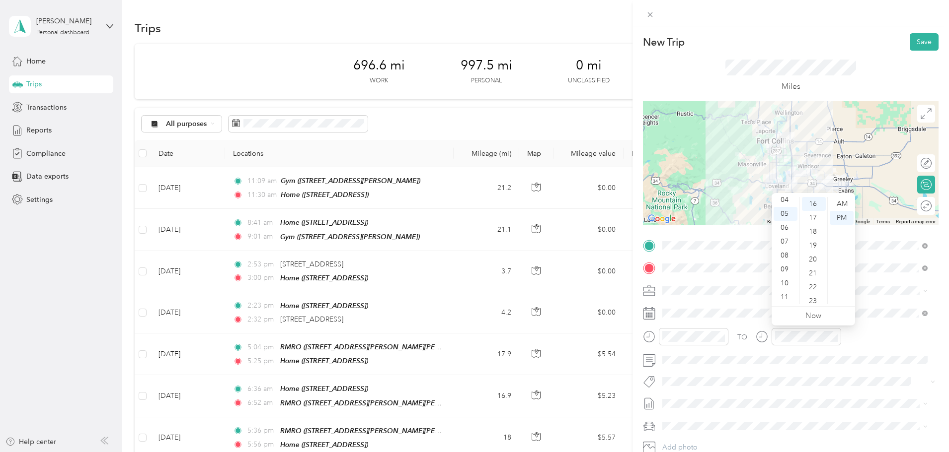
click at [881, 300] on div "TO Add photo" at bounding box center [790, 358] width 295 height 240
click at [914, 41] on button "Save" at bounding box center [923, 41] width 29 height 17
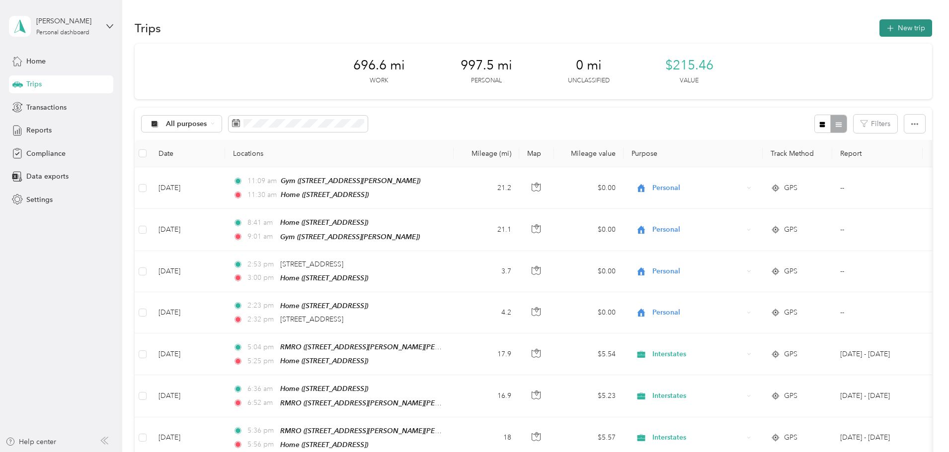
click at [879, 35] on button "New trip" at bounding box center [905, 27] width 53 height 17
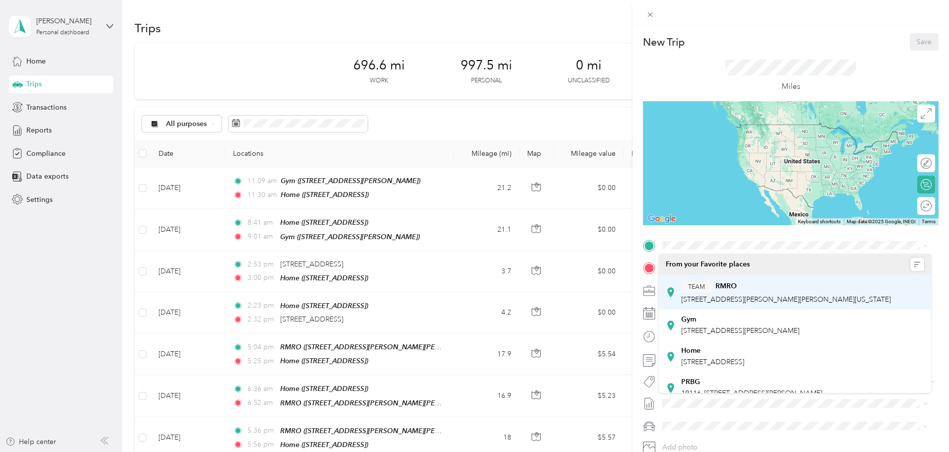
click at [708, 287] on button "TEAM" at bounding box center [696, 287] width 31 height 12
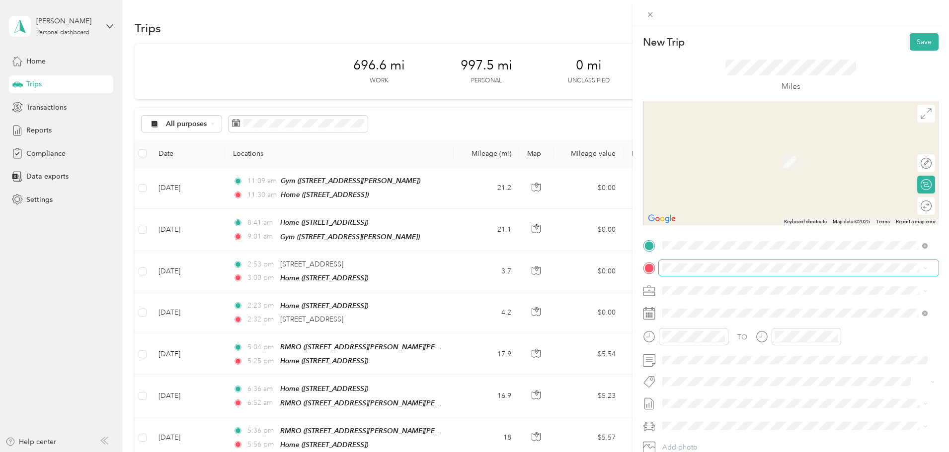
click at [693, 261] on span at bounding box center [799, 268] width 280 height 16
click at [719, 371] on div "Home" at bounding box center [712, 373] width 63 height 9
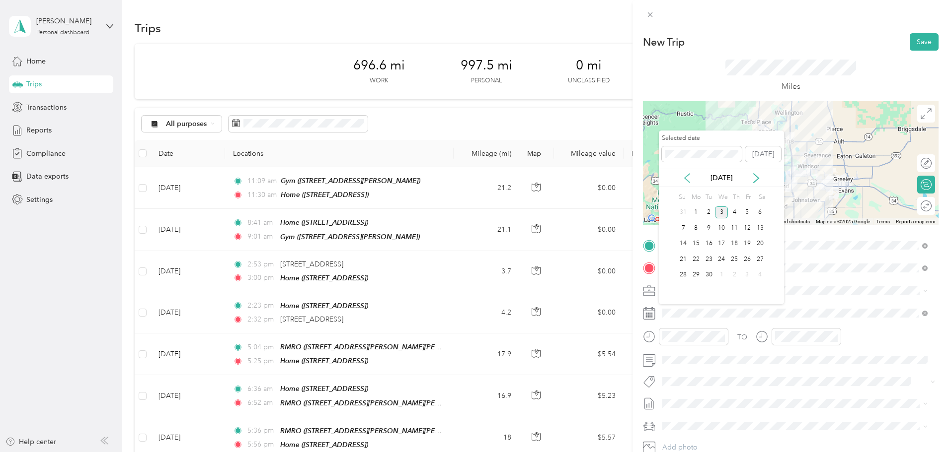
click at [685, 176] on icon at bounding box center [687, 178] width 10 height 10
click at [729, 229] on div "7" at bounding box center [734, 228] width 13 height 12
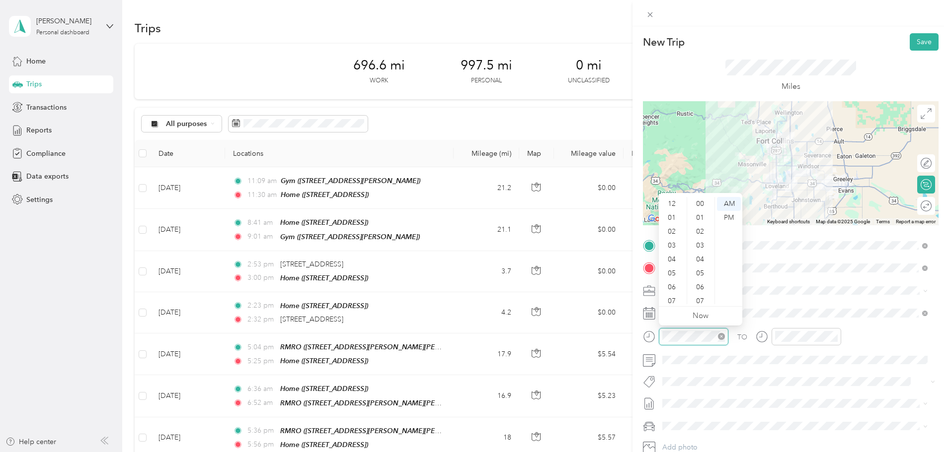
scroll to position [60, 0]
click at [671, 211] on div "05" at bounding box center [672, 214] width 24 height 14
click at [725, 218] on div "PM" at bounding box center [729, 218] width 24 height 14
click at [807, 330] on li "Personal" at bounding box center [795, 325] width 272 height 17
click at [777, 308] on div "Interstates" at bounding box center [794, 308] width 258 height 10
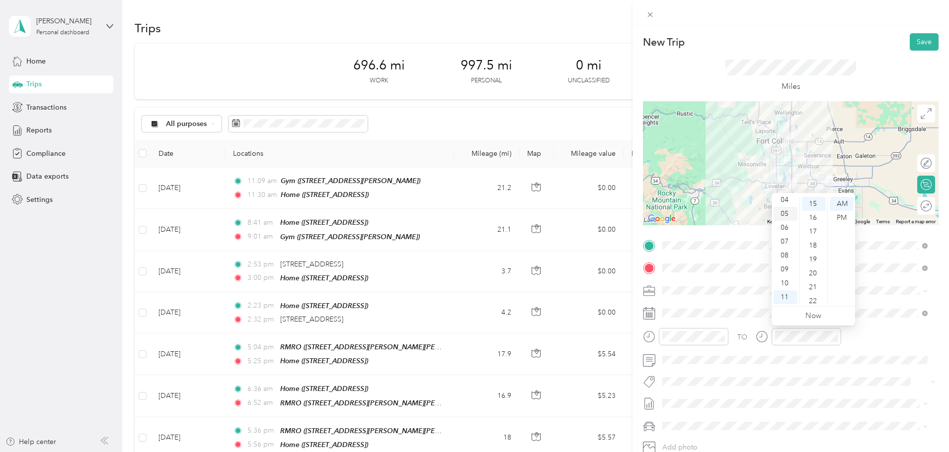
click at [789, 214] on div "05" at bounding box center [785, 214] width 24 height 14
click at [813, 237] on div "17" at bounding box center [814, 232] width 24 height 14
click at [837, 218] on div "PM" at bounding box center [841, 218] width 24 height 14
click at [909, 41] on button "Save" at bounding box center [923, 41] width 29 height 17
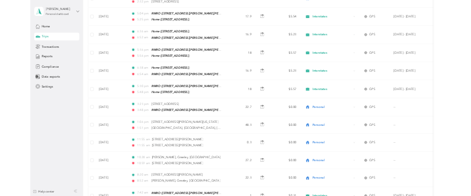
scroll to position [0, 0]
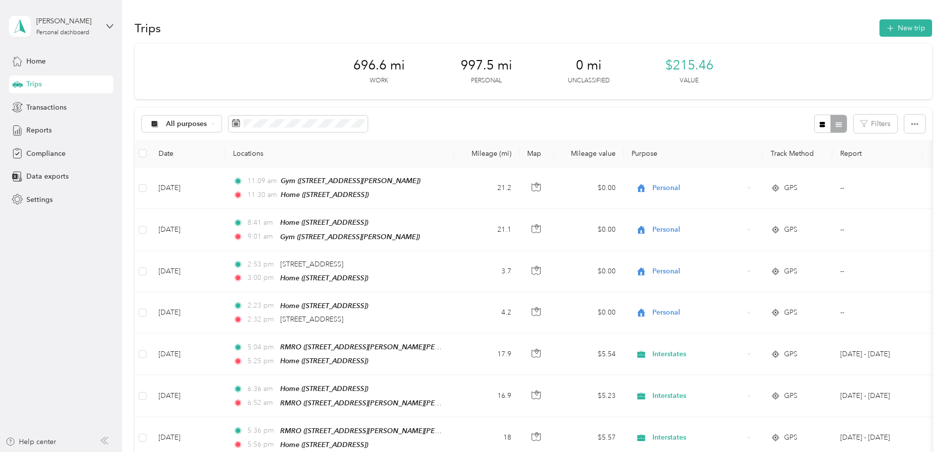
click at [30, 131] on span "Reports" at bounding box center [38, 130] width 25 height 10
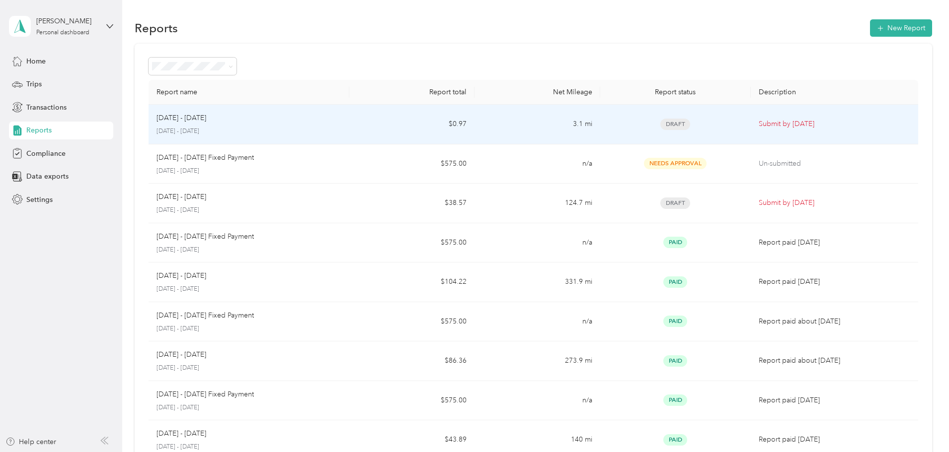
click at [763, 127] on p "Submit by [DATE]" at bounding box center [833, 124] width 151 height 11
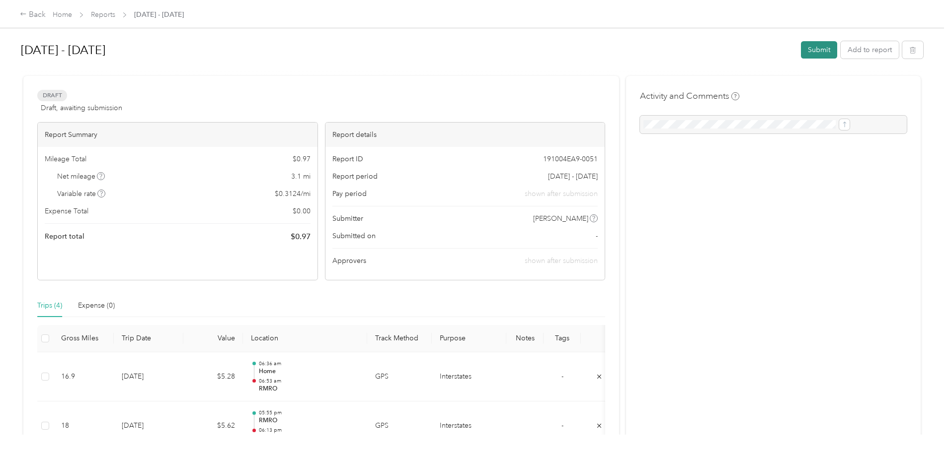
click at [801, 53] on button "Submit" at bounding box center [819, 49] width 36 height 17
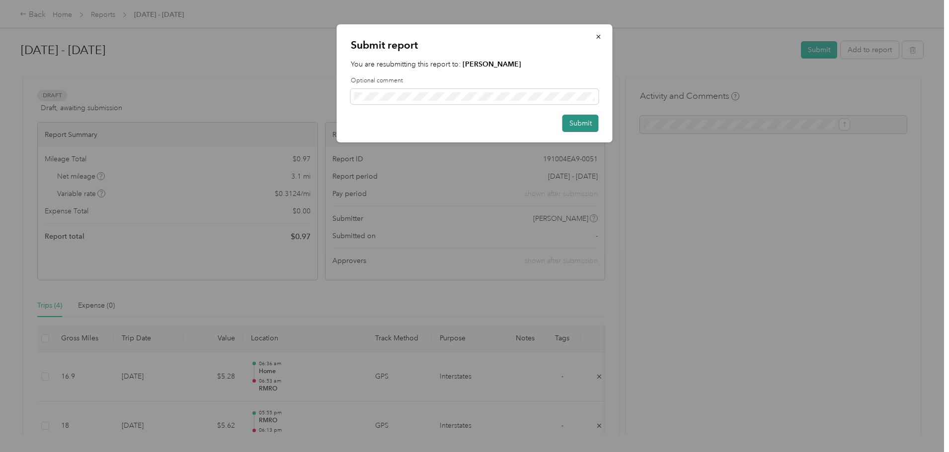
click at [582, 125] on button "Submit" at bounding box center [580, 123] width 36 height 17
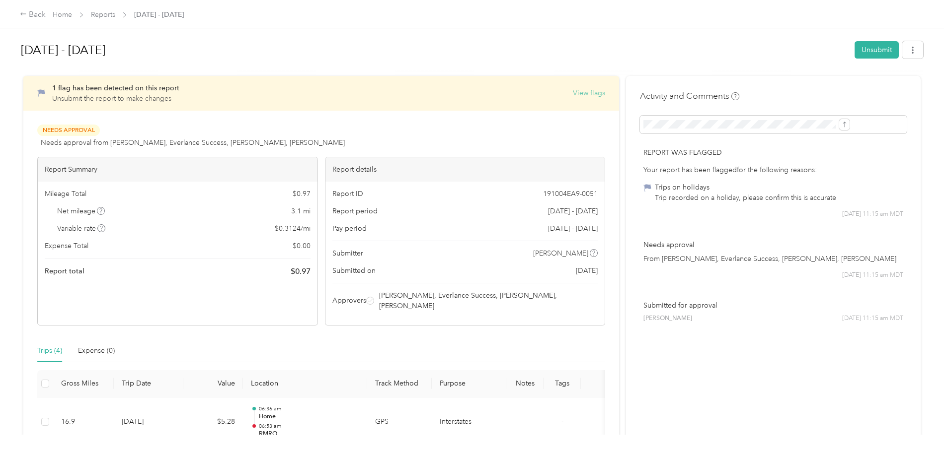
click at [573, 93] on button "View flags" at bounding box center [589, 93] width 32 height 10
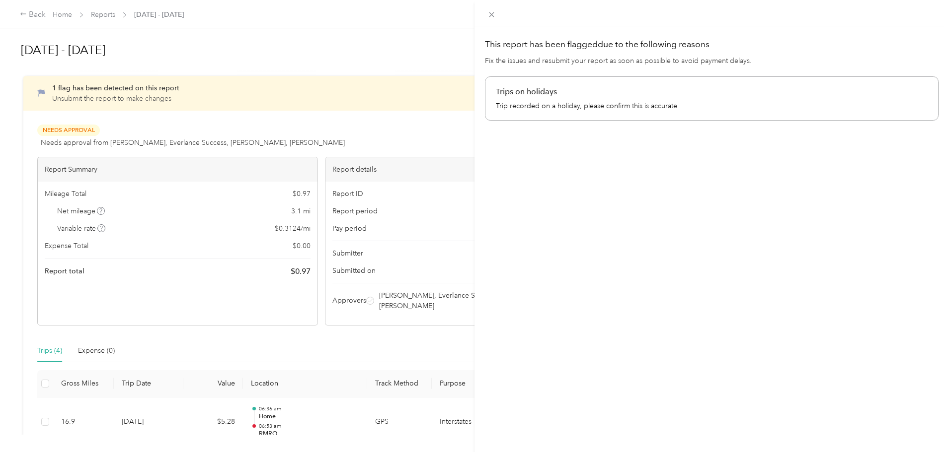
click at [346, 95] on div "This report has been flagged due to the following reasons Fix the issues and re…" at bounding box center [474, 226] width 949 height 452
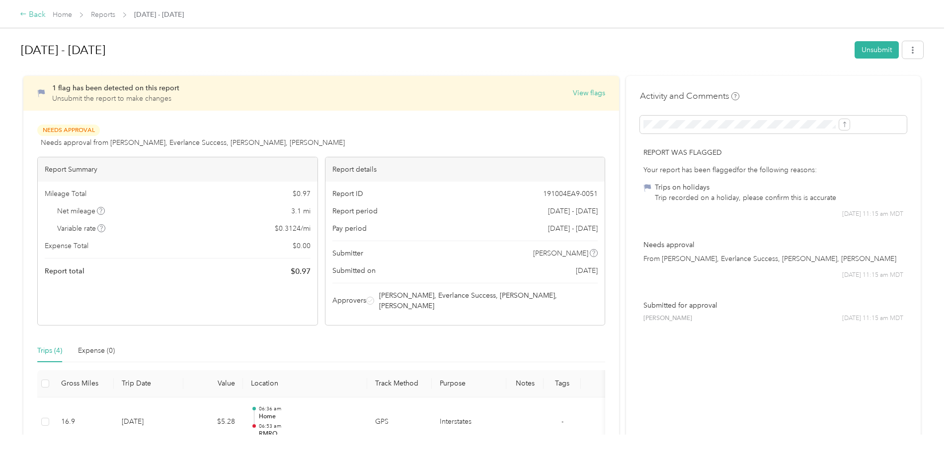
click at [46, 12] on div "Back" at bounding box center [33, 15] width 26 height 12
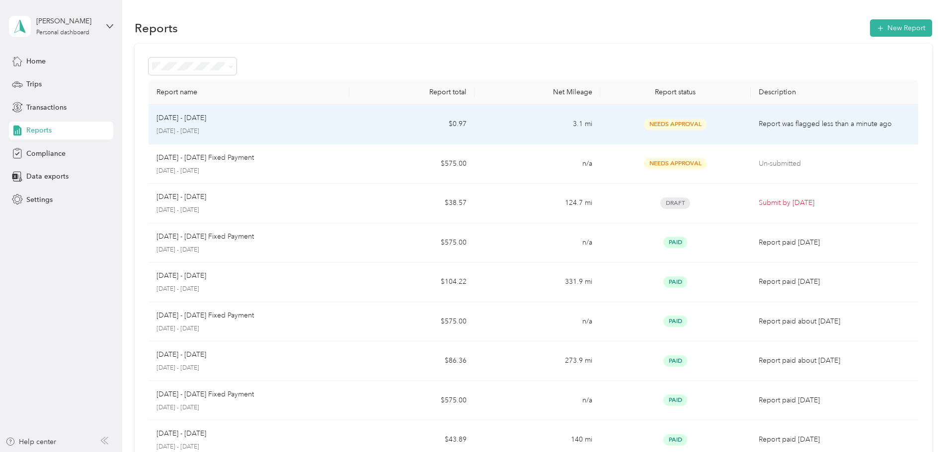
click at [655, 122] on span "Needs Approval" at bounding box center [675, 124] width 63 height 11
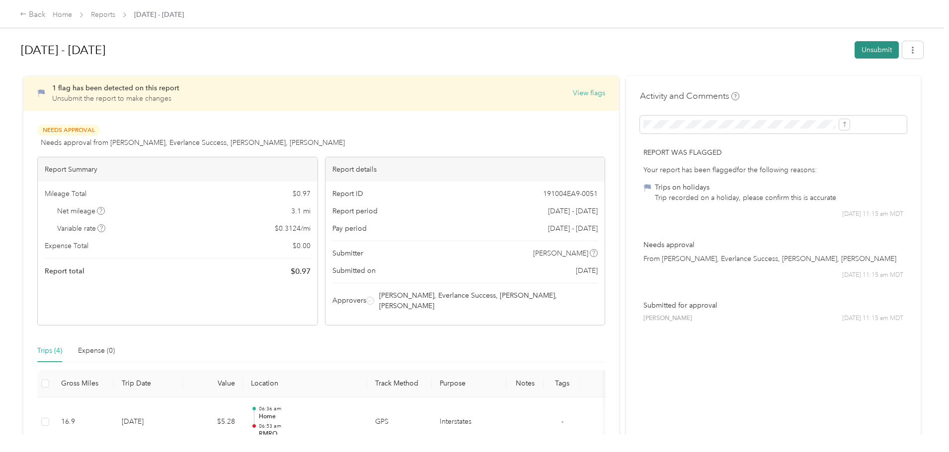
click at [854, 45] on button "Unsubmit" at bounding box center [876, 49] width 44 height 17
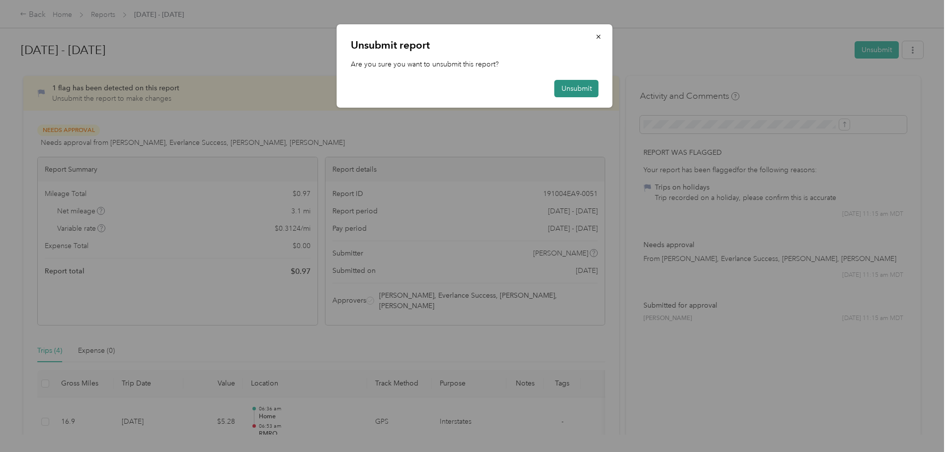
click at [569, 86] on button "Unsubmit" at bounding box center [576, 88] width 44 height 17
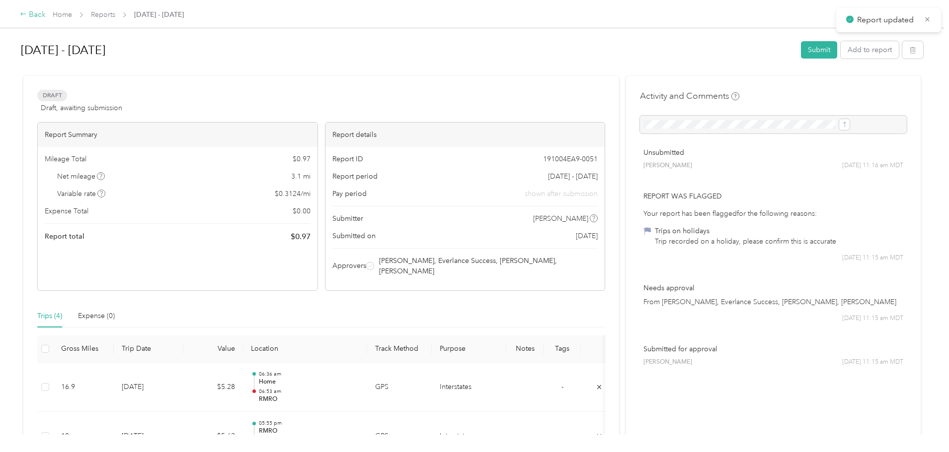
click at [46, 18] on div "Back" at bounding box center [33, 15] width 26 height 12
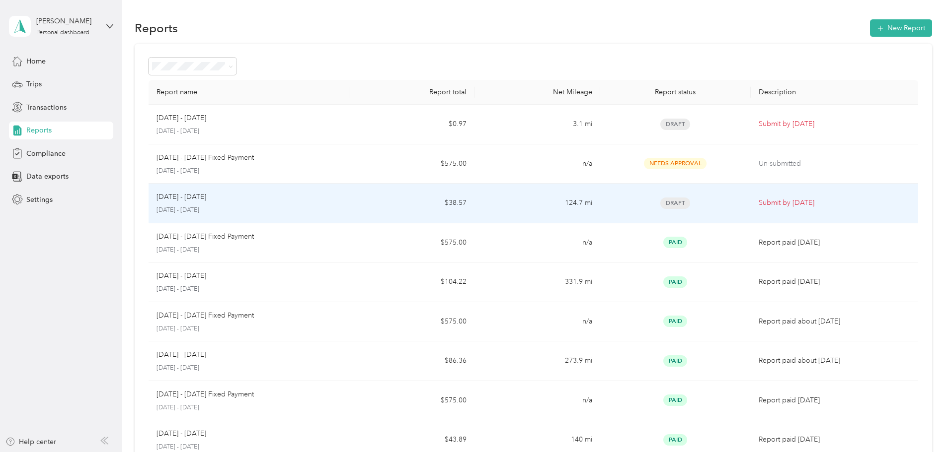
click at [758, 200] on p "Submit by [DATE]" at bounding box center [833, 203] width 151 height 11
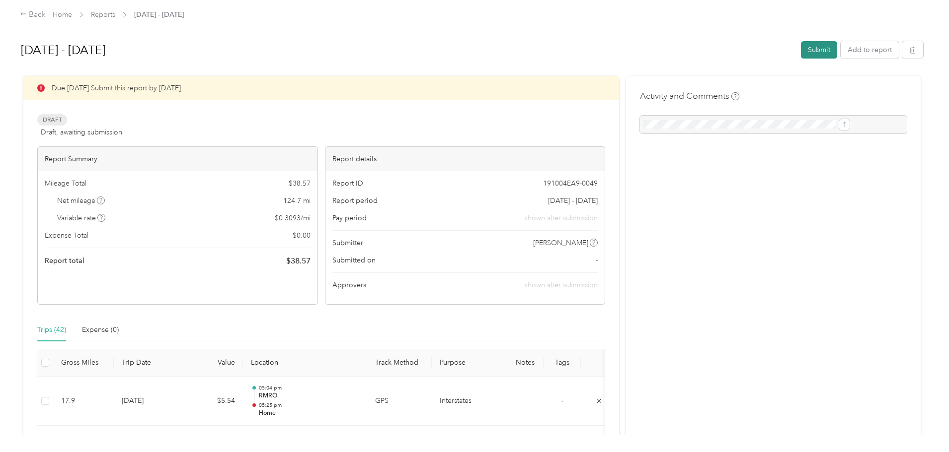
click at [801, 46] on button "Submit" at bounding box center [819, 49] width 36 height 17
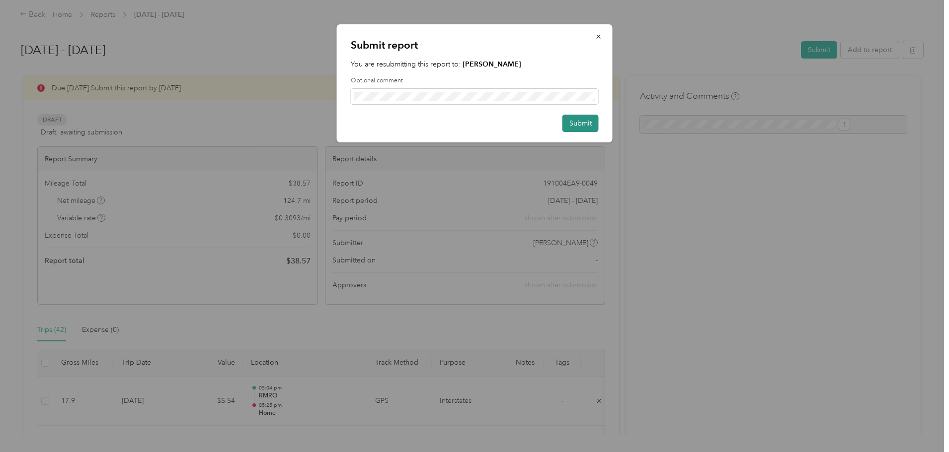
click at [580, 118] on button "Submit" at bounding box center [580, 123] width 36 height 17
